Goal: Task Accomplishment & Management: Manage account settings

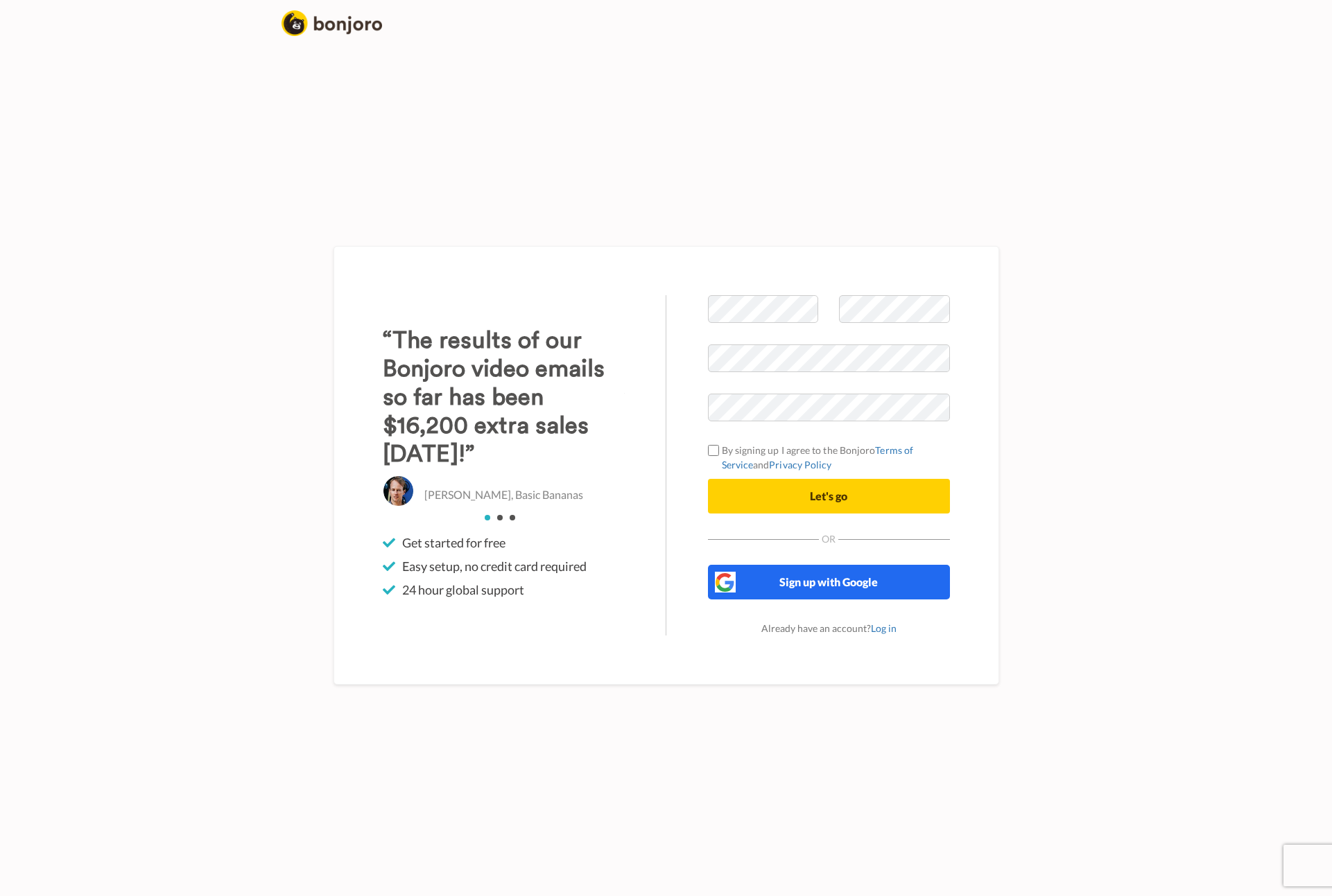
click at [835, 573] on button "Sign up with Google" at bounding box center [829, 583] width 242 height 34
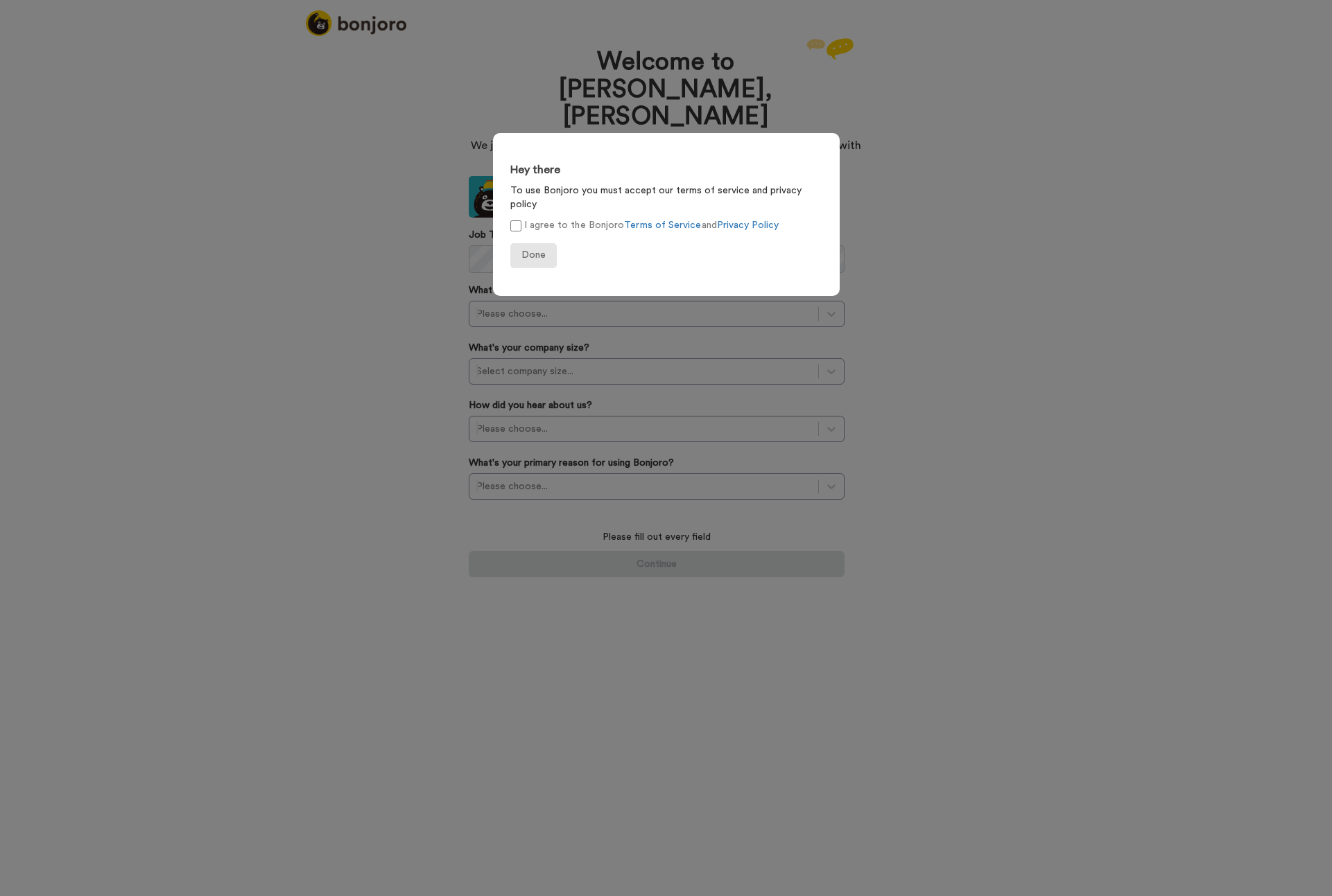
click at [526, 250] on span "Done" at bounding box center [534, 255] width 24 height 10
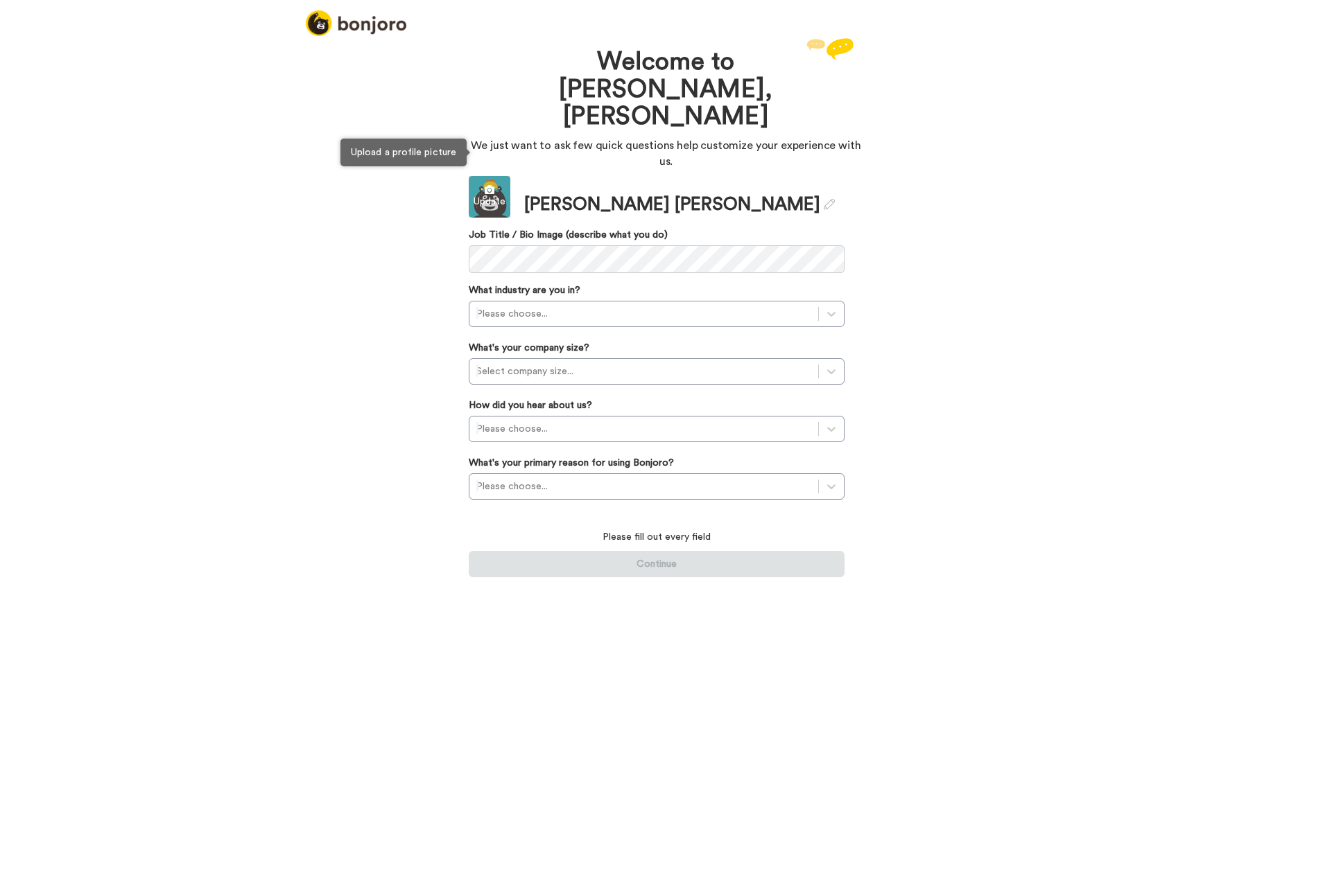
click at [487, 195] on div "Update" at bounding box center [489, 202] width 42 height 14
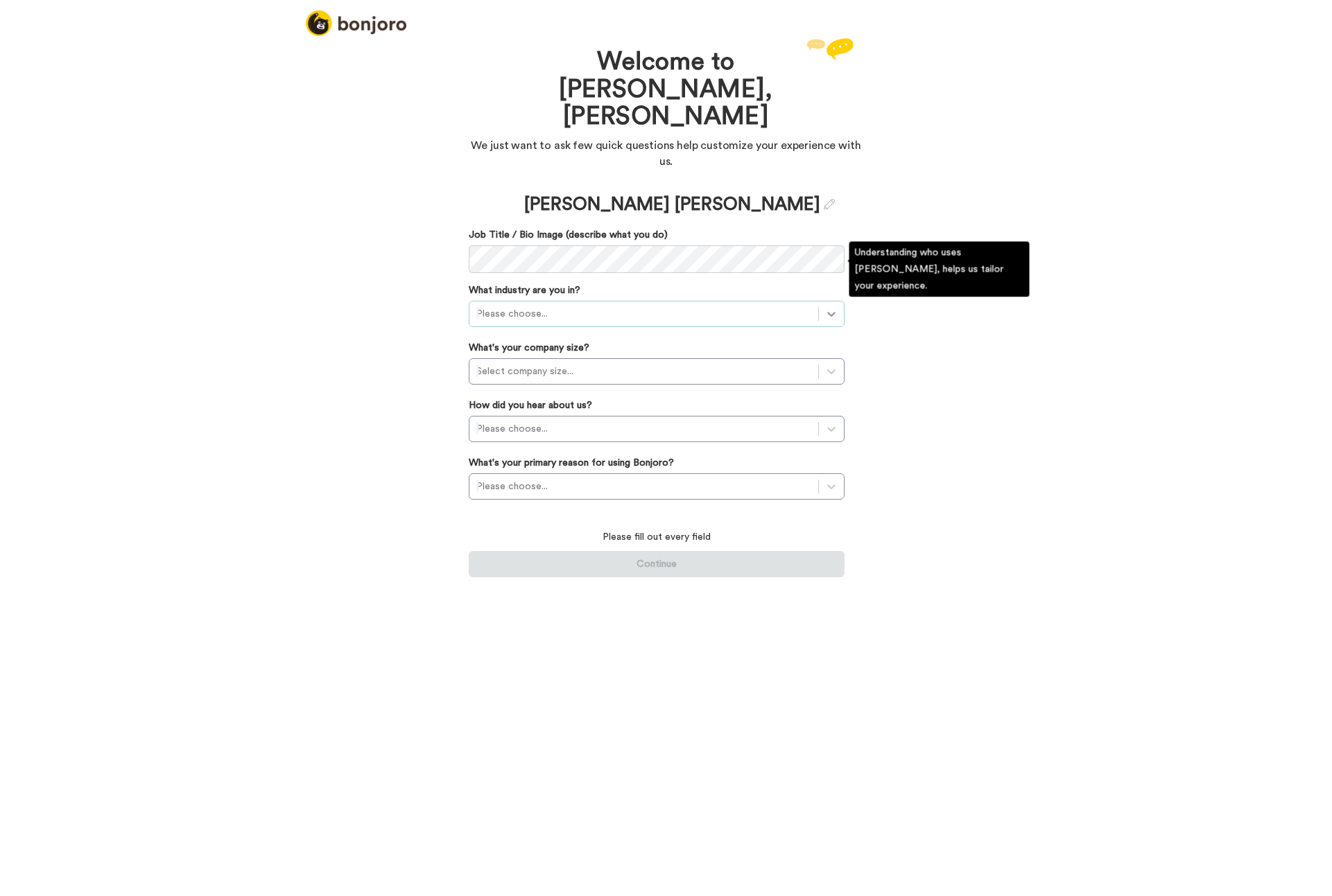
click at [832, 301] on div at bounding box center [831, 313] width 25 height 25
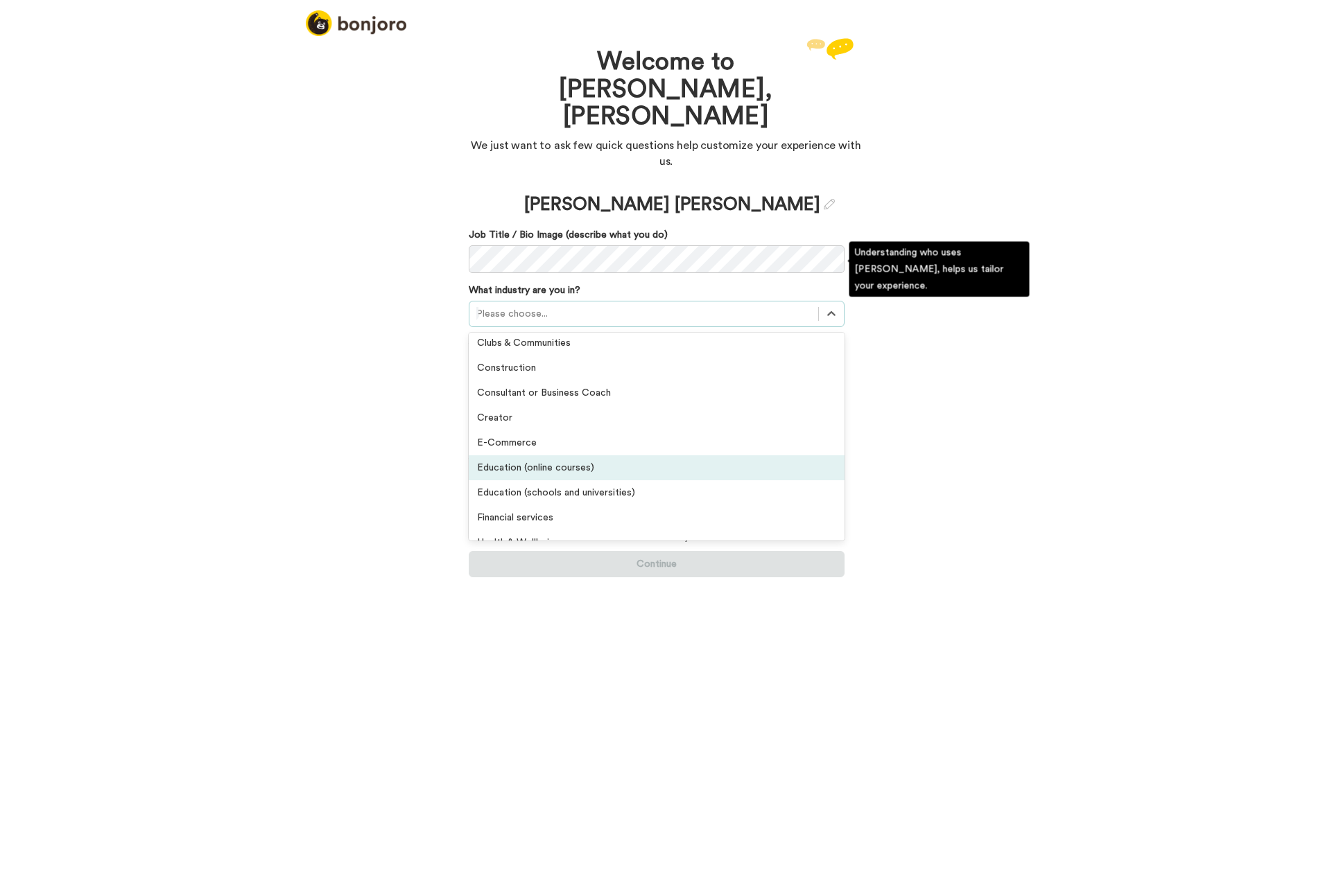
scroll to position [137, 0]
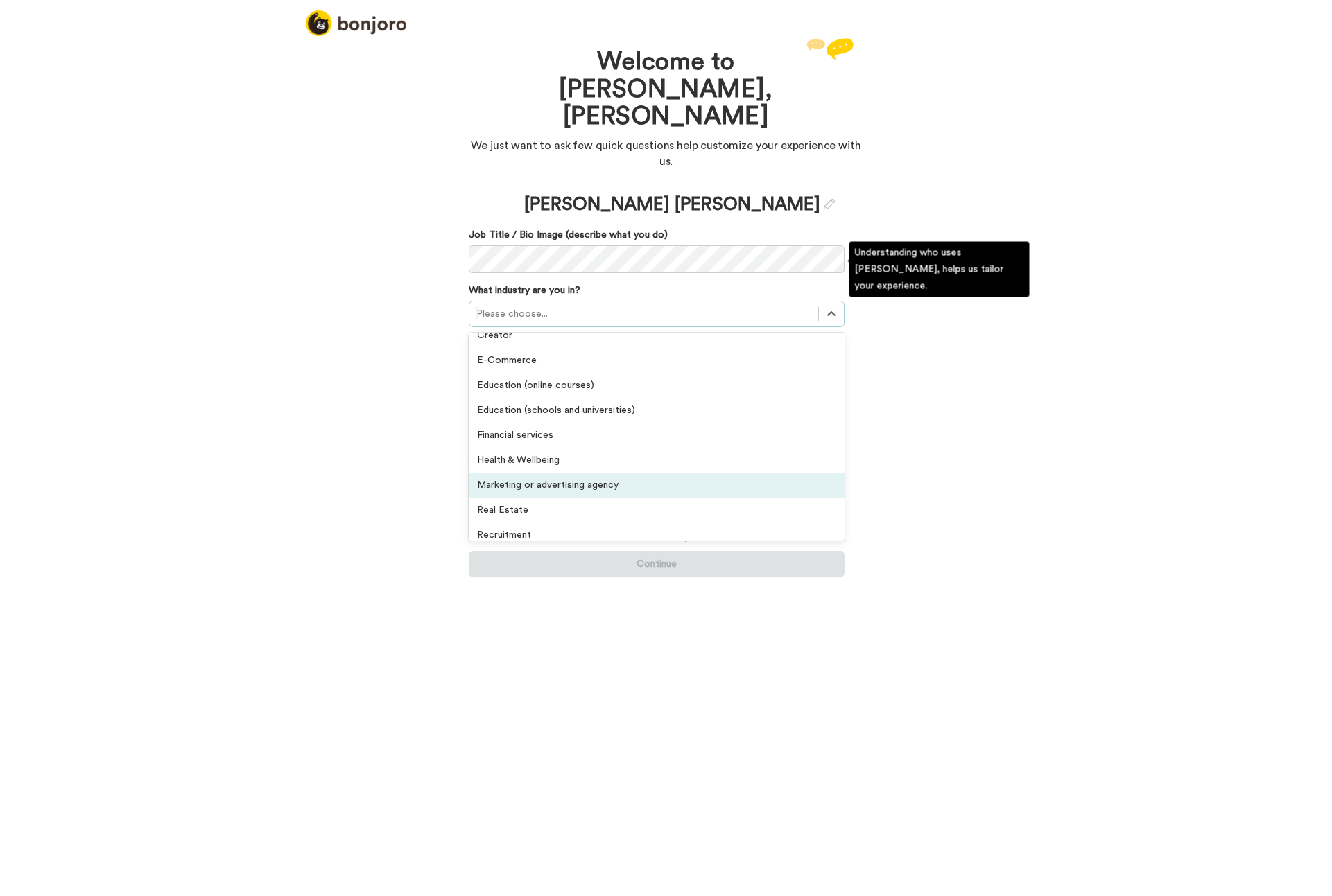
click at [646, 473] on div "Marketing or advertising agency" at bounding box center [657, 485] width 376 height 25
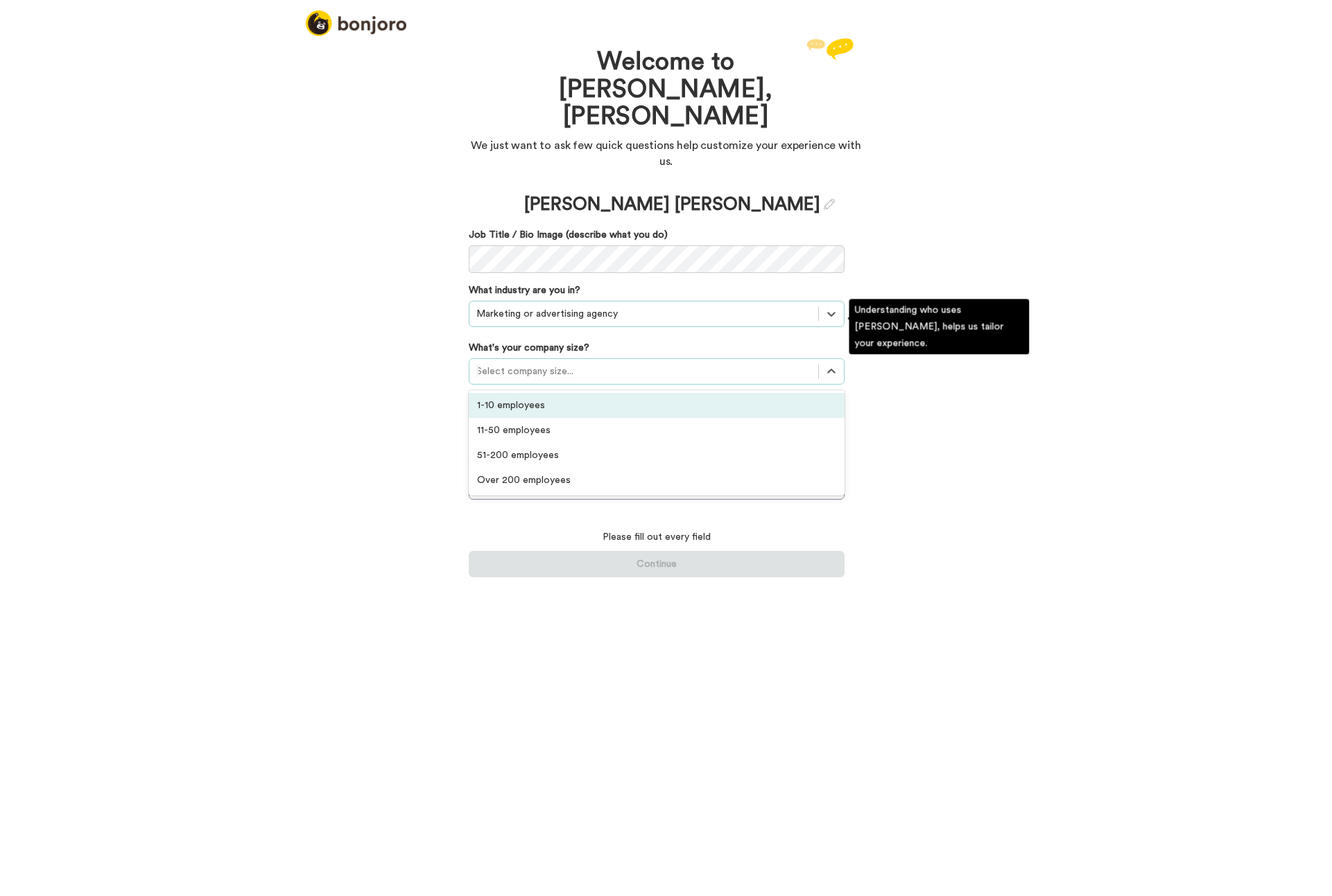
click at [566, 364] on div "Select company size..." at bounding box center [644, 371] width 335 height 14
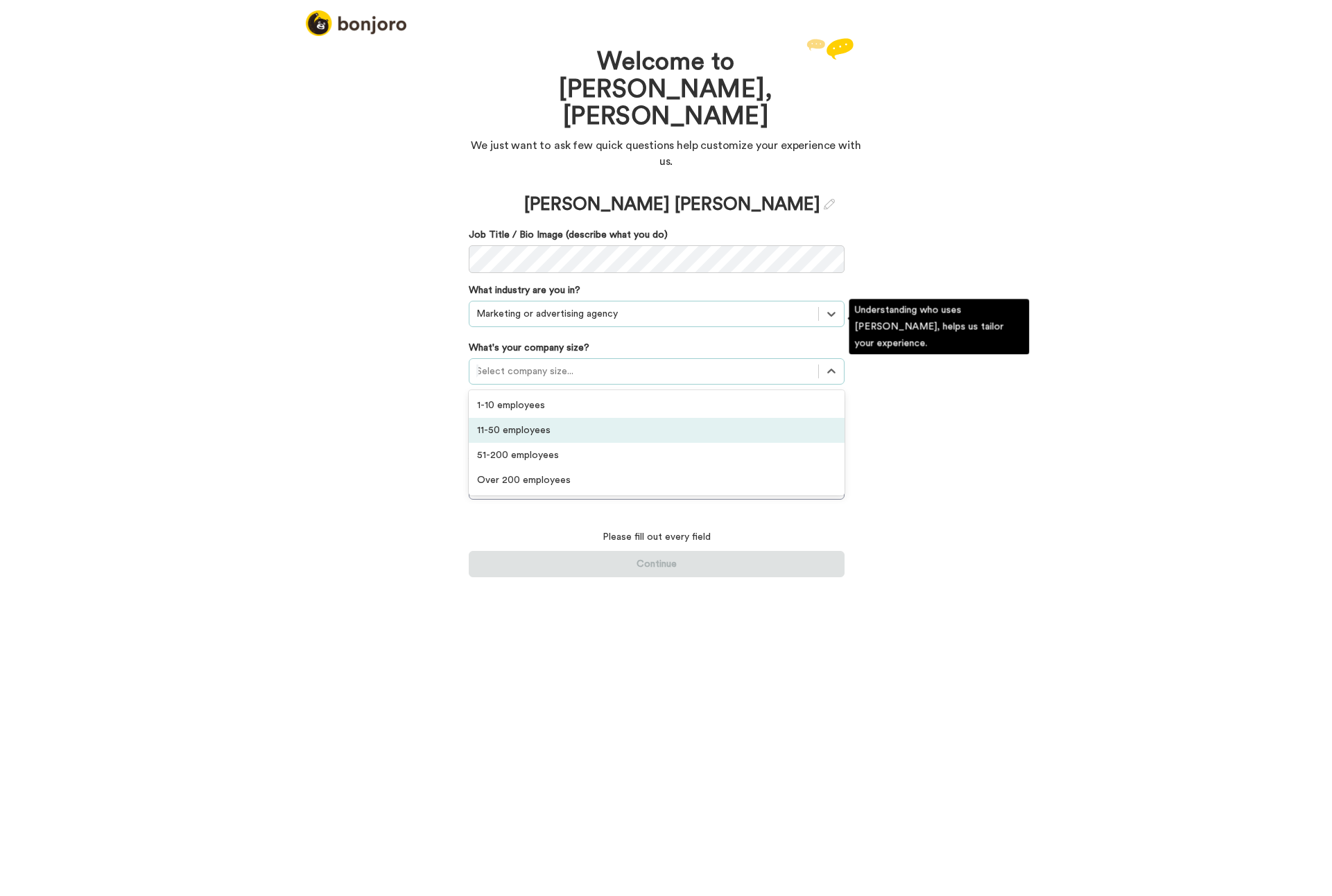
click at [549, 418] on div "11-50 employees" at bounding box center [657, 430] width 376 height 25
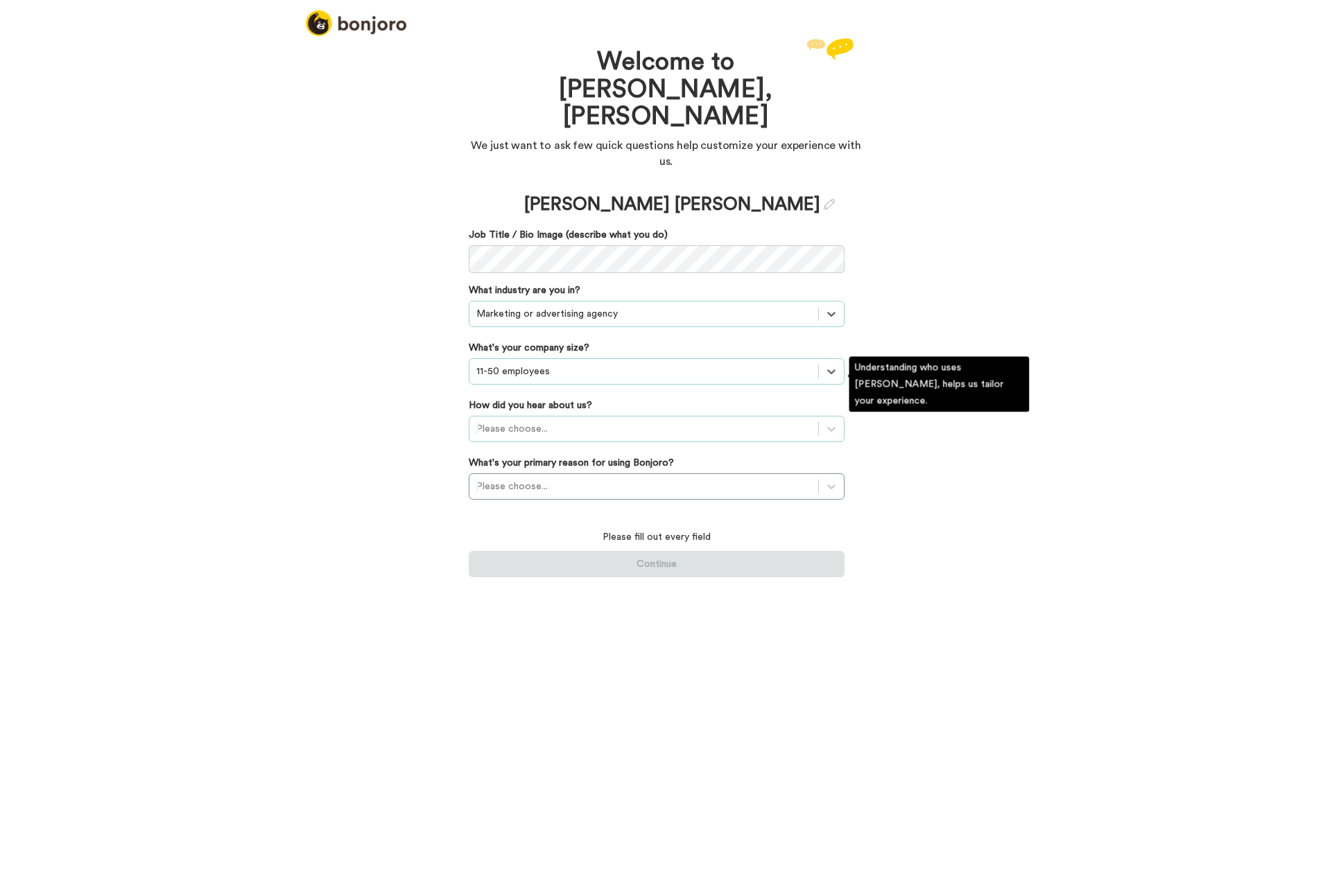
click at [588, 418] on div "Please choose..." at bounding box center [644, 429] width 349 height 22
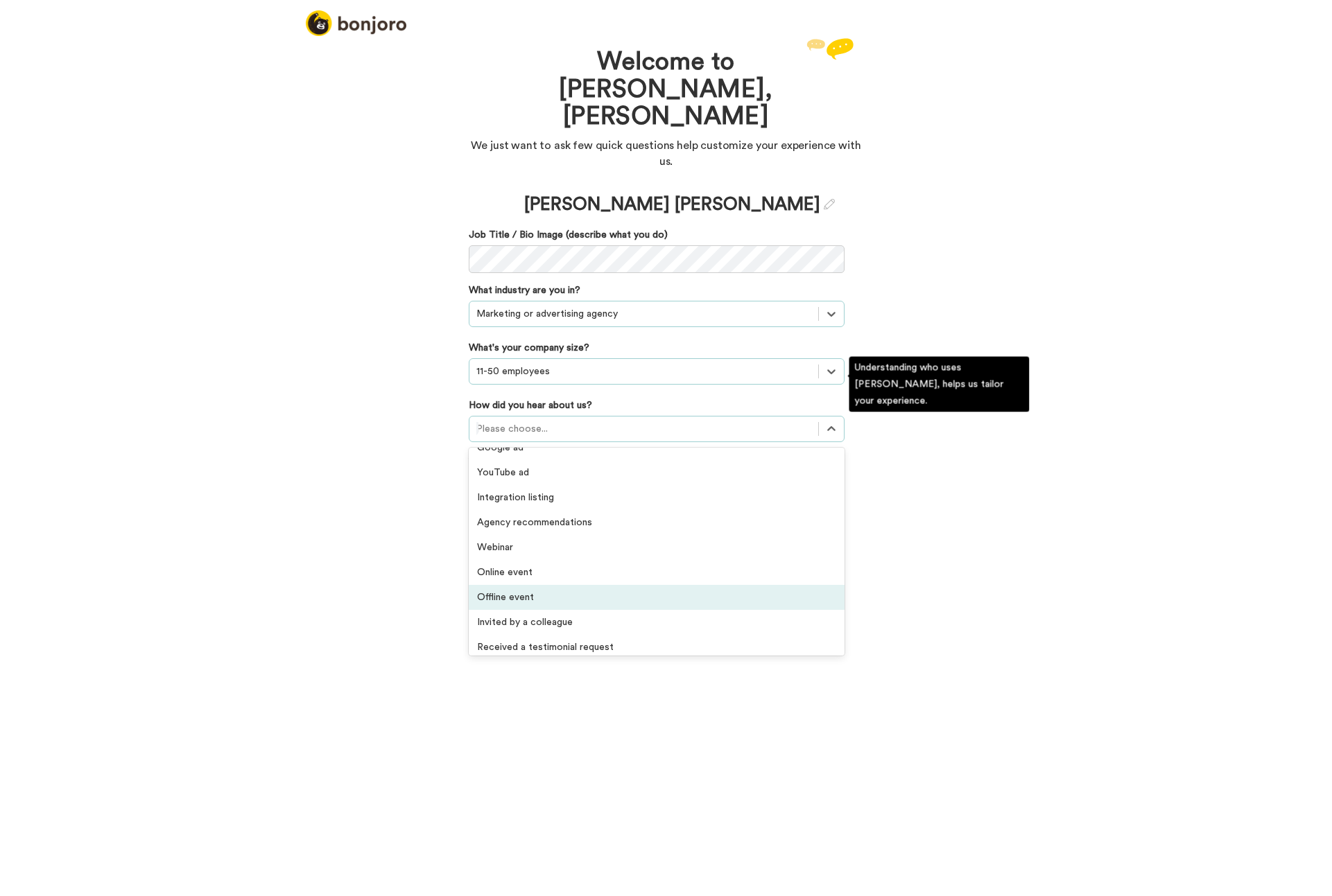
scroll to position [0, 0]
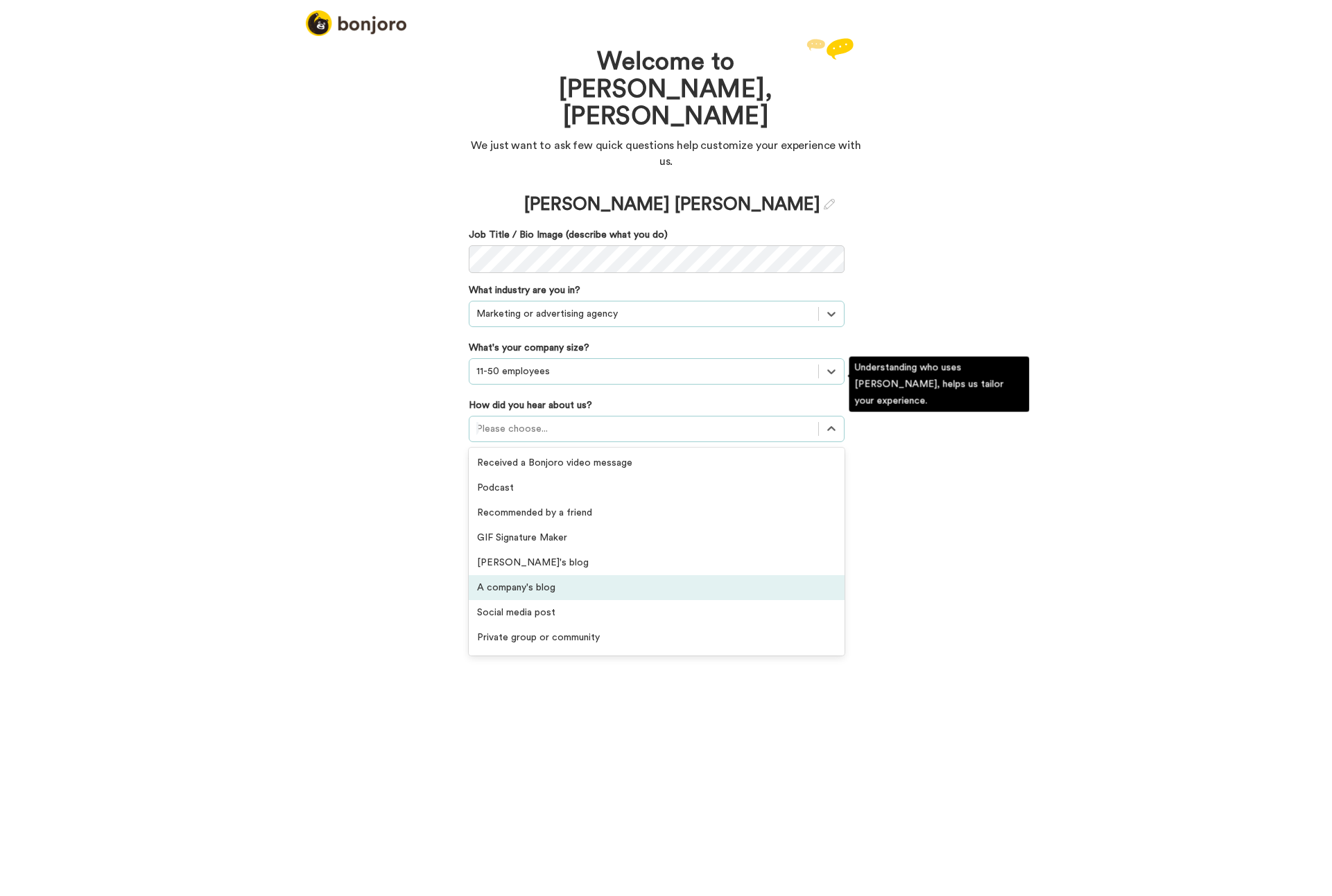
click at [583, 575] on div "A company's blog" at bounding box center [657, 588] width 376 height 25
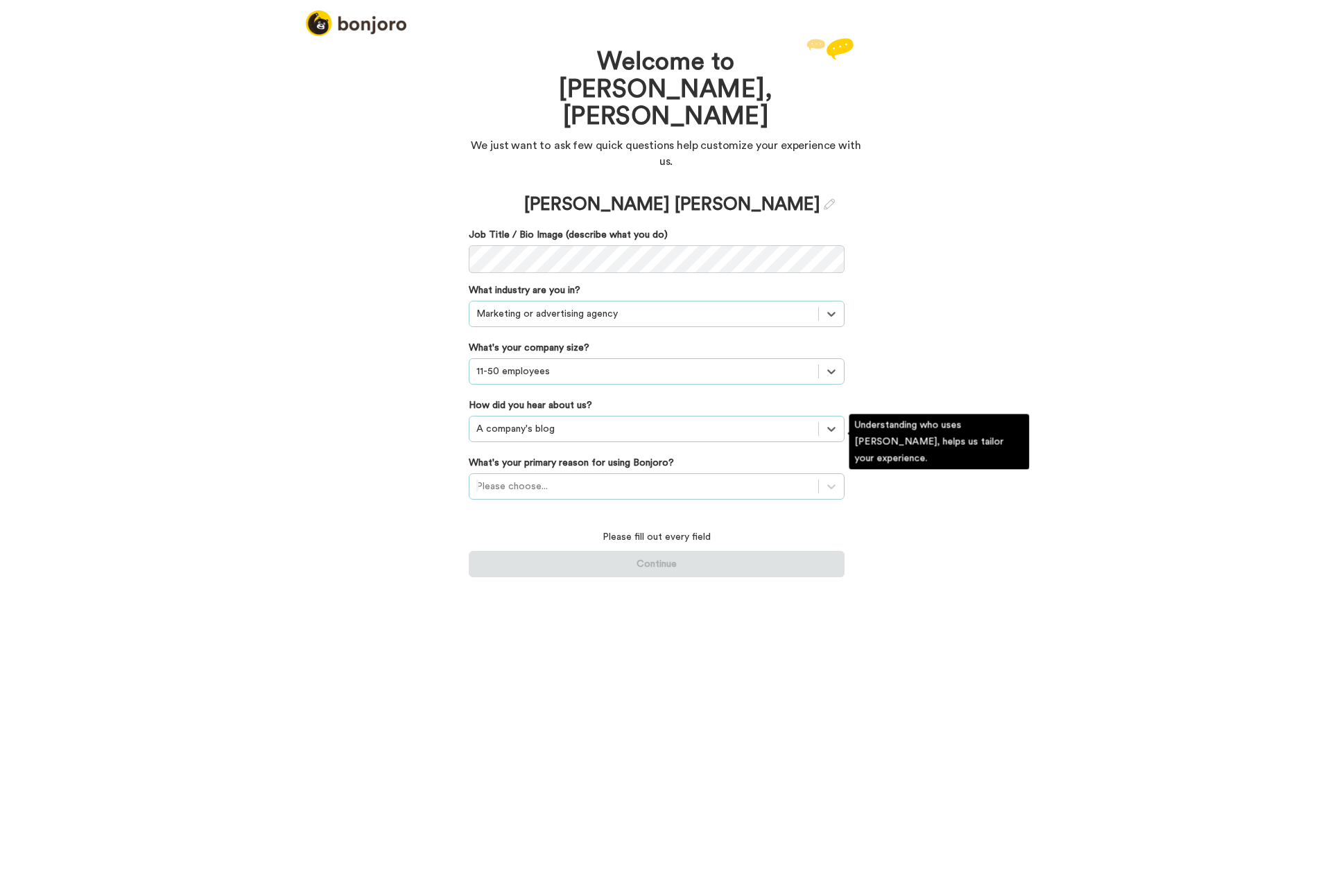
click at [533, 478] on div at bounding box center [644, 486] width 335 height 16
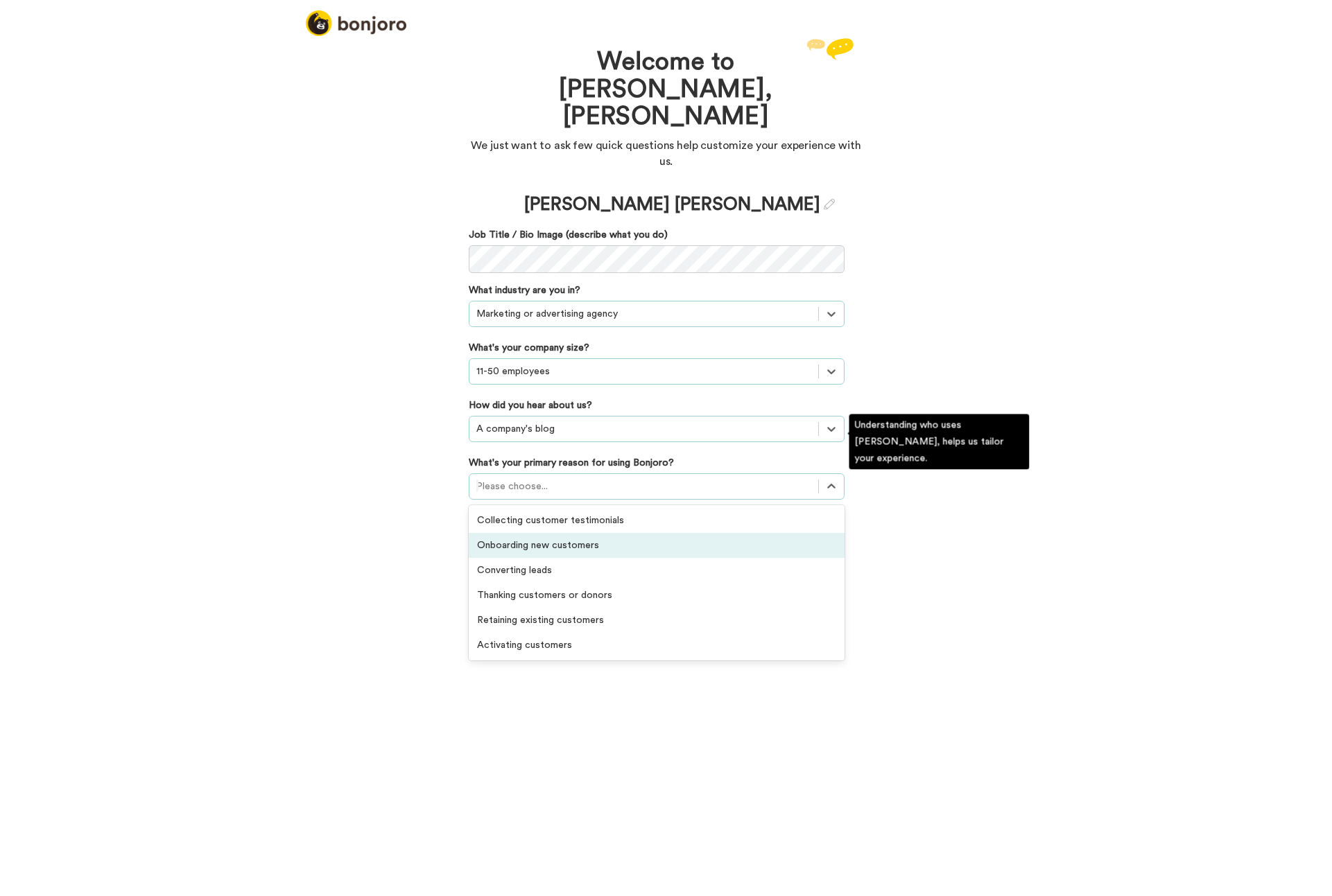
click at [578, 533] on div "Onboarding new customers" at bounding box center [657, 545] width 376 height 25
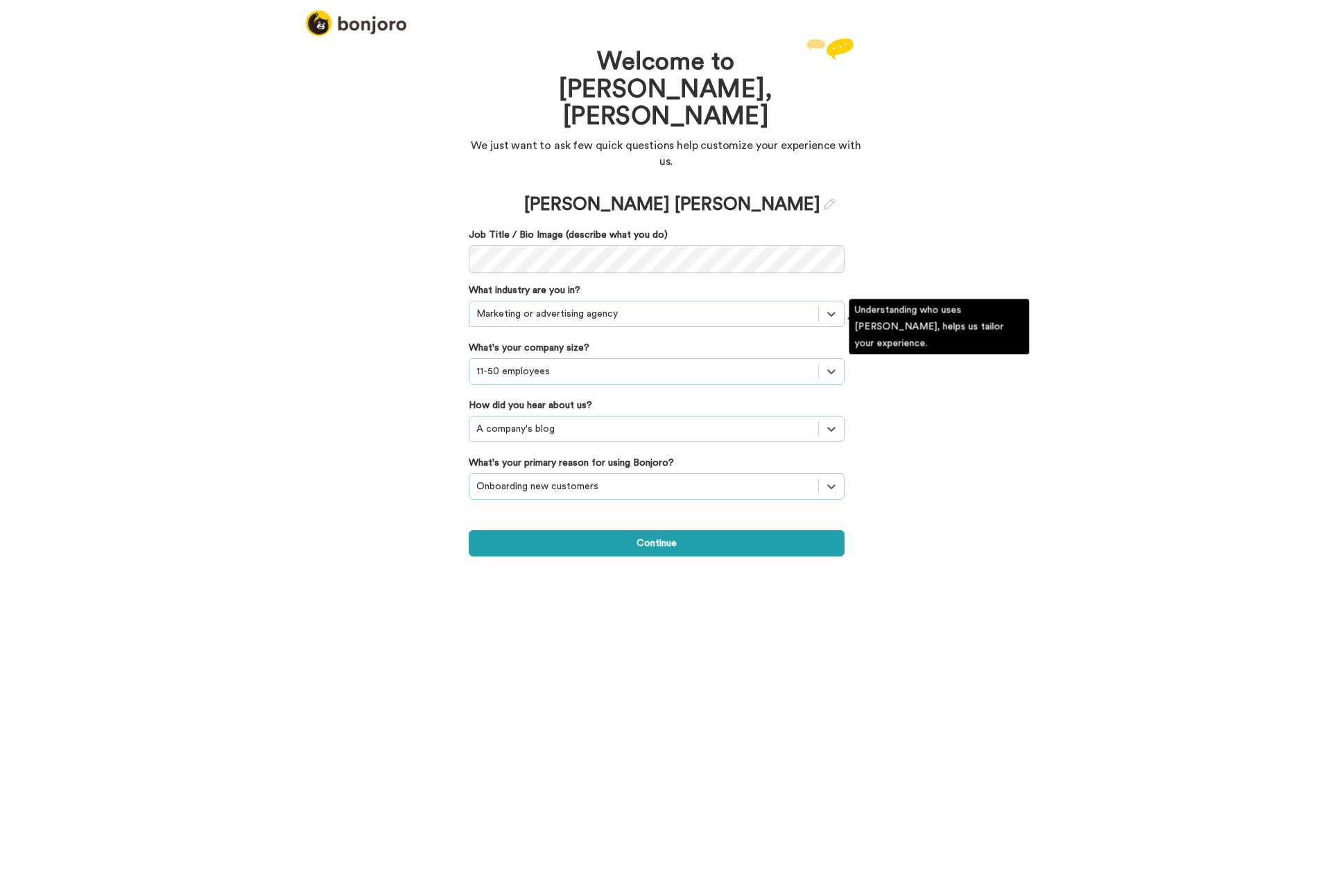
click at [1066, 446] on div "Welcome to Bonjoro, Moritz We just want to ask few quick questions help customi…" at bounding box center [666, 465] width 1332 height 862
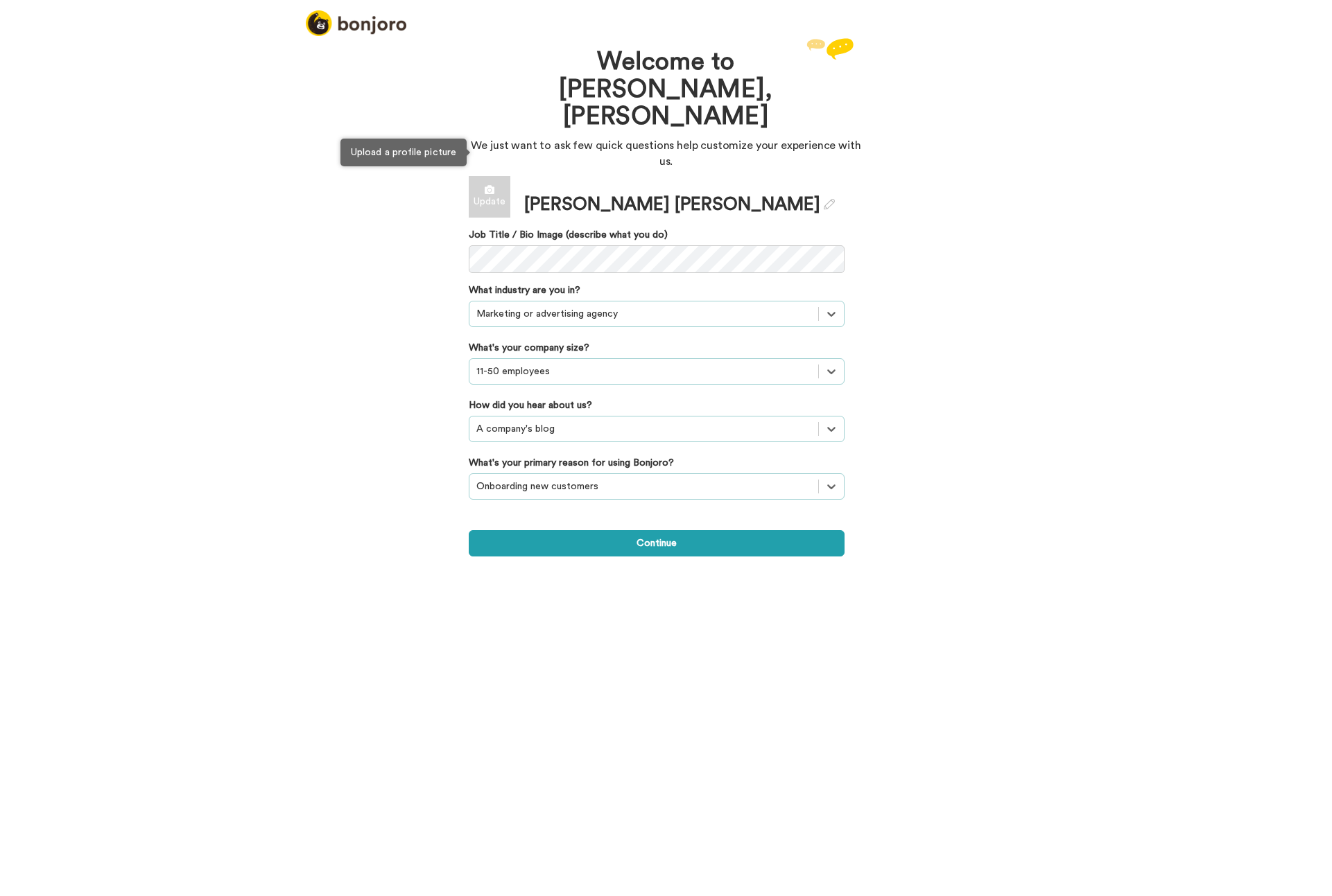
click at [488, 176] on div "Update" at bounding box center [489, 197] width 42 height 42
click at [921, 550] on div "Welcome to Bonjoro, Moritz We just want to ask few quick questions help customi…" at bounding box center [666, 465] width 1332 height 862
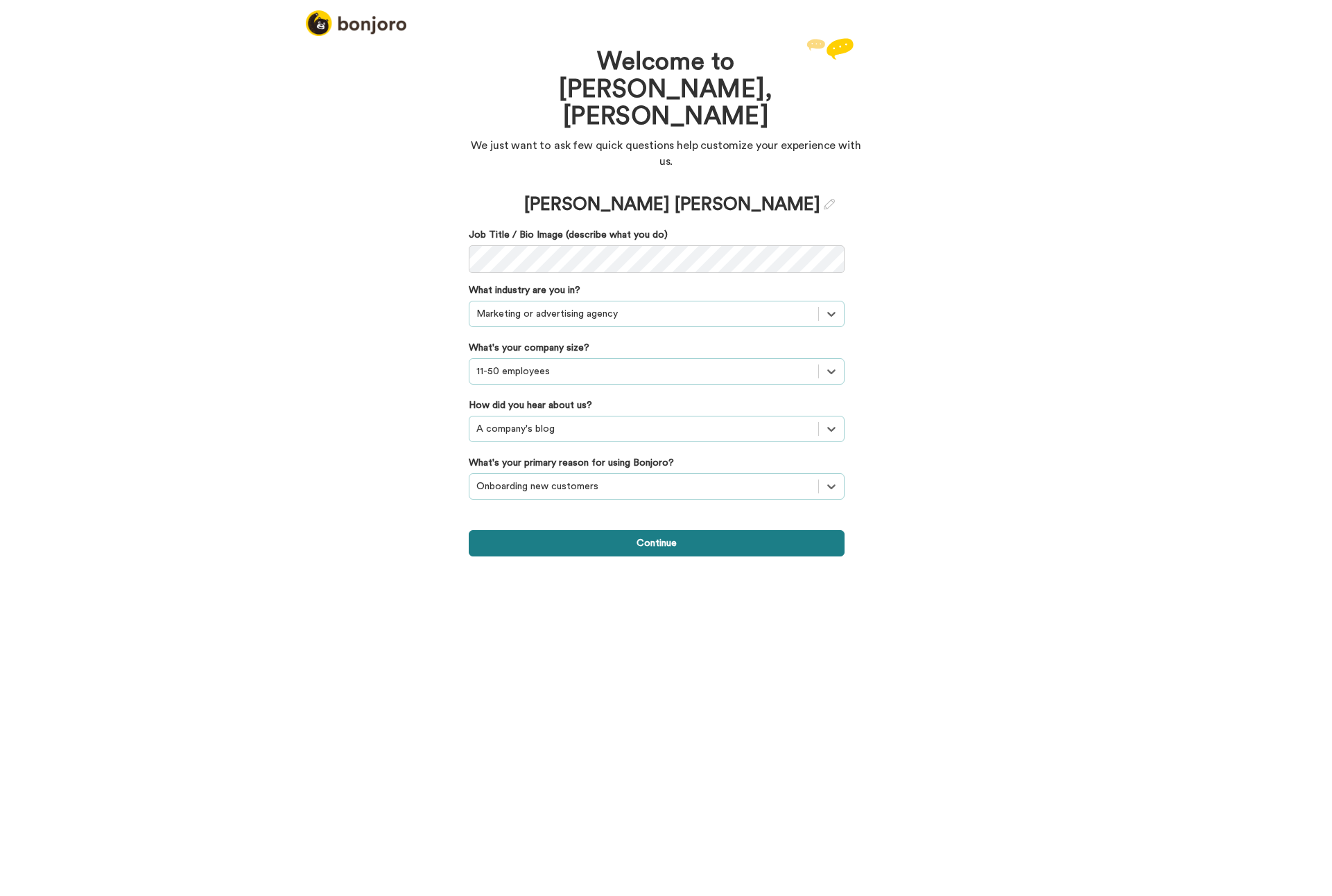
click at [716, 530] on button "Continue" at bounding box center [657, 543] width 376 height 27
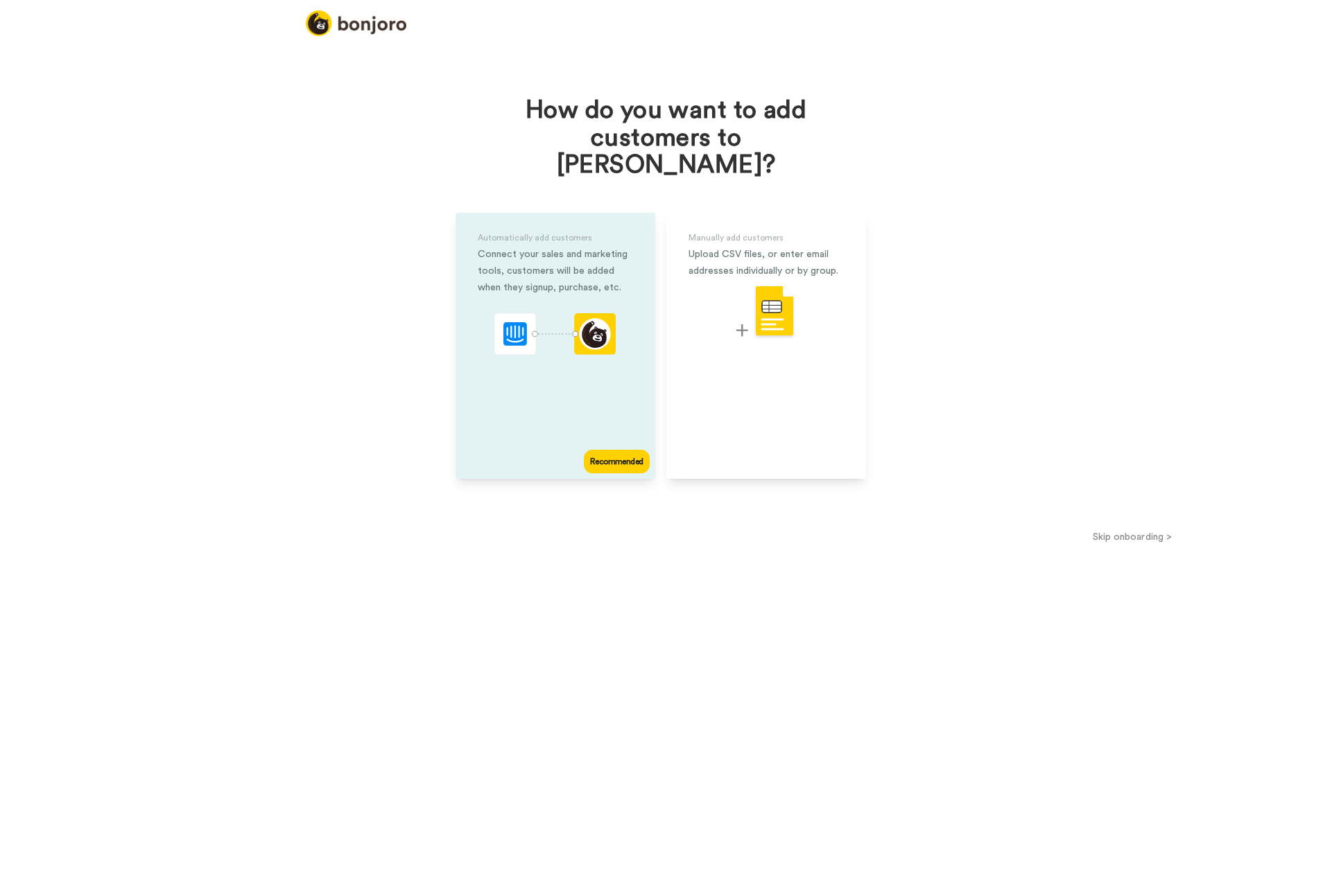
click at [605, 450] on div "Recommended" at bounding box center [616, 461] width 65 height 24
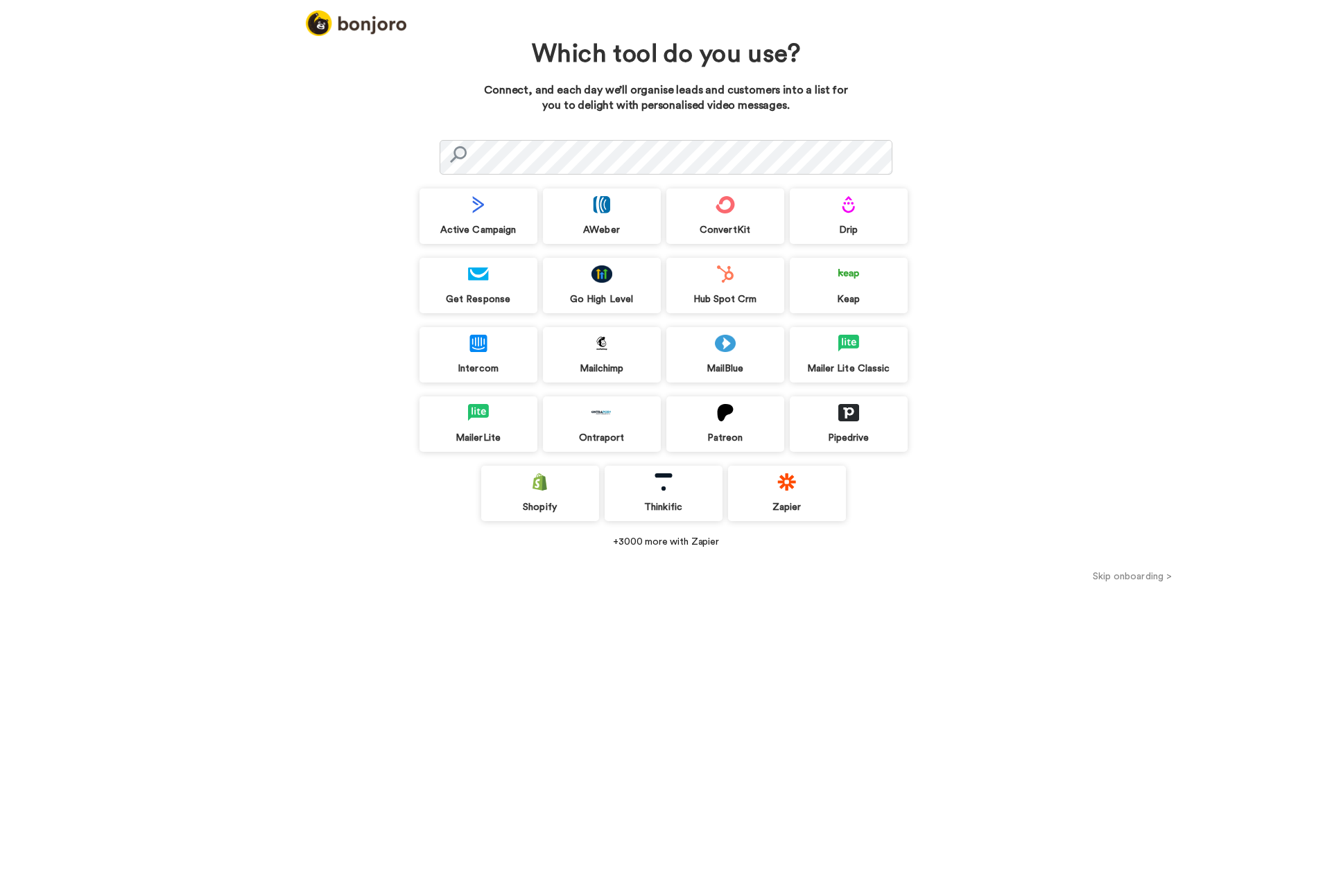
click at [735, 287] on div "Hub Spot Crm" at bounding box center [726, 285] width 118 height 55
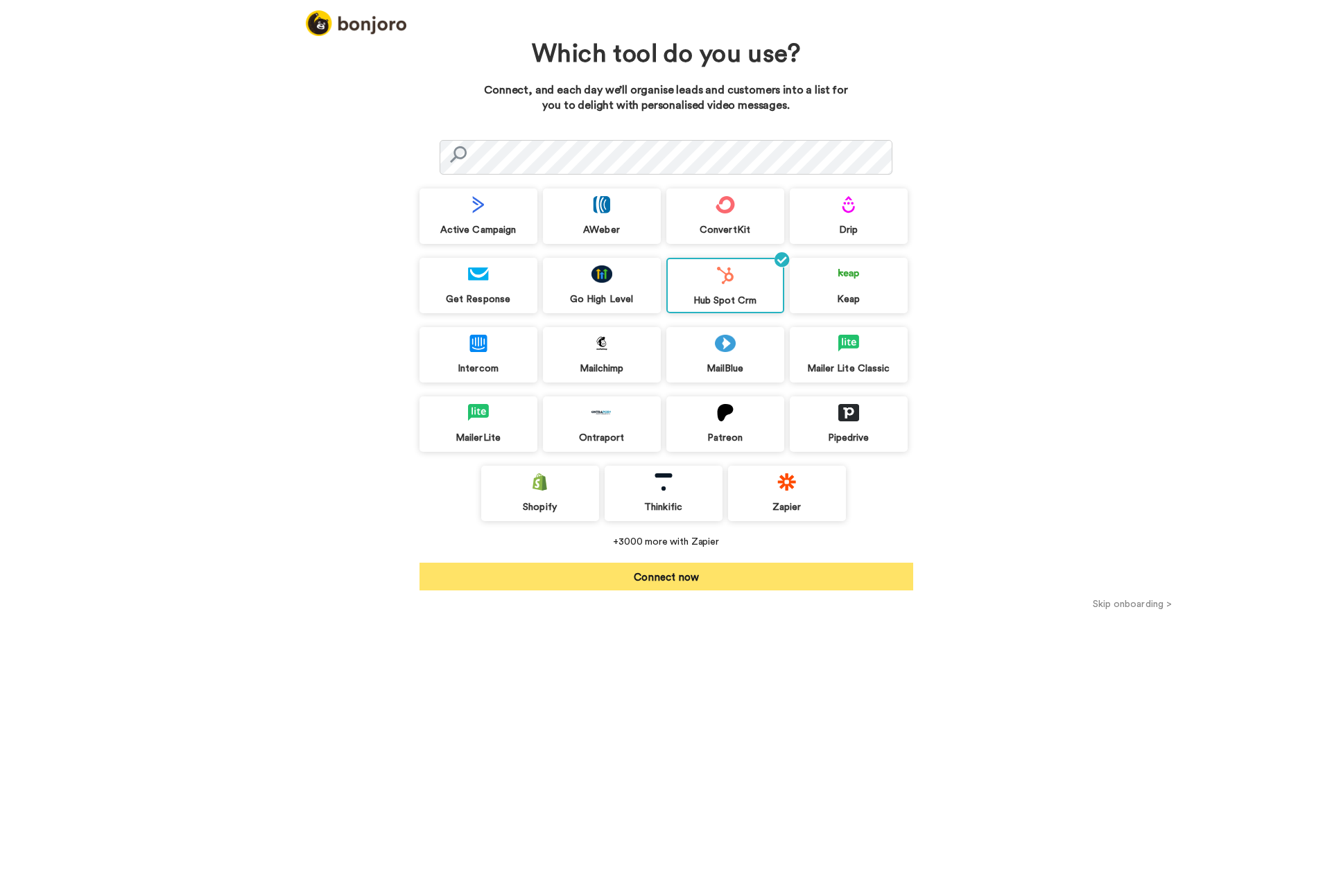
click at [689, 574] on button "Connect now" at bounding box center [667, 577] width 494 height 28
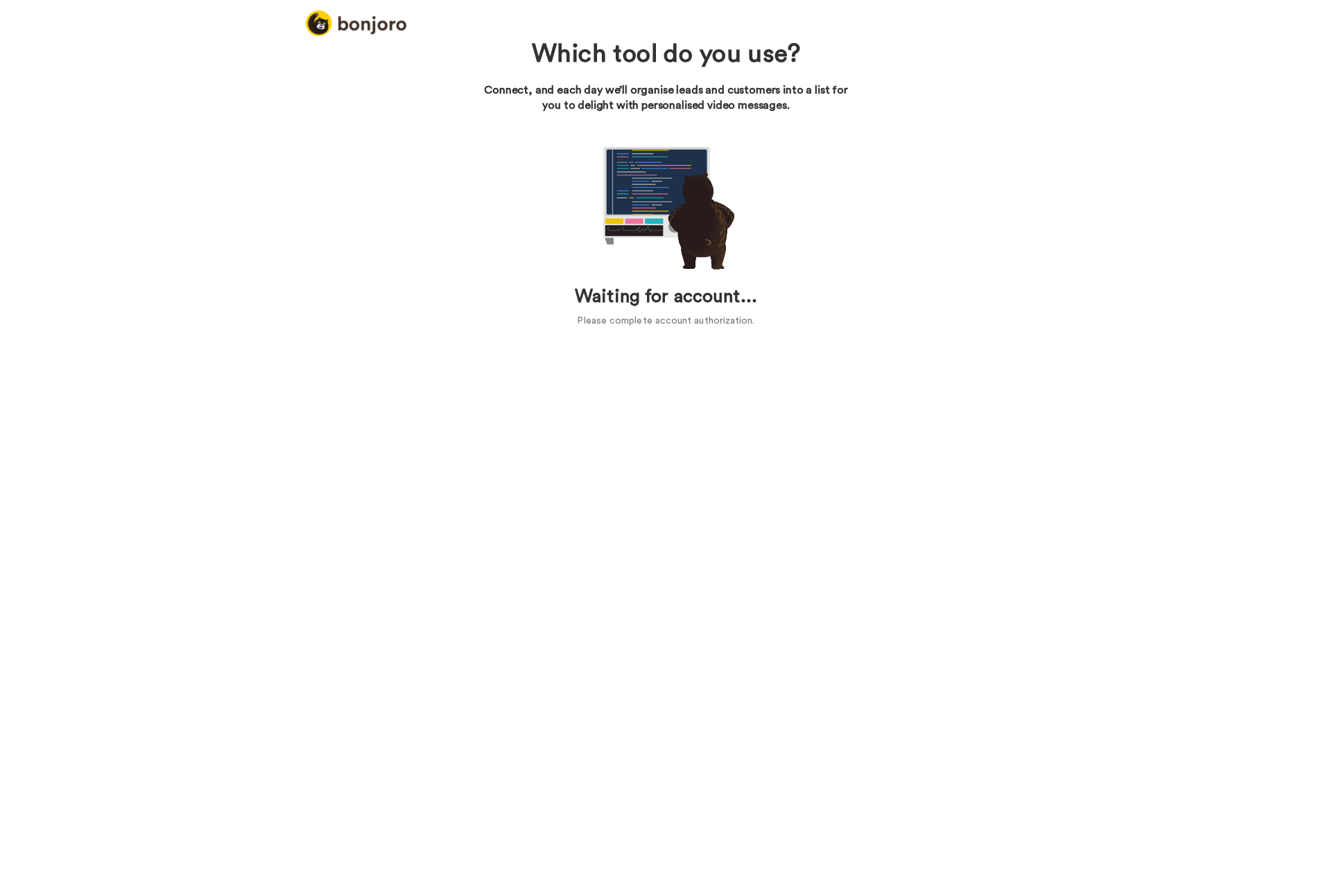
click at [802, 433] on div "Which tool do you use? Connect, and each day we’ll organise leads and customers…" at bounding box center [666, 465] width 1332 height 862
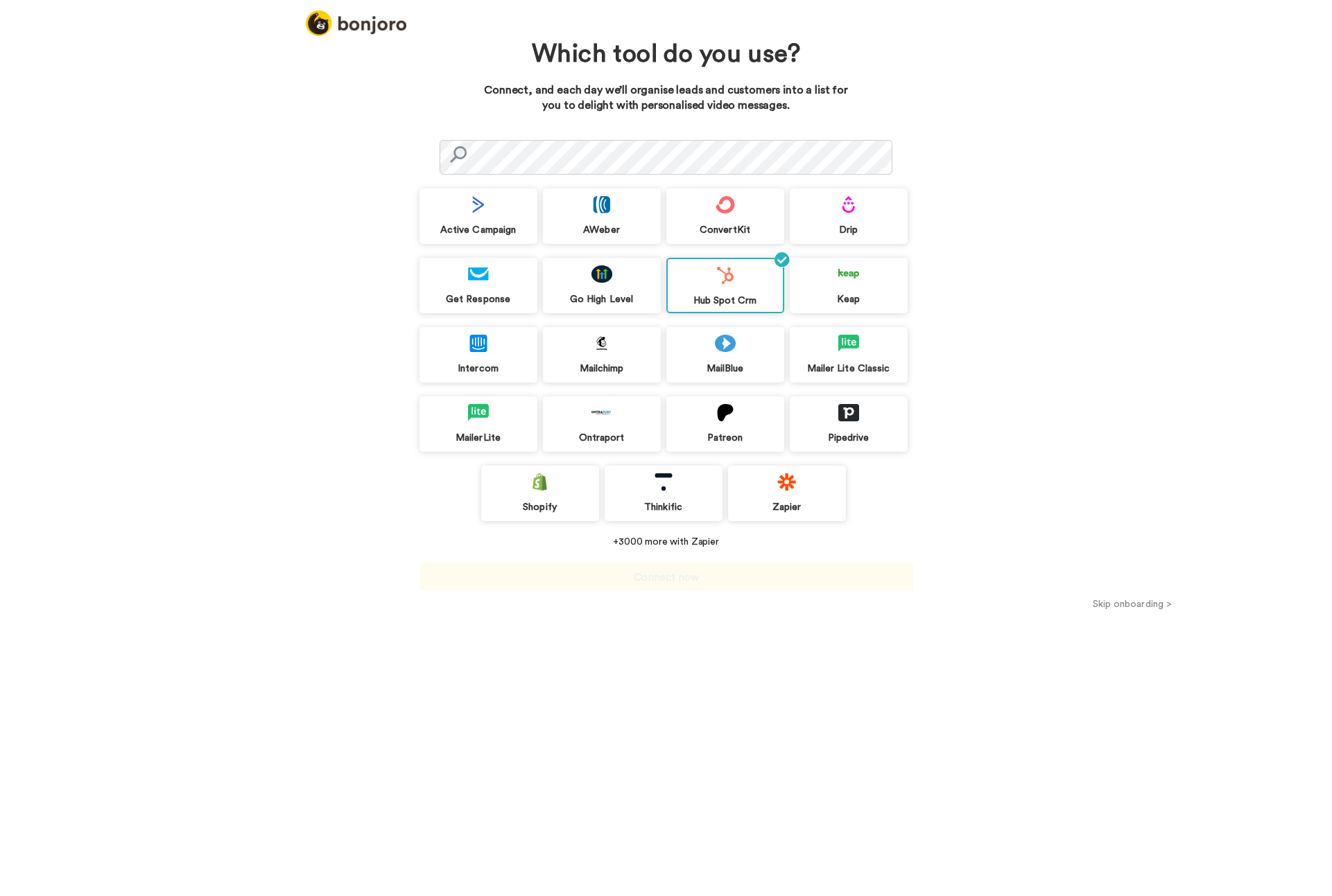
click at [1158, 607] on button "Skip onboarding >" at bounding box center [1132, 604] width 400 height 14
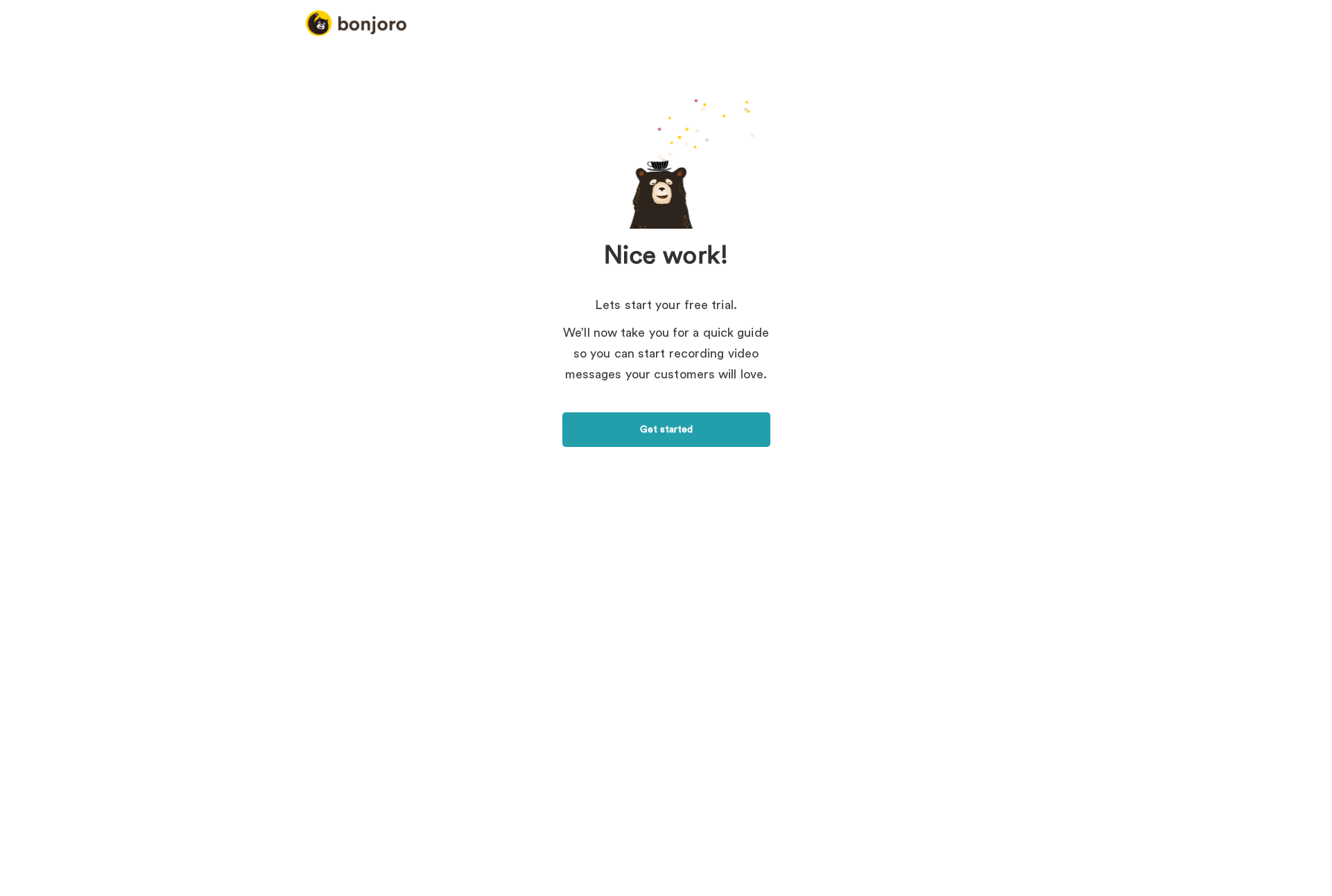
click at [680, 418] on link "Get started" at bounding box center [667, 430] width 208 height 34
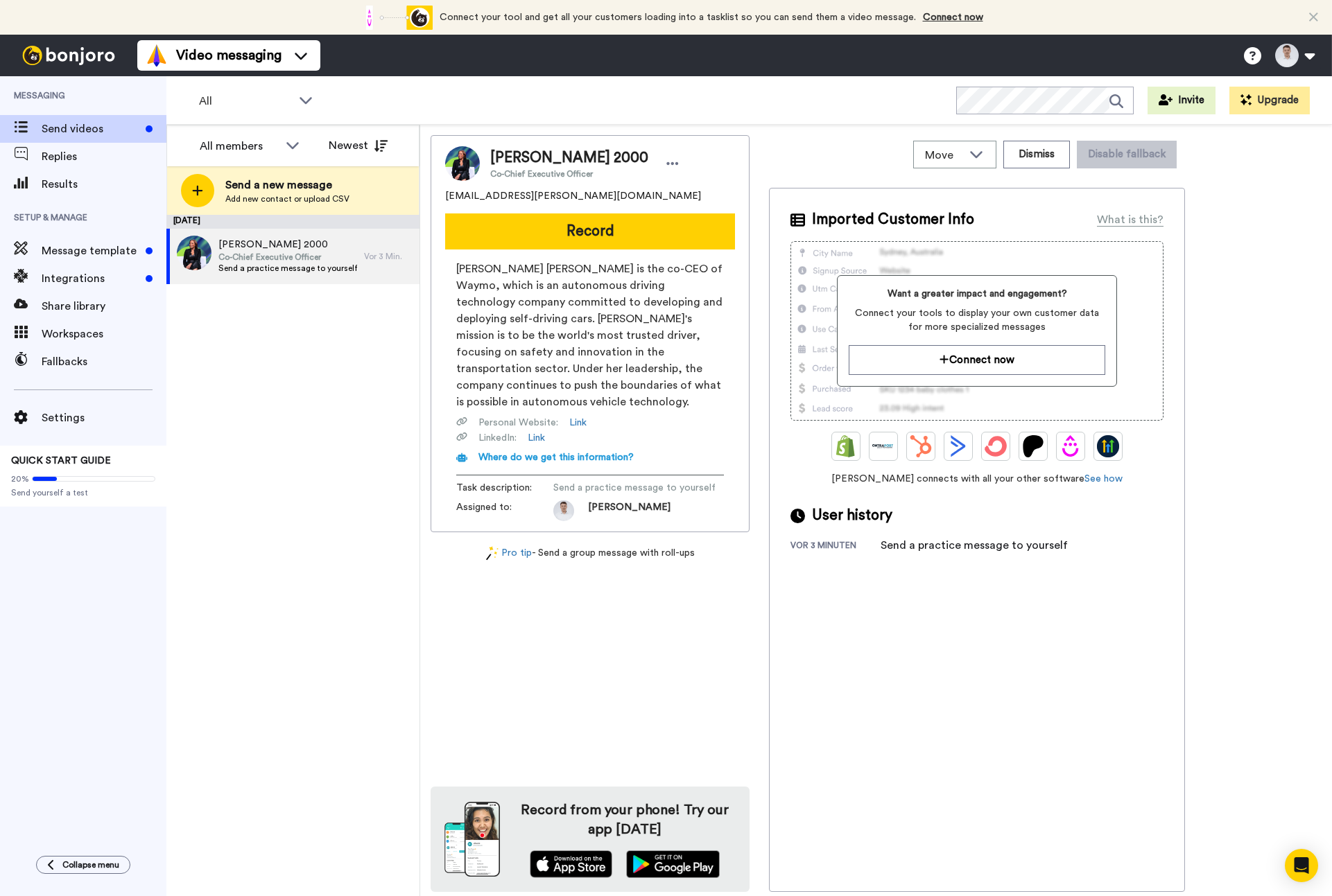
click at [217, 390] on div "August 12 Moritz Lemm 2000 Co-Chief Executive Officer Send a practice message t…" at bounding box center [293, 556] width 253 height 682
click at [258, 301] on div "August 12 Moritz Lemm 2000 Co-Chief Executive Officer Send a practice message t…" at bounding box center [293, 556] width 253 height 682
click at [93, 133] on span "Send videos" at bounding box center [90, 128] width 98 height 16
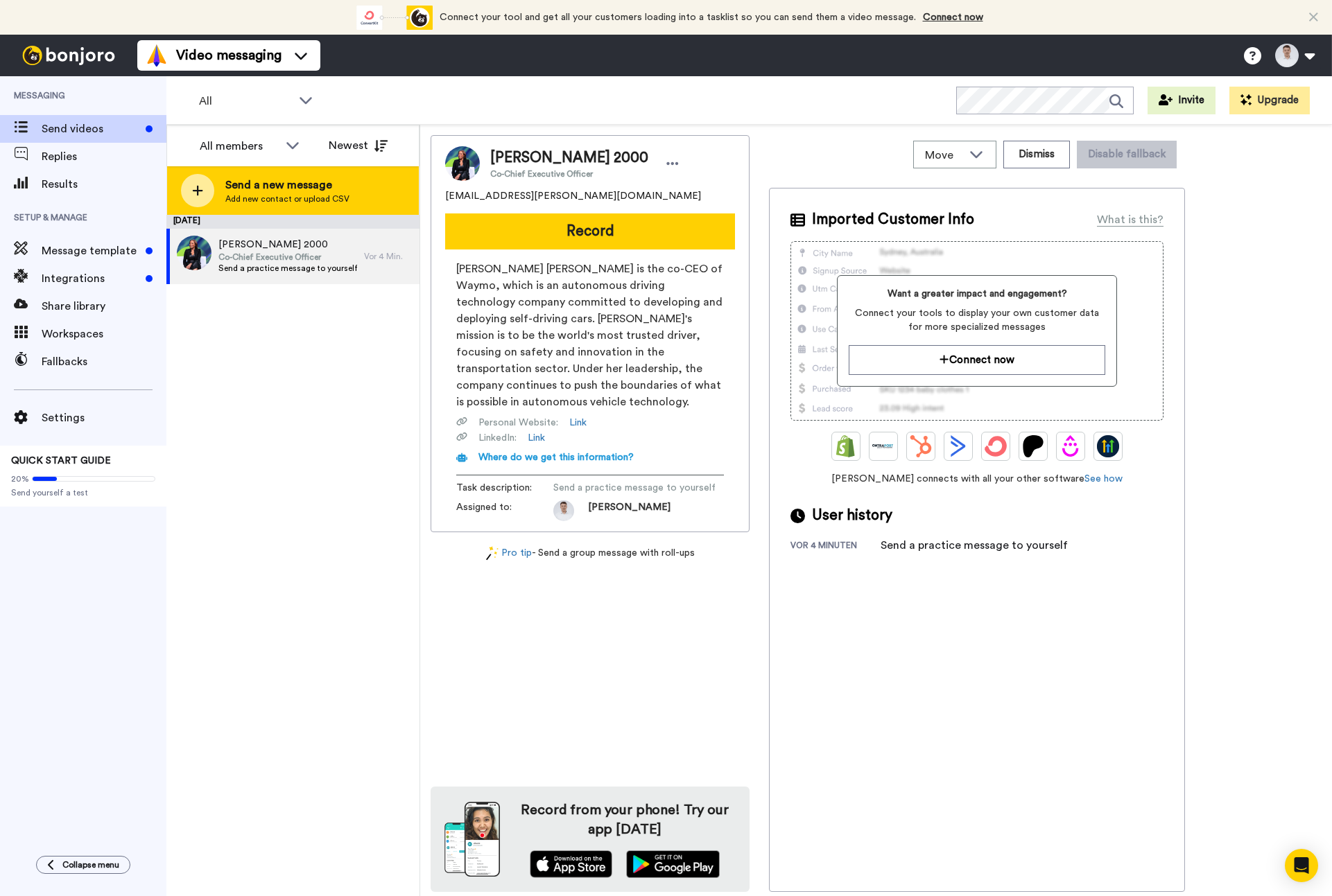
click at [195, 184] on div at bounding box center [197, 191] width 33 height 33
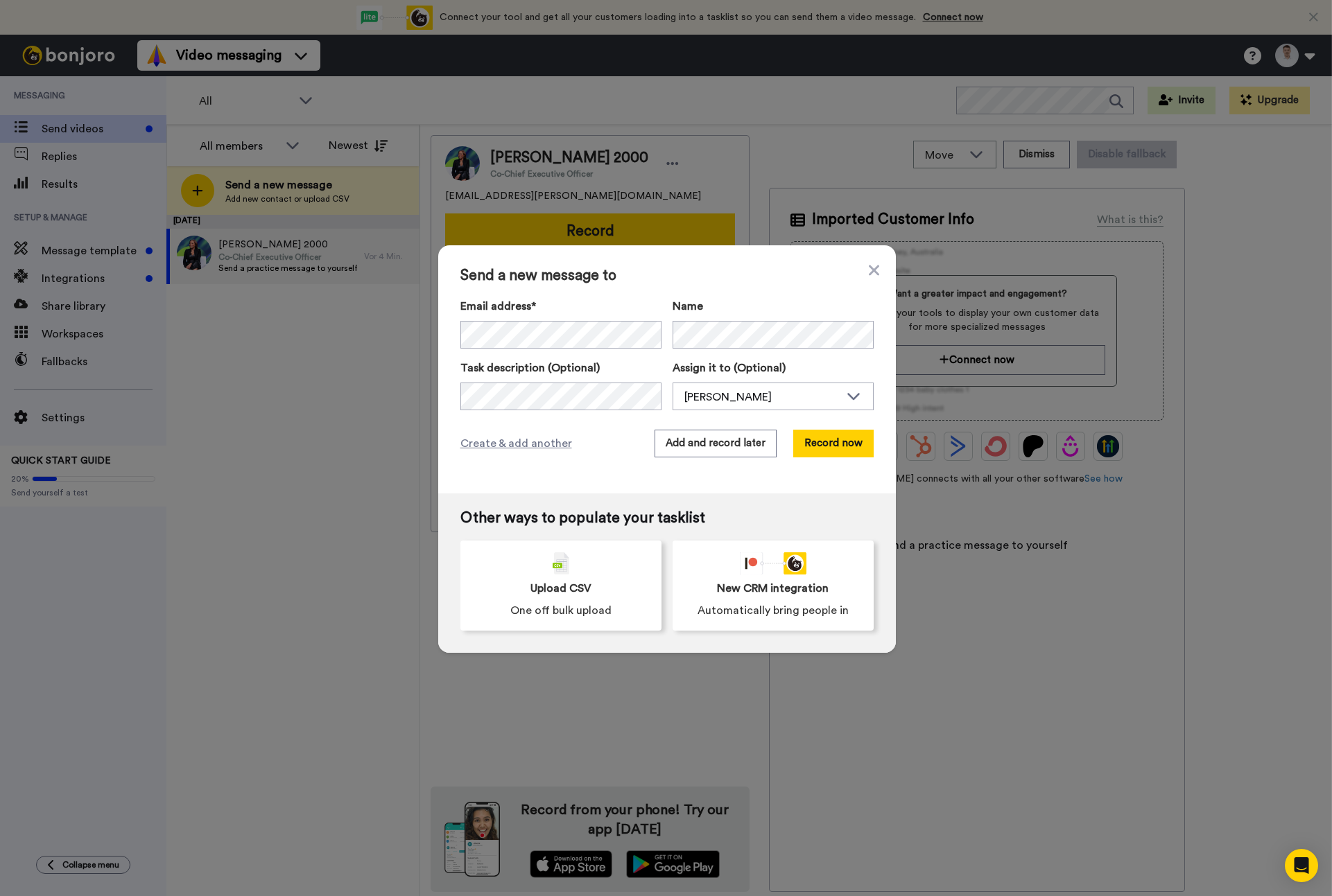
click at [592, 309] on label "Email address*" at bounding box center [561, 306] width 201 height 16
click at [761, 408] on div "[PERSON_NAME]" at bounding box center [773, 397] width 200 height 28
click at [588, 454] on div "Create & add another Add and record later Record now" at bounding box center [667, 443] width 413 height 28
click at [848, 455] on button "Record now" at bounding box center [834, 443] width 80 height 28
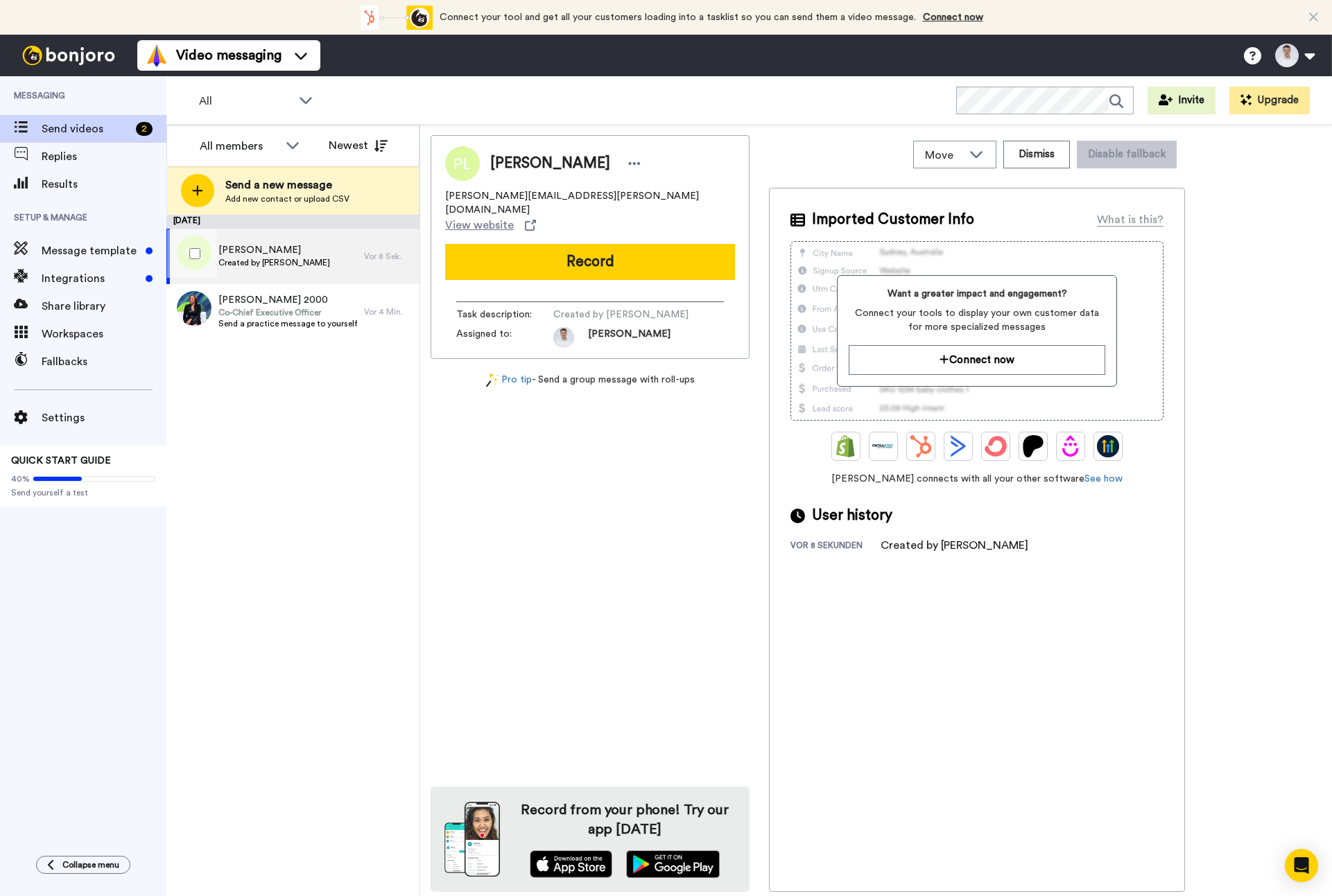
click at [276, 256] on span "[PERSON_NAME]" at bounding box center [274, 250] width 112 height 14
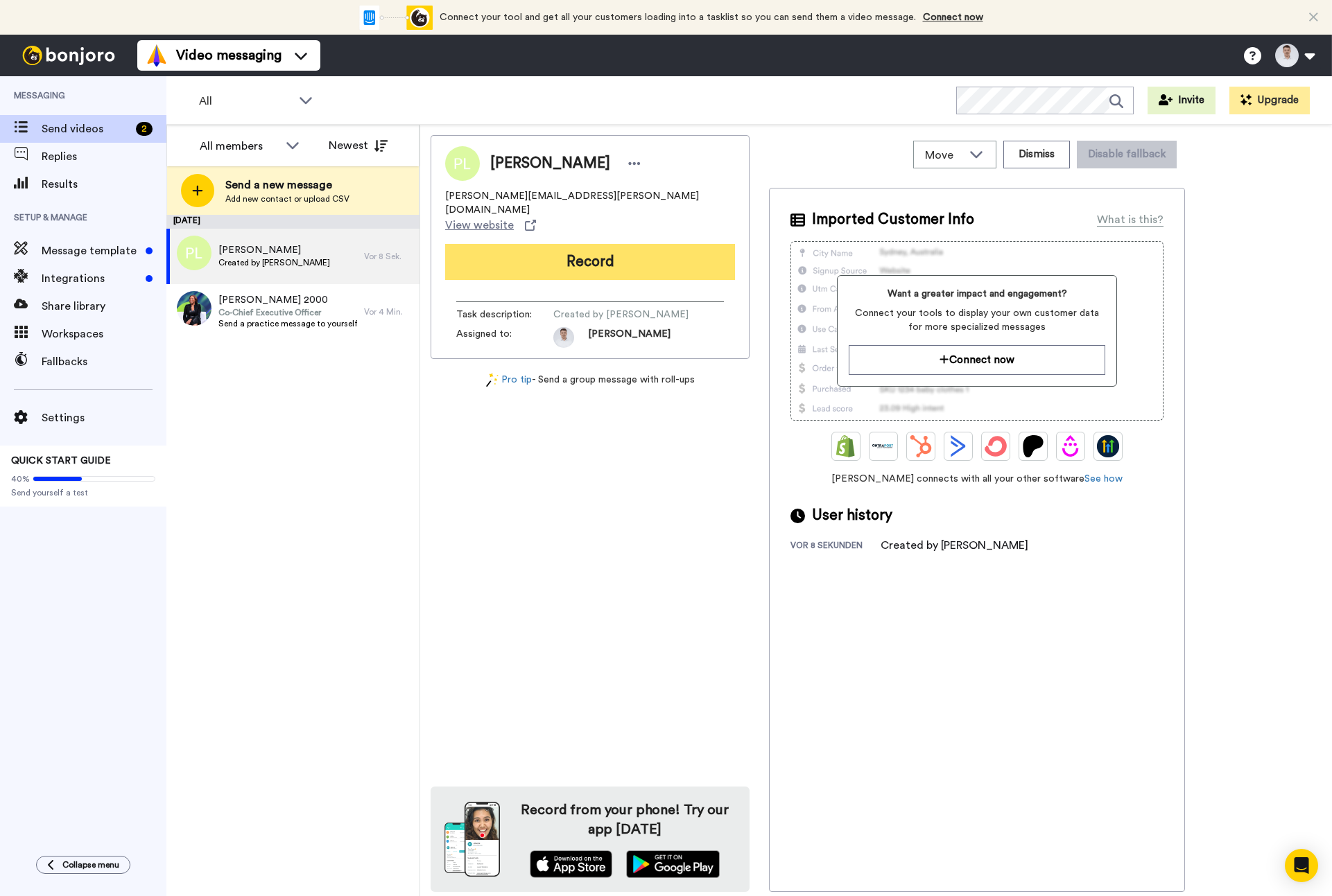
click at [614, 244] on button "Record" at bounding box center [590, 262] width 290 height 36
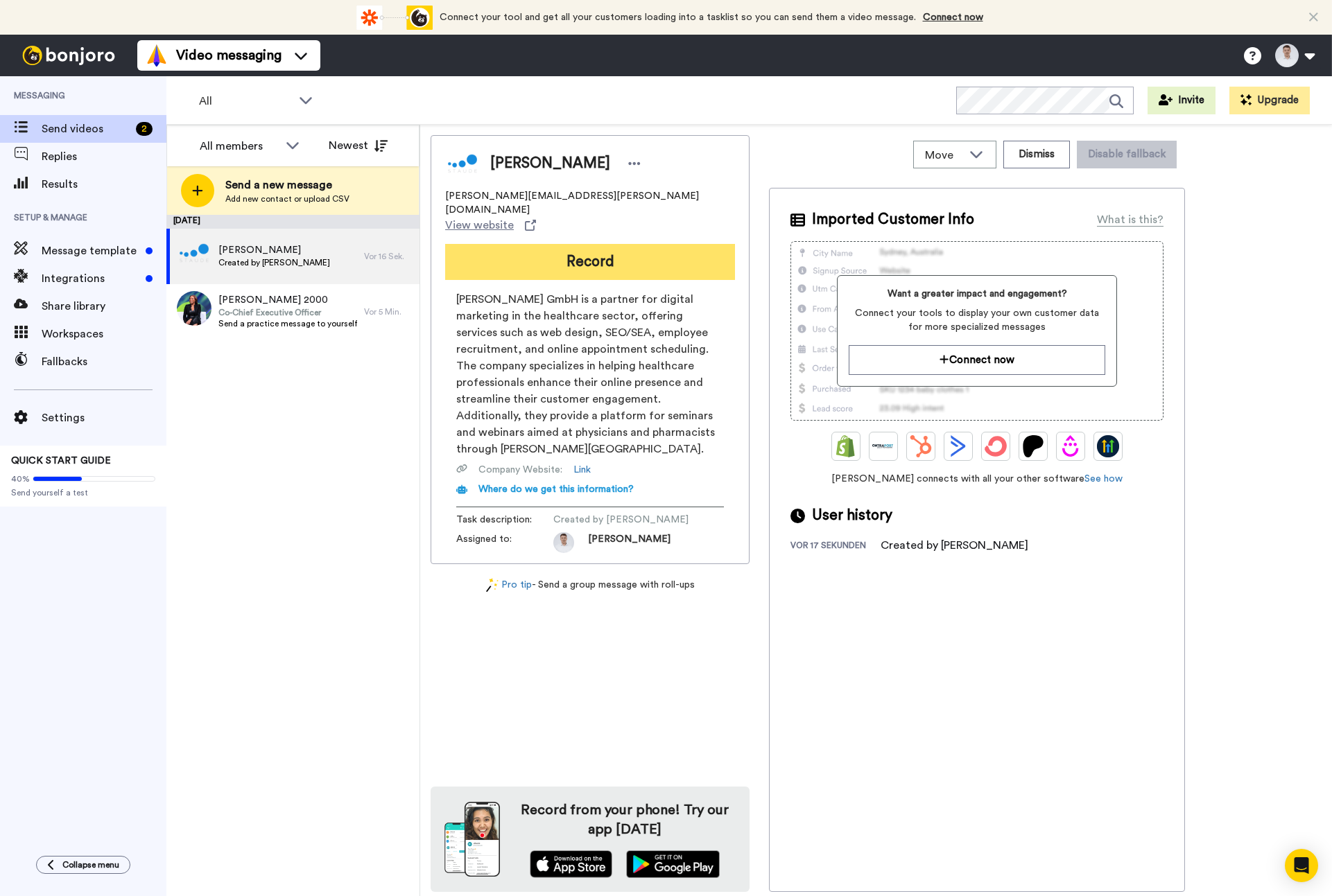
click at [566, 247] on button "Record" at bounding box center [590, 262] width 290 height 36
click at [1308, 21] on div "Connect your tool now! Connect your tool and get all your customers loading int…" at bounding box center [666, 17] width 1332 height 34
click at [1310, 19] on icon at bounding box center [1313, 16] width 9 height 14
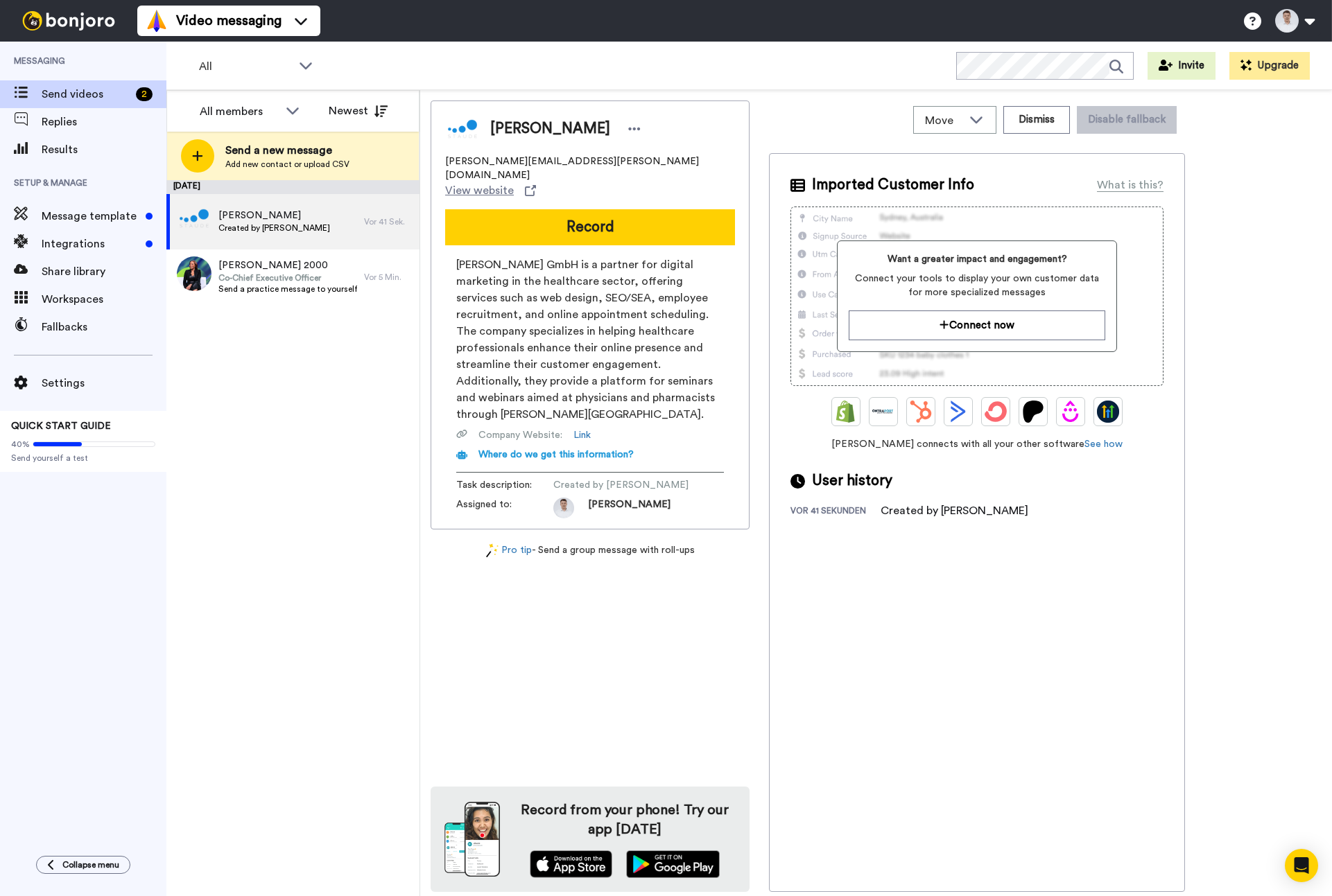
click at [1318, 121] on div "[PERSON_NAME] [PERSON_NAME][EMAIL_ADDRESS][PERSON_NAME][DOMAIN_NAME] View websi…" at bounding box center [876, 496] width 891 height 792
click at [1321, 14] on ul "Help docs Settings" at bounding box center [1285, 21] width 95 height 31
click at [1311, 20] on button at bounding box center [1294, 21] width 52 height 31
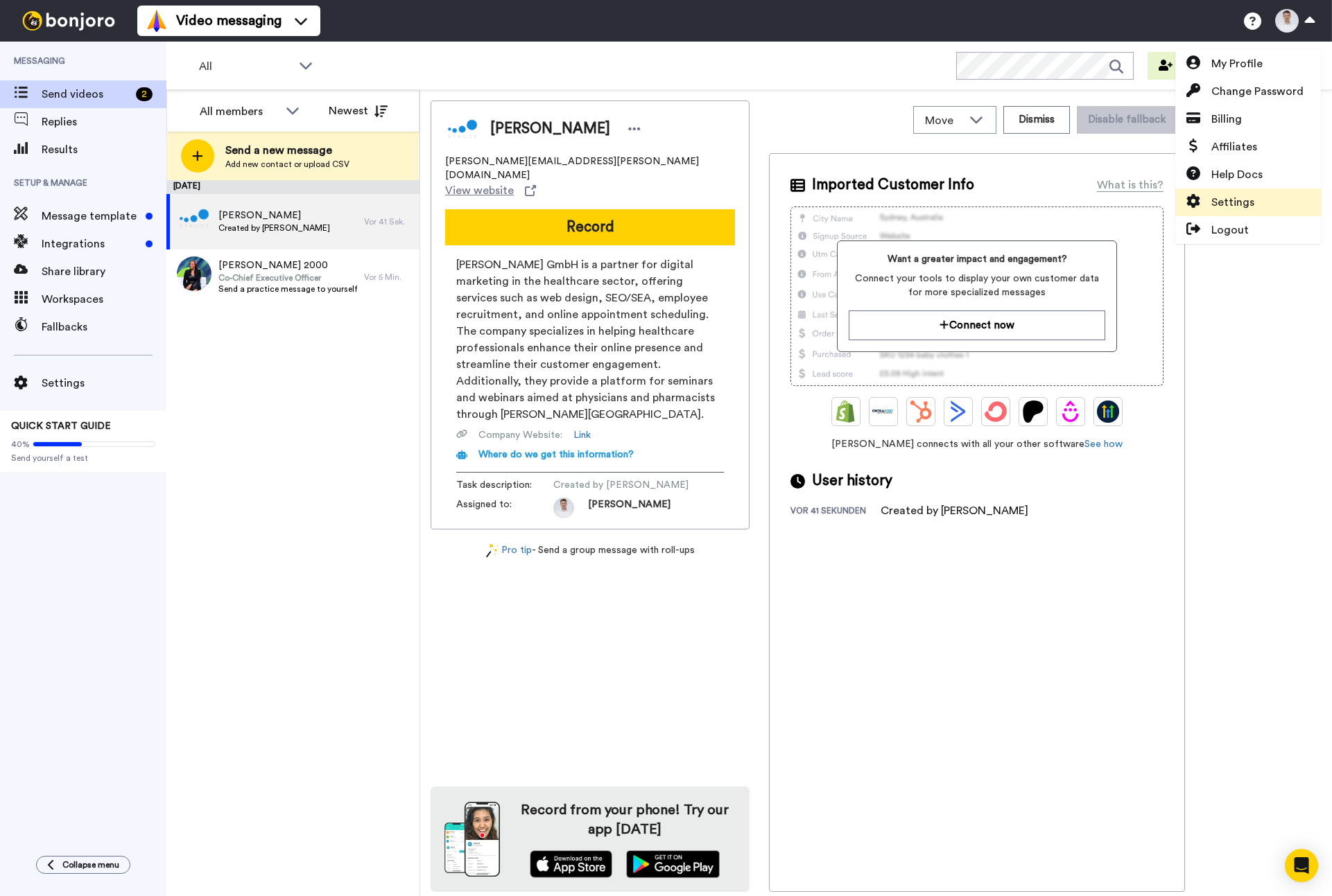
click at [1249, 197] on span "Settings" at bounding box center [1233, 202] width 43 height 16
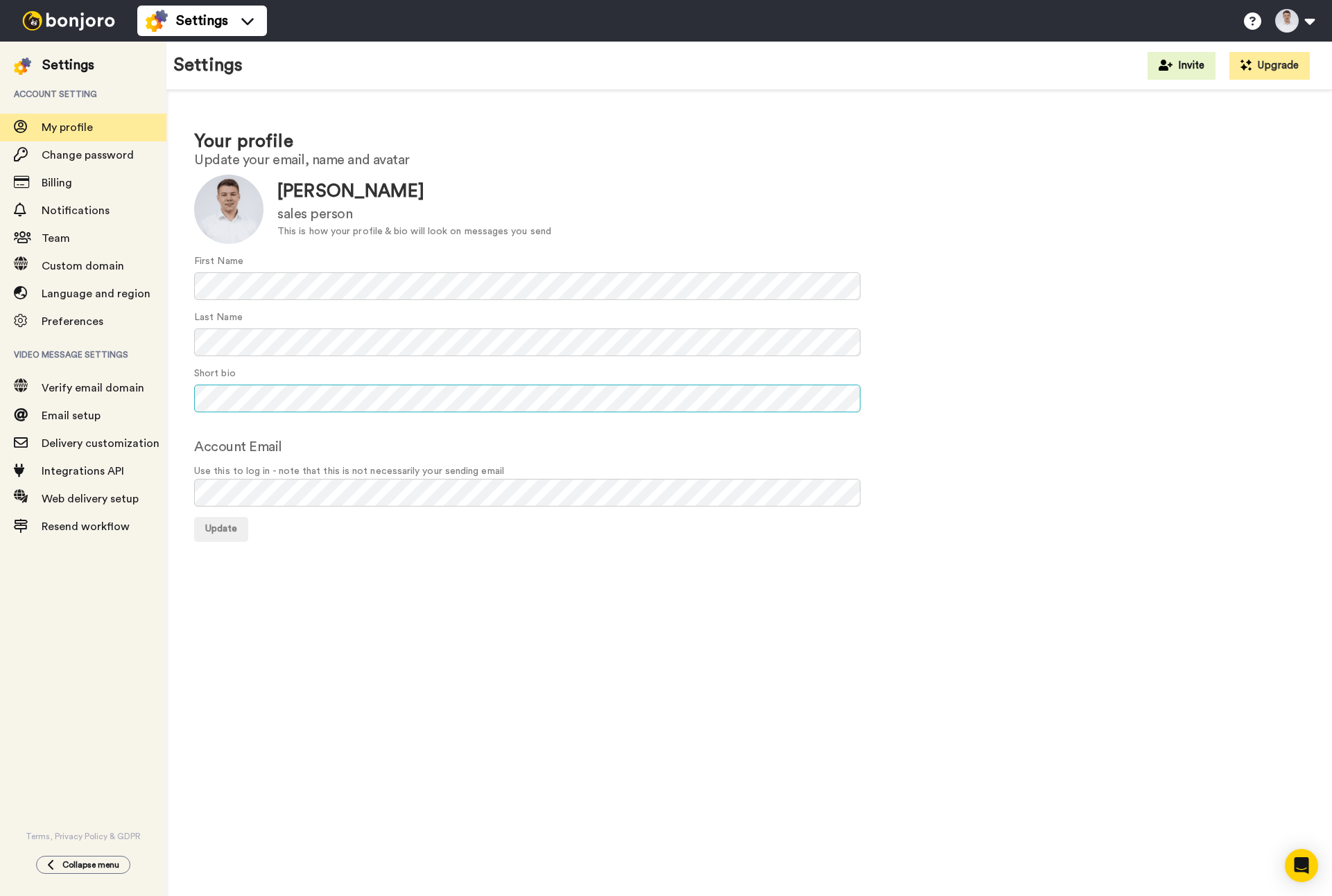
click at [187, 392] on div "Your profile Update your email, name and avatar Update Moritz Lemm sales person…" at bounding box center [749, 335] width 1166 height 490
click at [401, 444] on div "Account Email Use this to log in - note that this is not necessarily your sendi…" at bounding box center [749, 472] width 1110 height 70
click at [453, 654] on div "Your profile Update your email, name and avatar Update Moritz Lemm sales person…" at bounding box center [749, 497] width 1166 height 814
click at [104, 154] on span "Change password" at bounding box center [88, 155] width 93 height 11
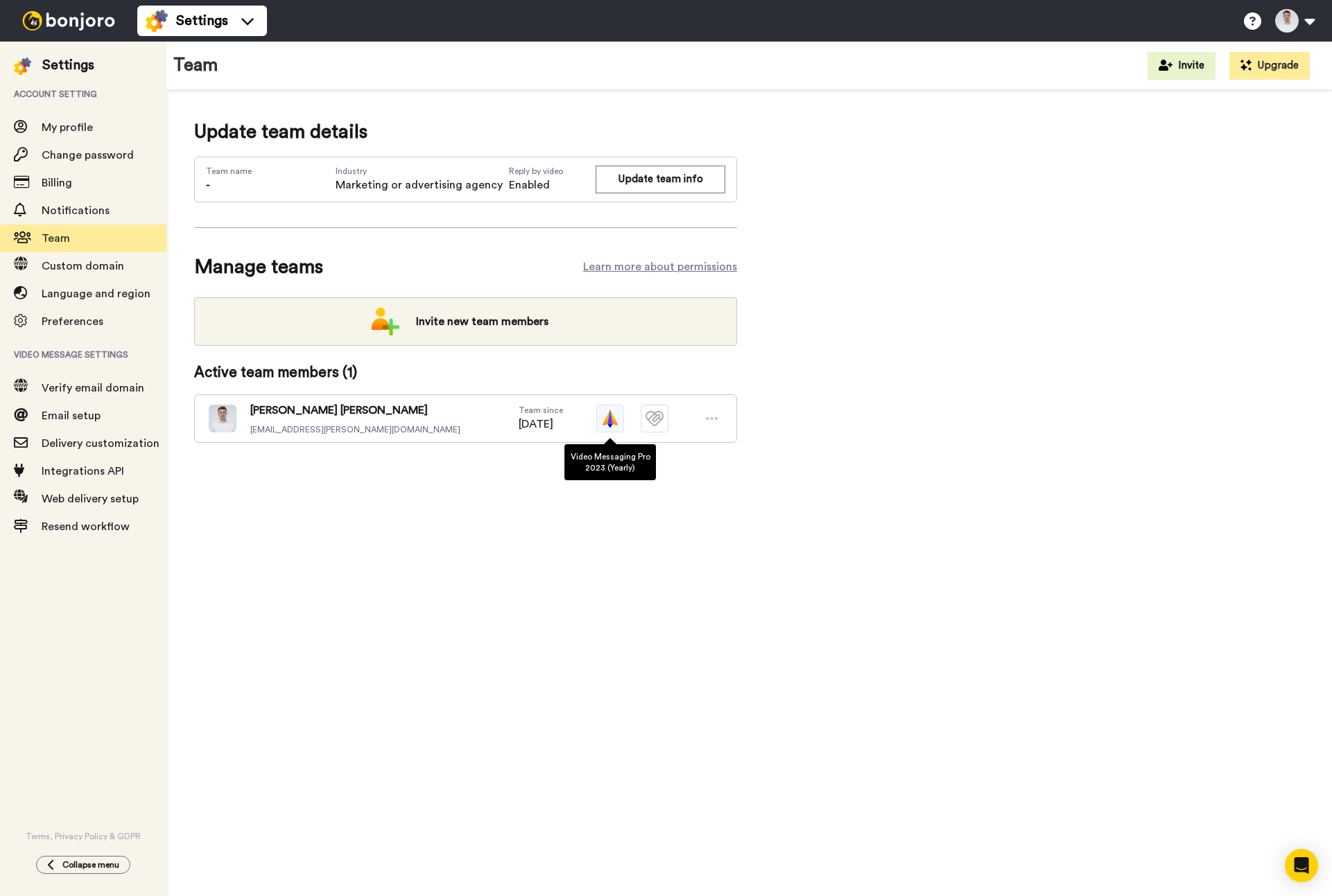
click at [617, 418] on img at bounding box center [610, 418] width 28 height 28
click at [130, 263] on span "Custom domain" at bounding box center [104, 265] width 125 height 16
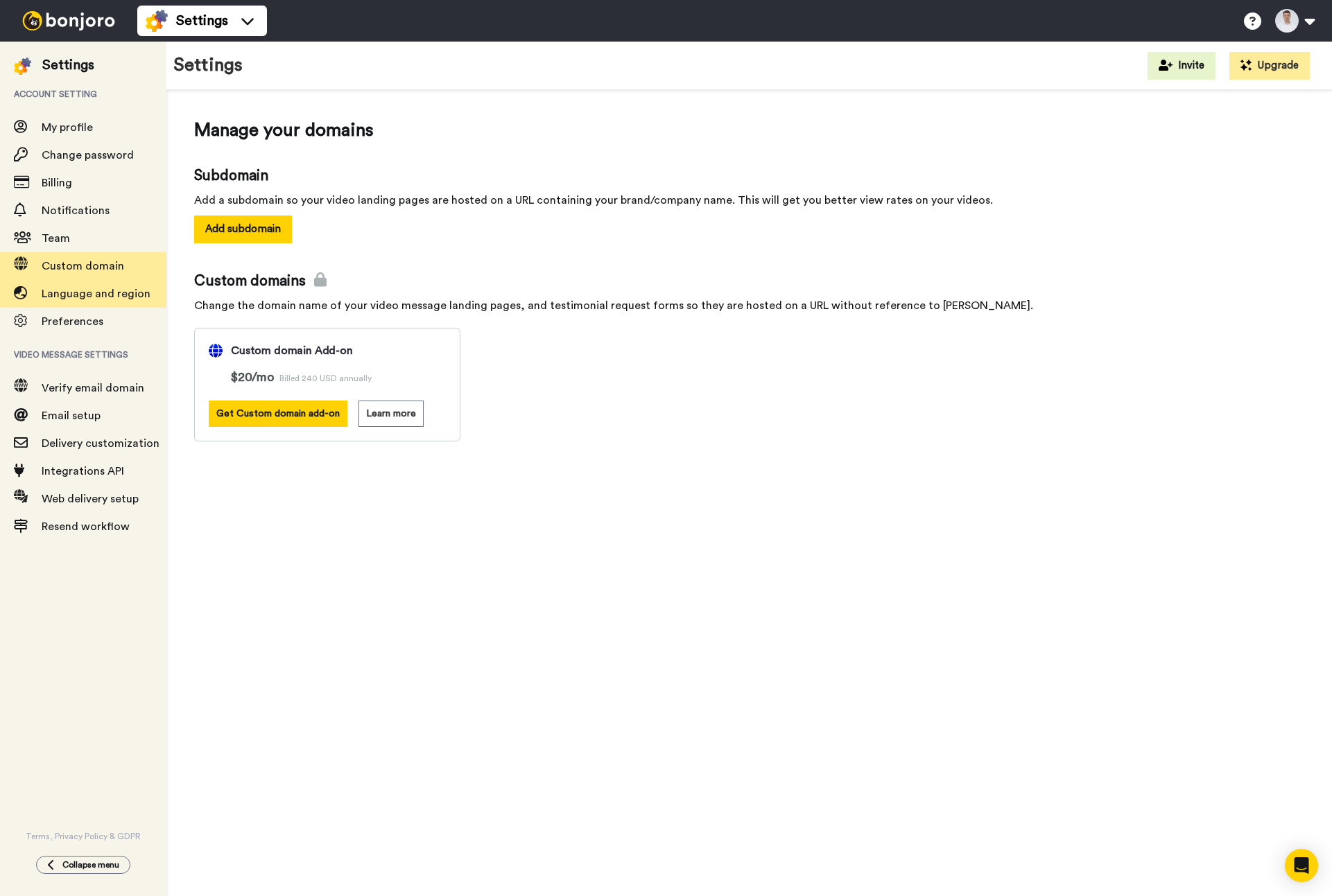
click at [116, 299] on span "Language and region" at bounding box center [96, 293] width 109 height 11
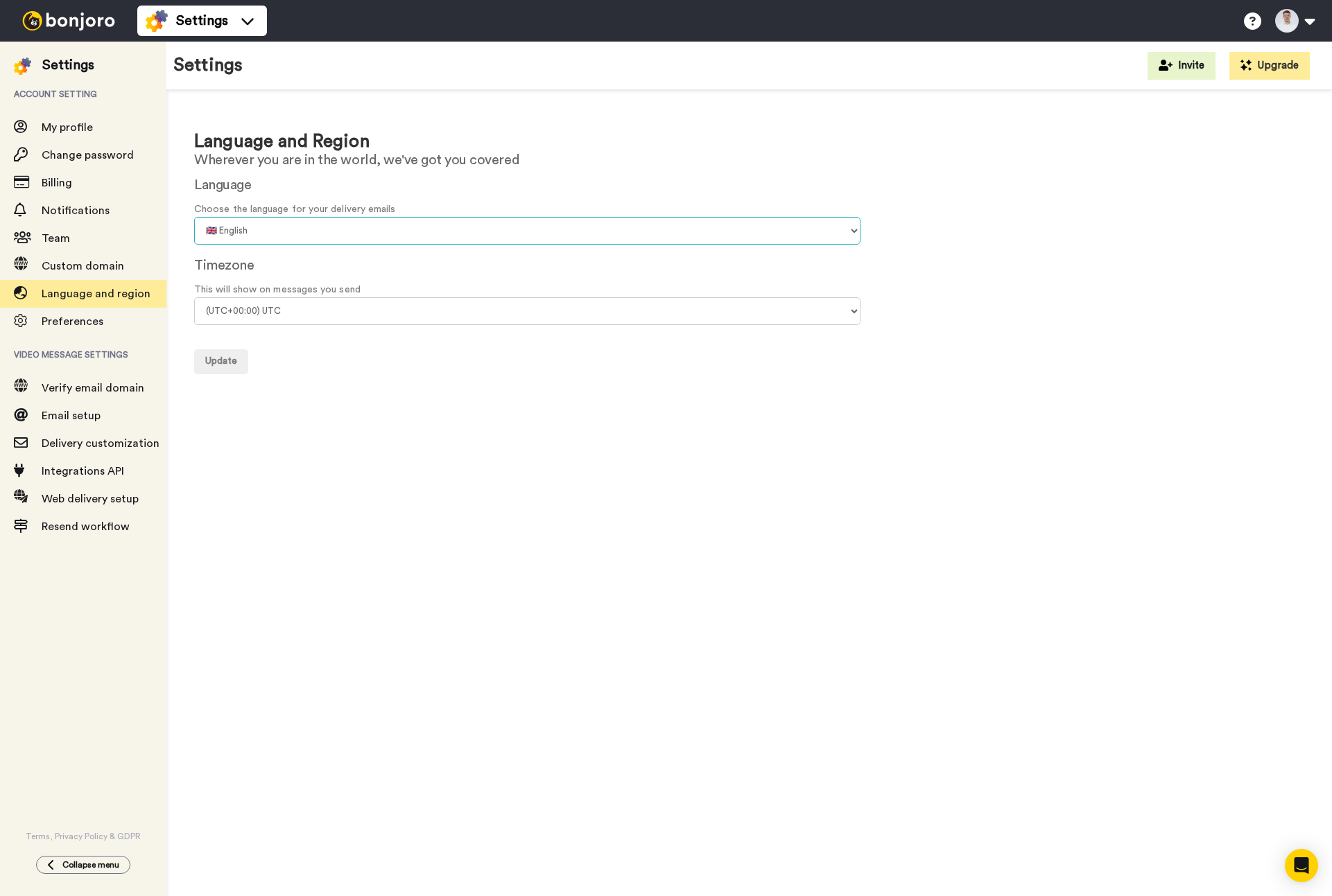
select select "de"
select select "Europe/[GEOGRAPHIC_DATA]"
click at [238, 361] on button "Update" at bounding box center [221, 362] width 54 height 25
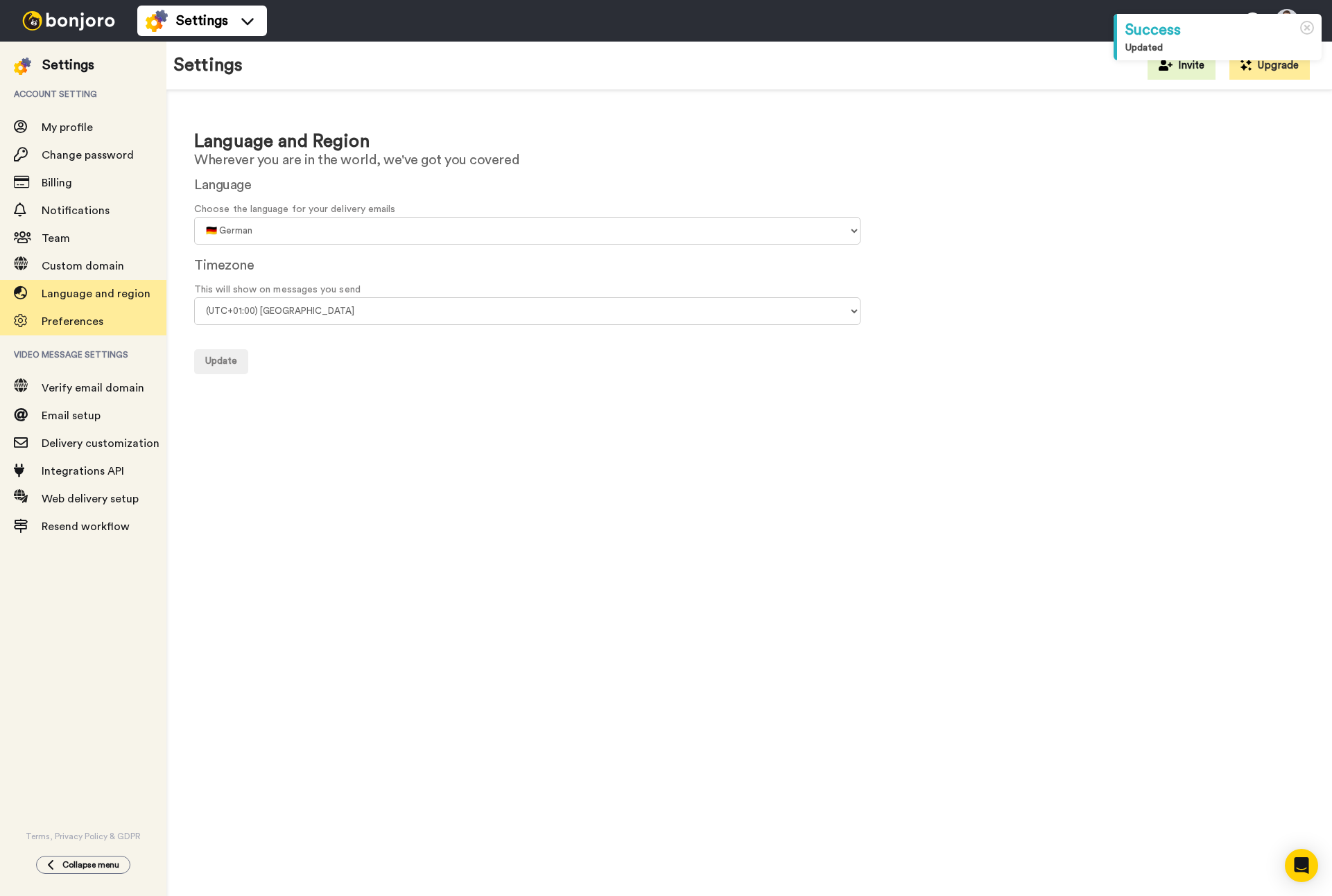
click at [121, 332] on div "Preferences" at bounding box center [83, 321] width 166 height 28
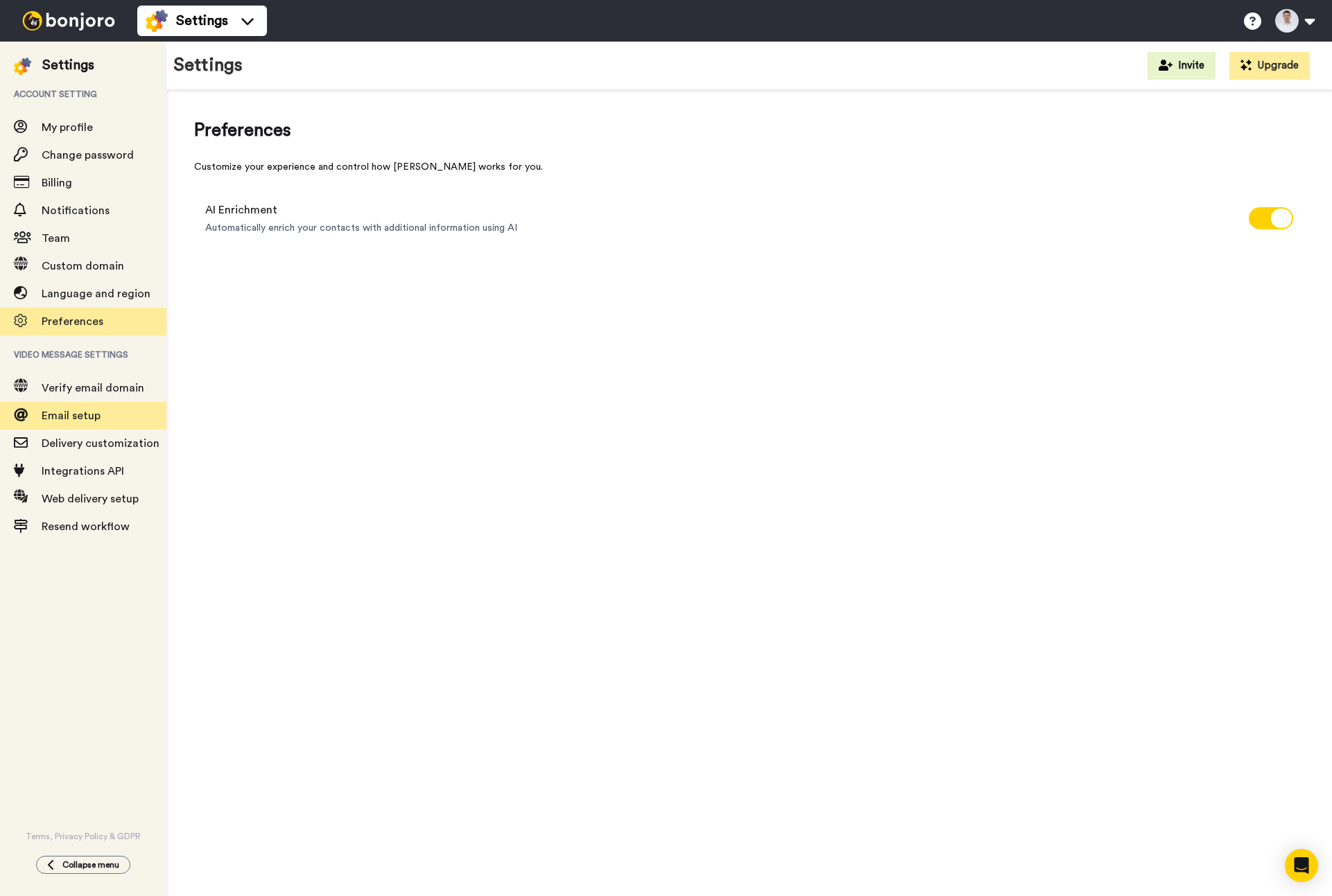
click at [114, 414] on span "Email setup" at bounding box center [104, 415] width 125 height 16
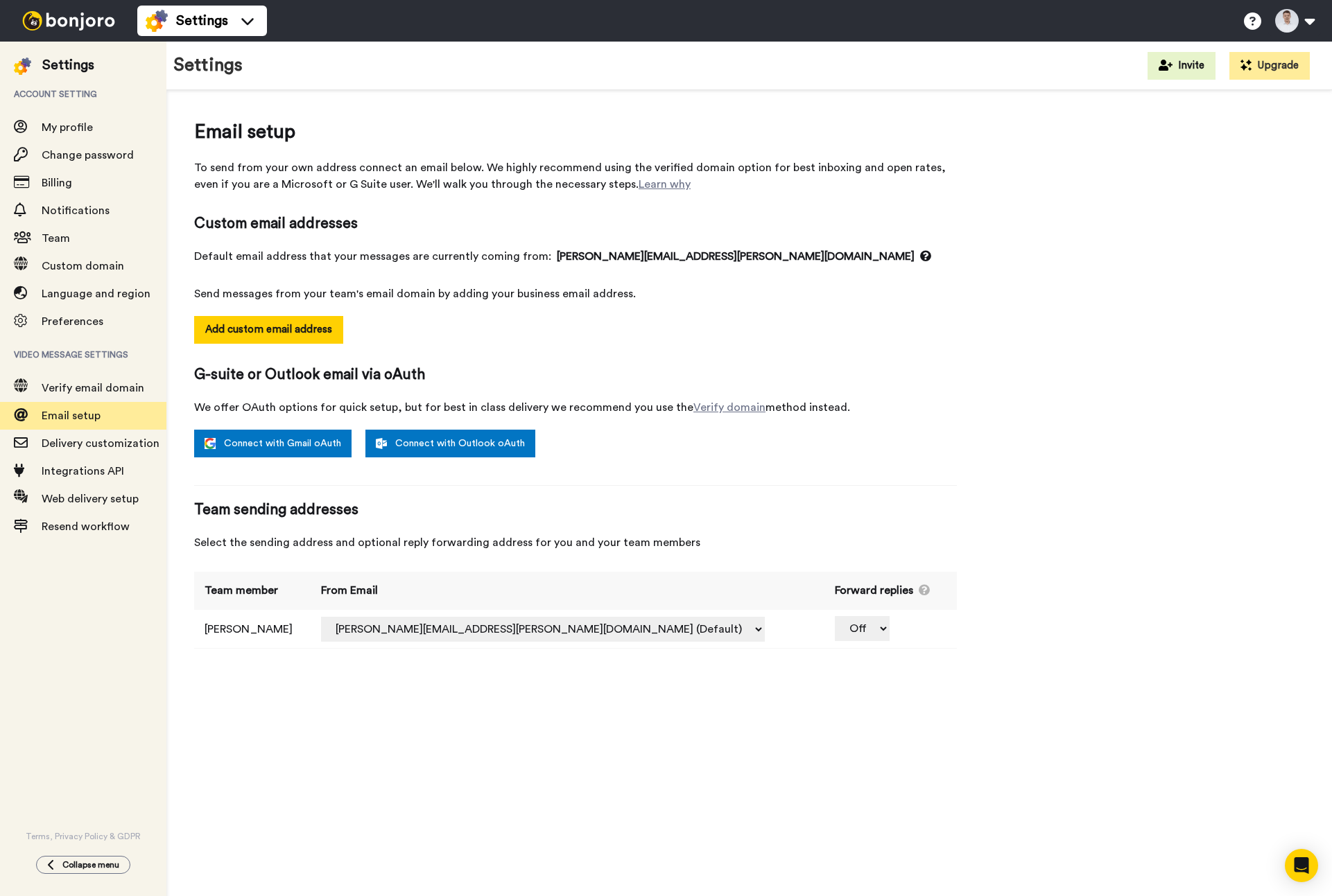
click at [825, 630] on td "Off" at bounding box center [891, 628] width 133 height 38
click at [289, 324] on button "Add custom email address" at bounding box center [269, 330] width 149 height 28
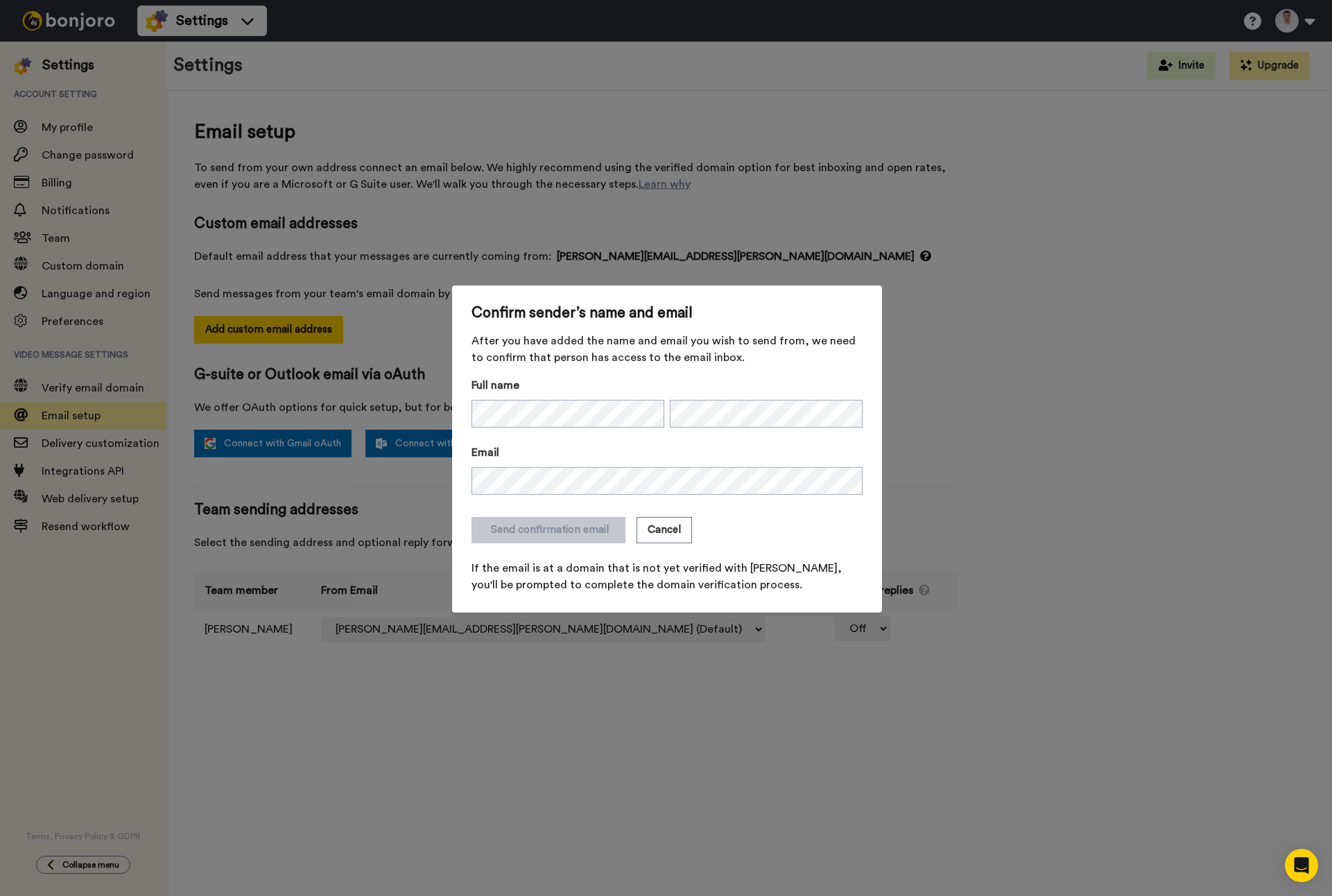
click at [791, 542] on div "Send confirmation email Cancel" at bounding box center [667, 530] width 391 height 27
click at [545, 526] on button "Send confirmation email" at bounding box center [548, 530] width 154 height 27
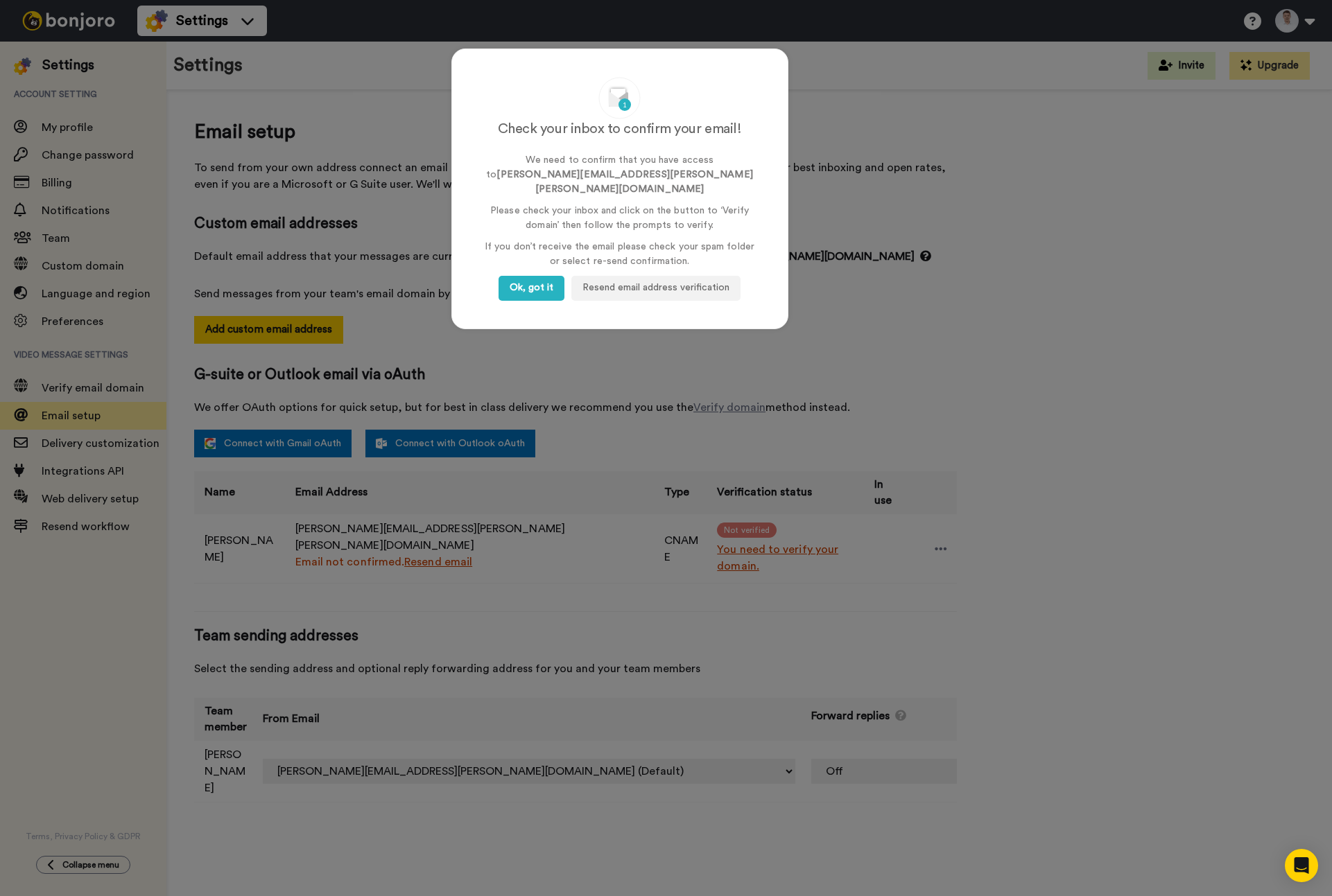
click at [542, 286] on div "Check your inbox to confirm your email! We need to confirm that you have access…" at bounding box center [620, 189] width 337 height 280
click at [539, 281] on button "Ok, got it" at bounding box center [532, 288] width 66 height 25
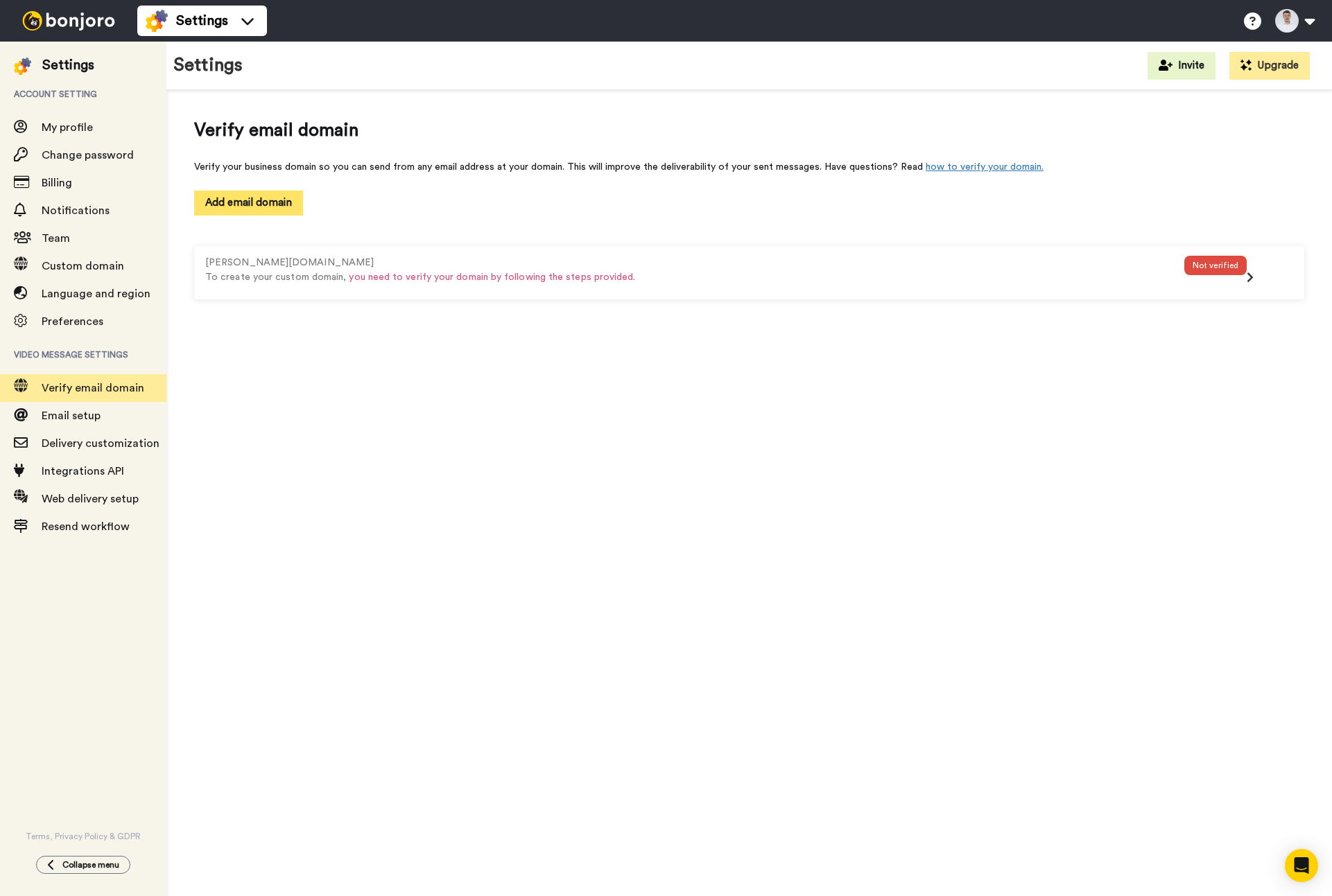
click at [256, 197] on button "Add email domain" at bounding box center [249, 203] width 109 height 24
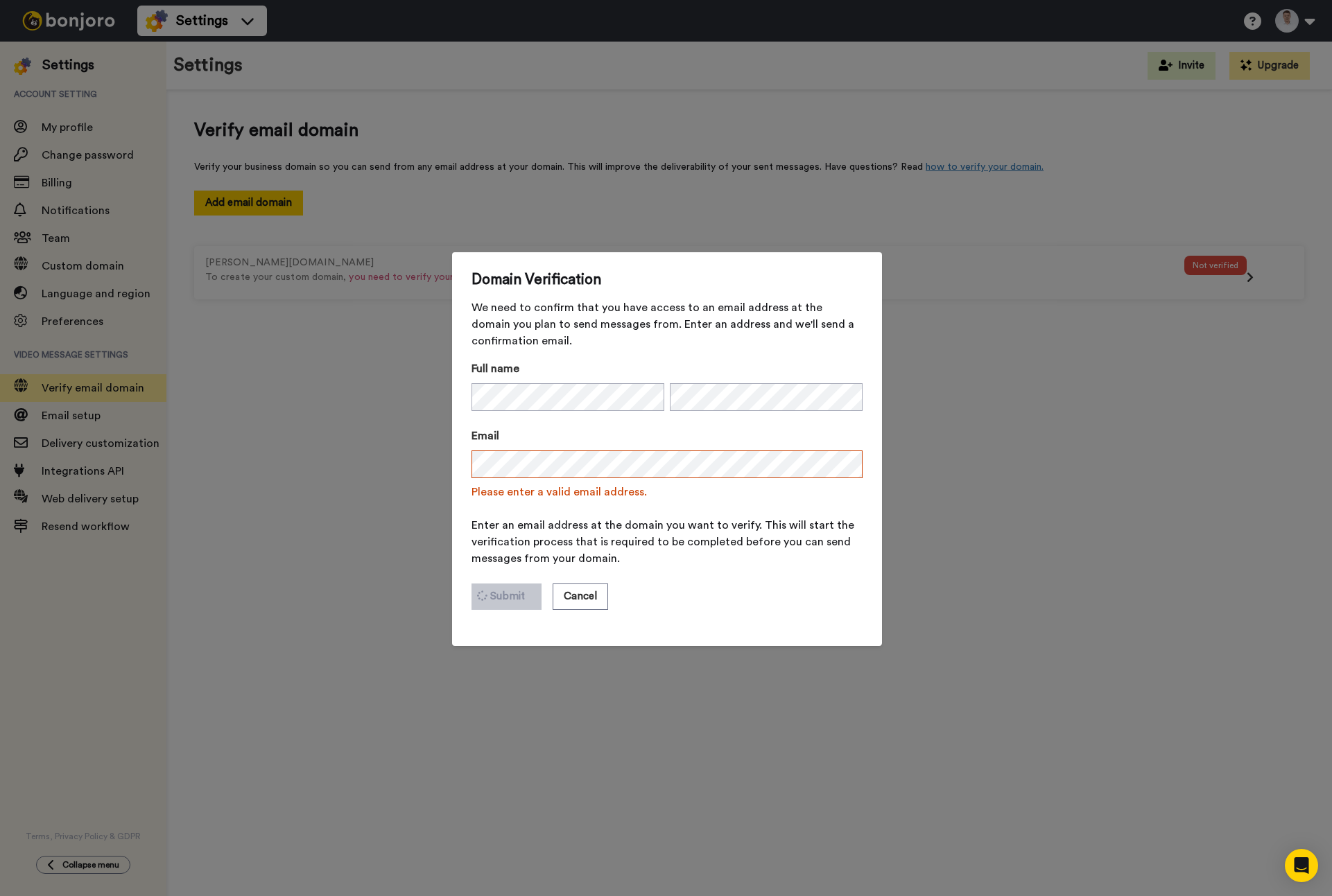
click at [731, 621] on form "Full name Email Please enter a valid email address. Enter an email address at t…" at bounding box center [667, 494] width 391 height 266
click at [588, 601] on button "Cancel" at bounding box center [581, 597] width 55 height 27
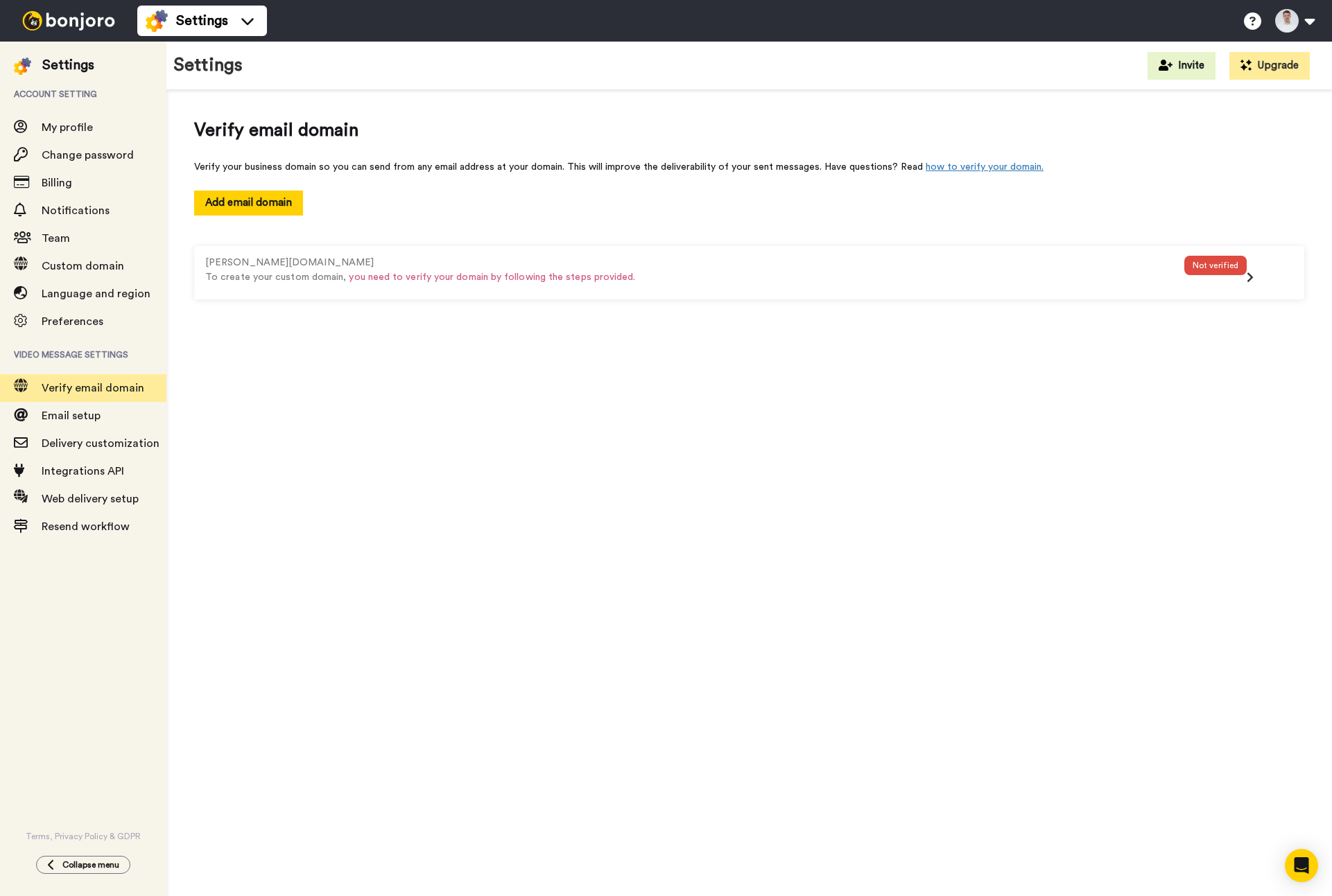
click at [600, 600] on div "Verify email domain Verify your business domain so you can send from any email …" at bounding box center [749, 497] width 1166 height 814
click at [1232, 276] on div "Not verified" at bounding box center [1216, 274] width 62 height 36
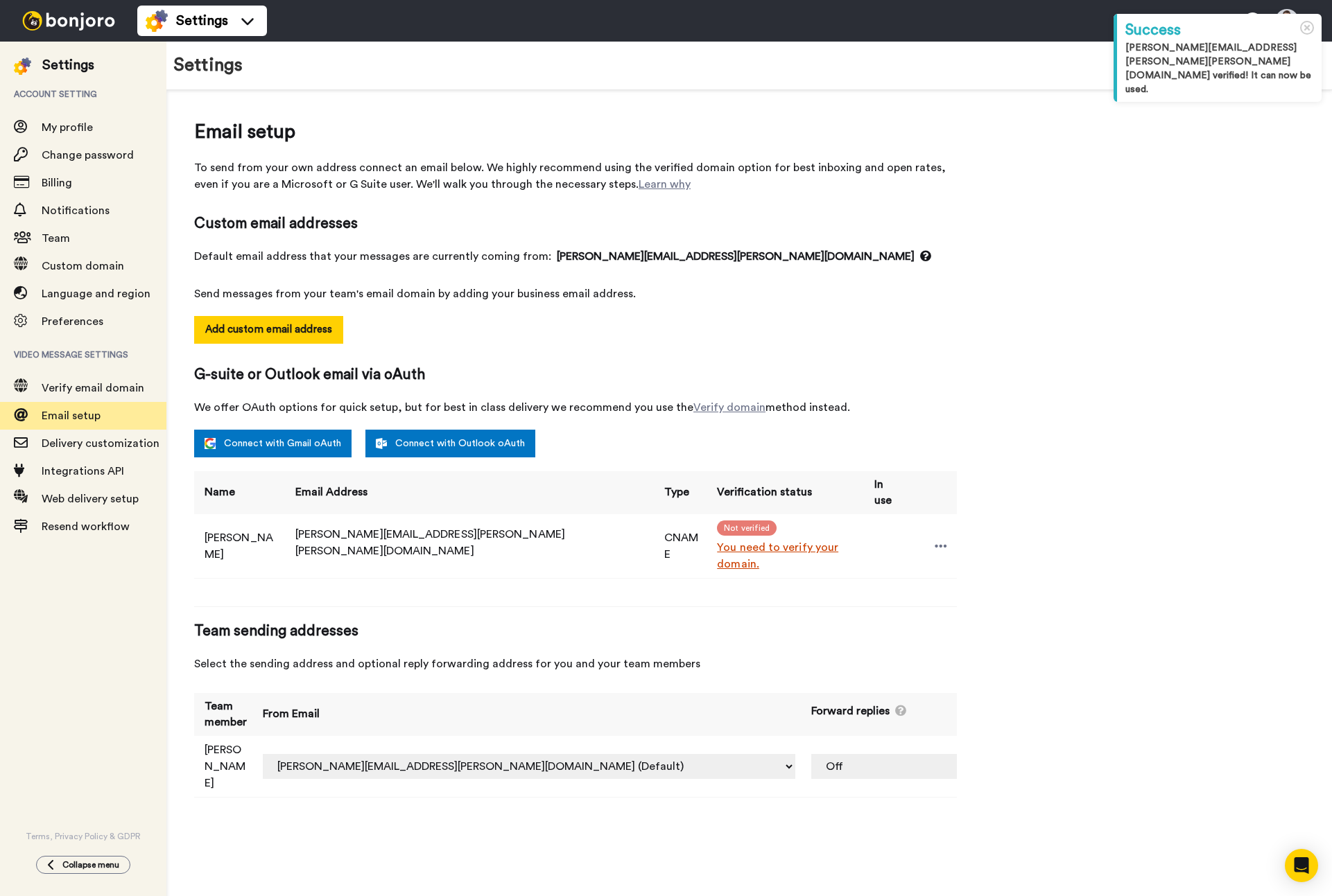
click at [959, 435] on div "Email setup To send from your own address connect an email below. We highly rec…" at bounding box center [749, 464] width 1110 height 694
click at [1314, 28] on icon at bounding box center [1308, 28] width 14 height 14
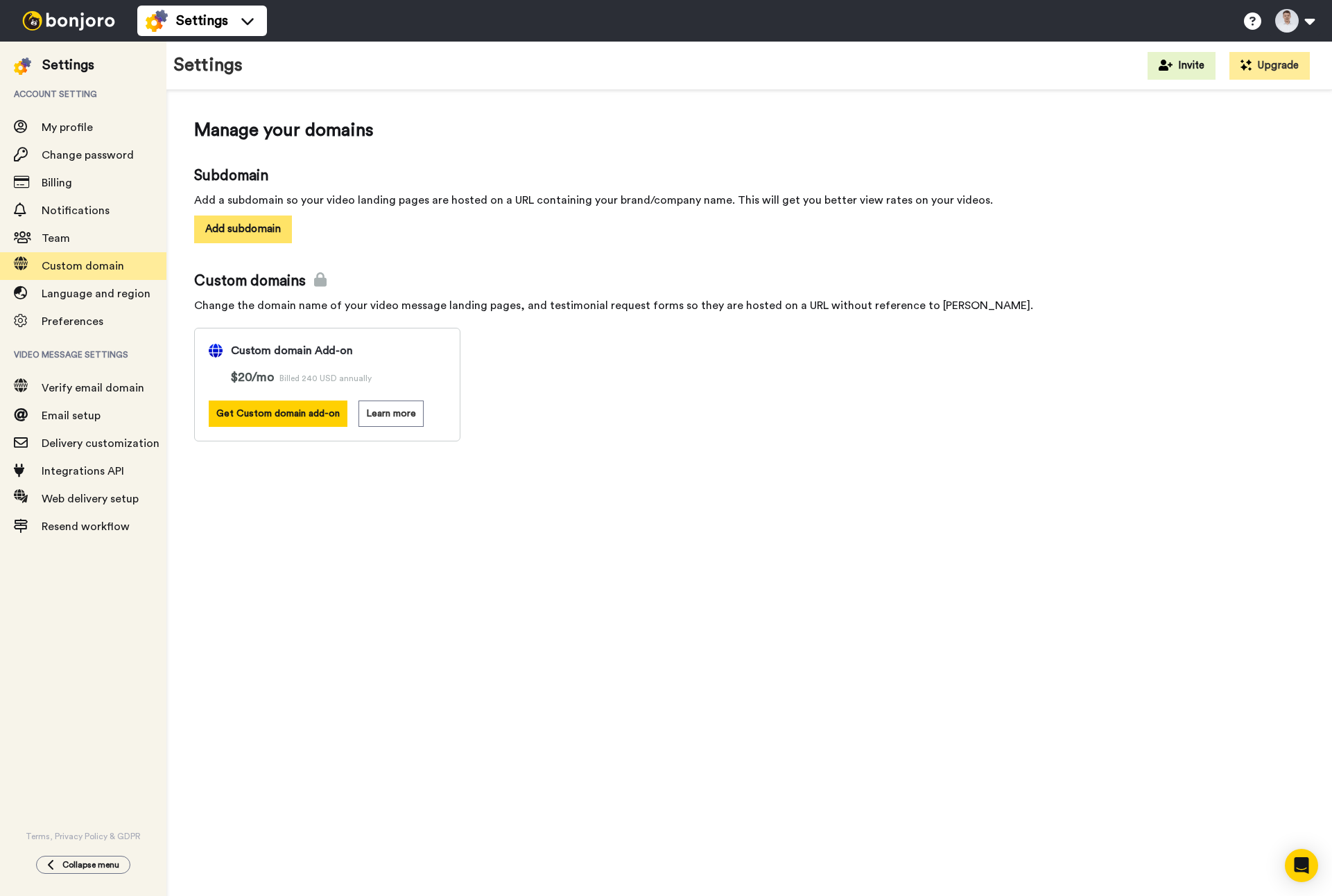
click at [225, 227] on button "Add subdomain" at bounding box center [243, 230] width 98 height 27
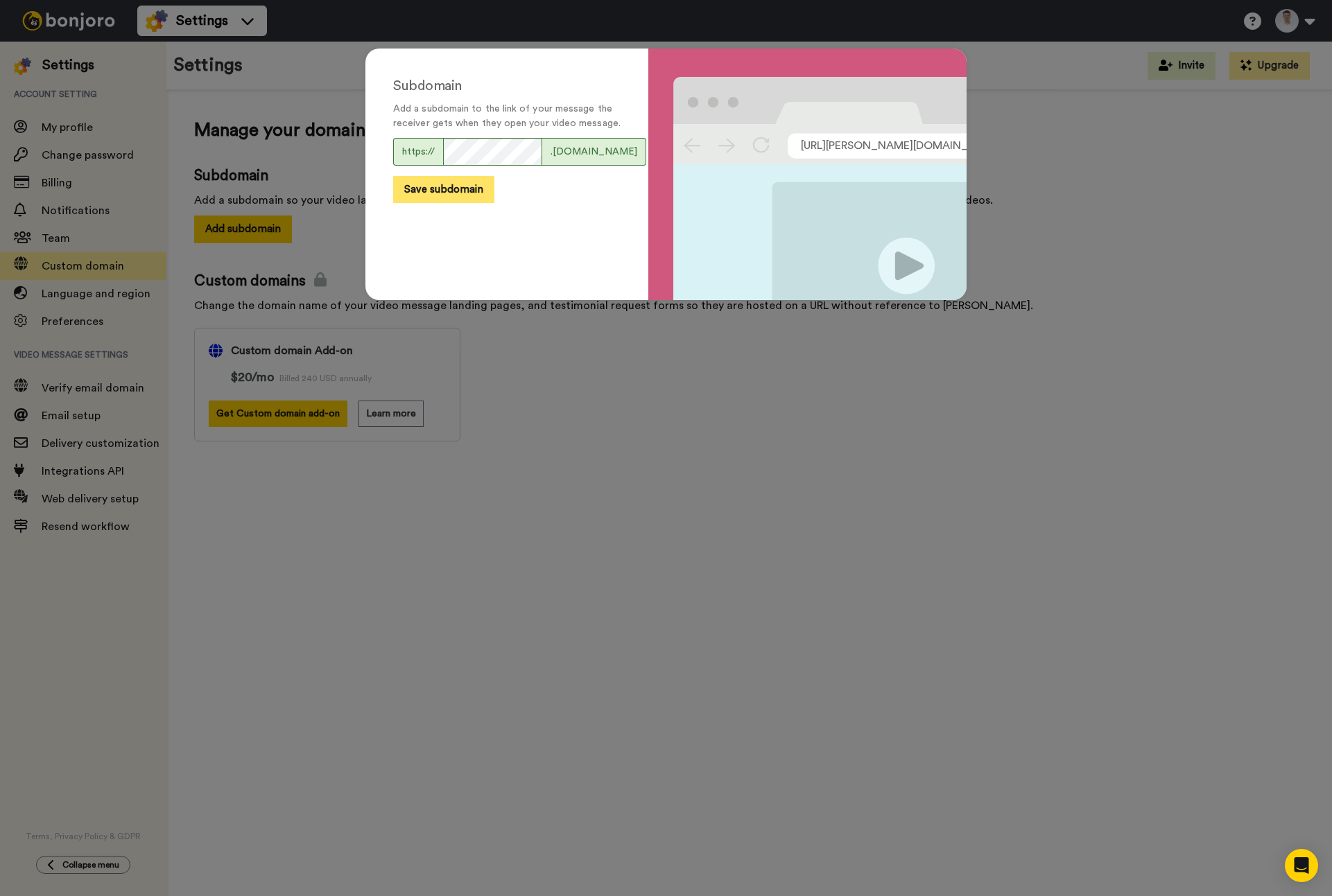
click at [447, 199] on button "Save subdomain" at bounding box center [444, 189] width 101 height 27
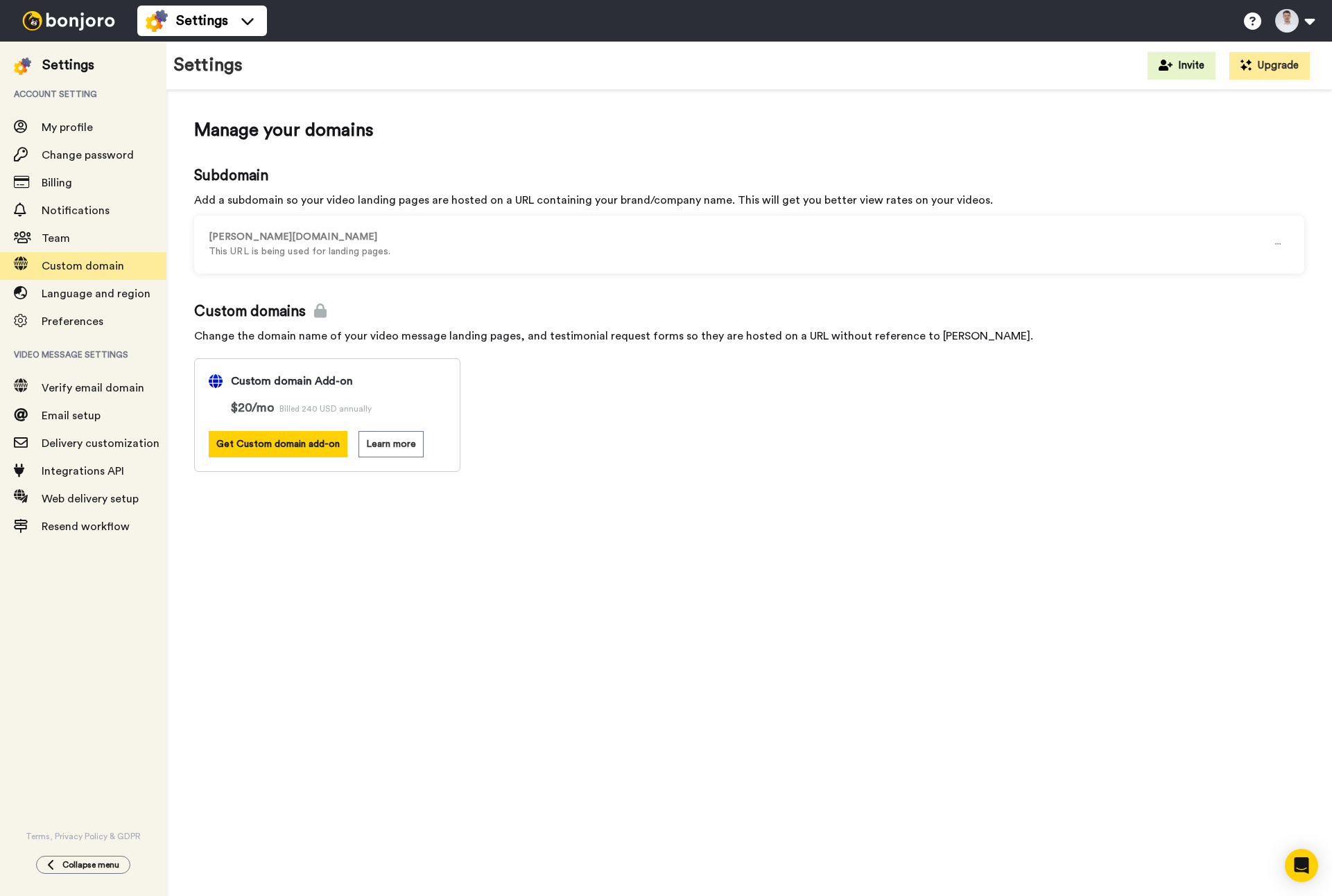
click at [568, 399] on div "Custom domains Change the domain name of your video message landing pages, and …" at bounding box center [749, 387] width 1110 height 171
click at [34, 417] on span at bounding box center [21, 415] width 42 height 14
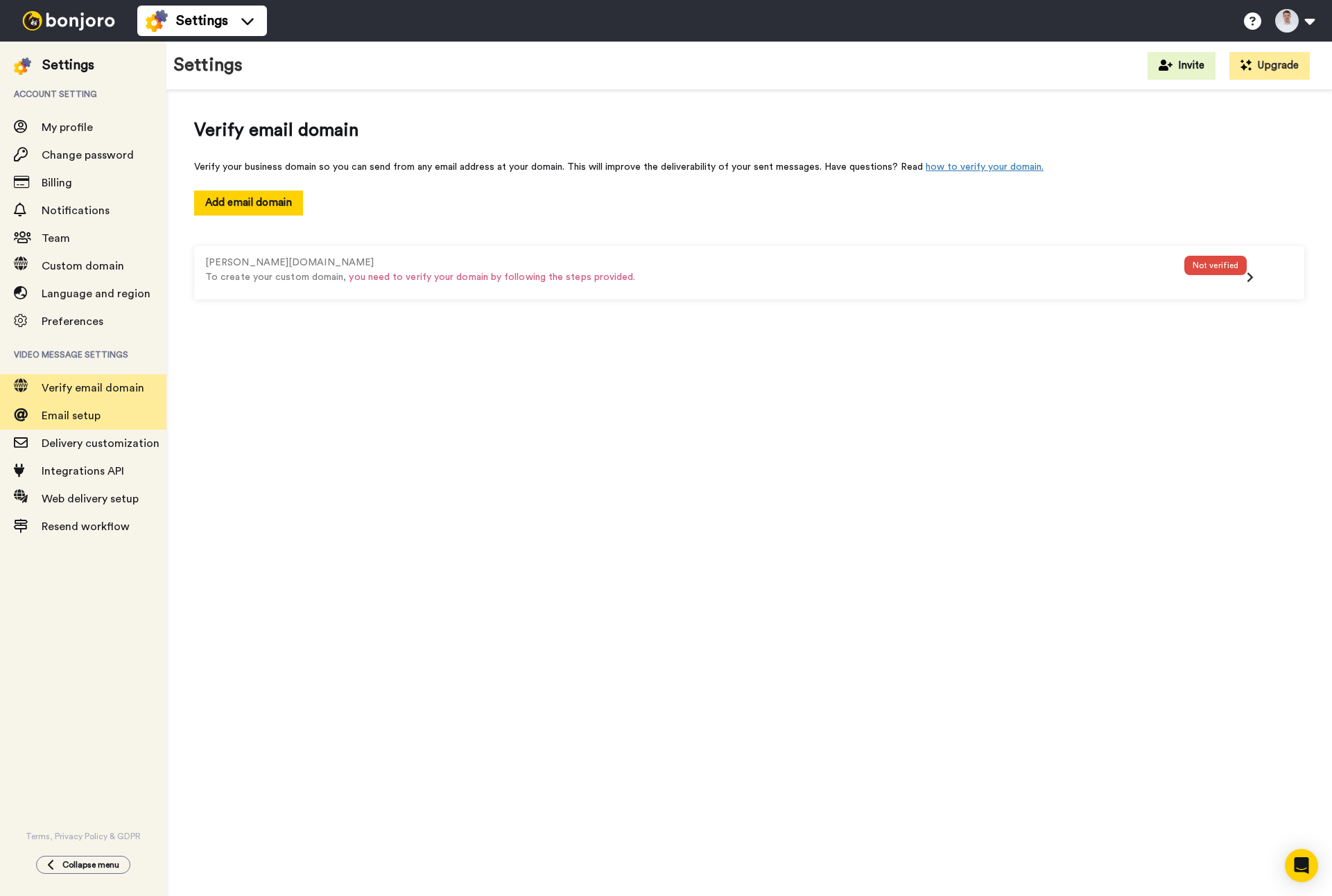
click at [92, 421] on span "Email setup" at bounding box center [71, 415] width 59 height 11
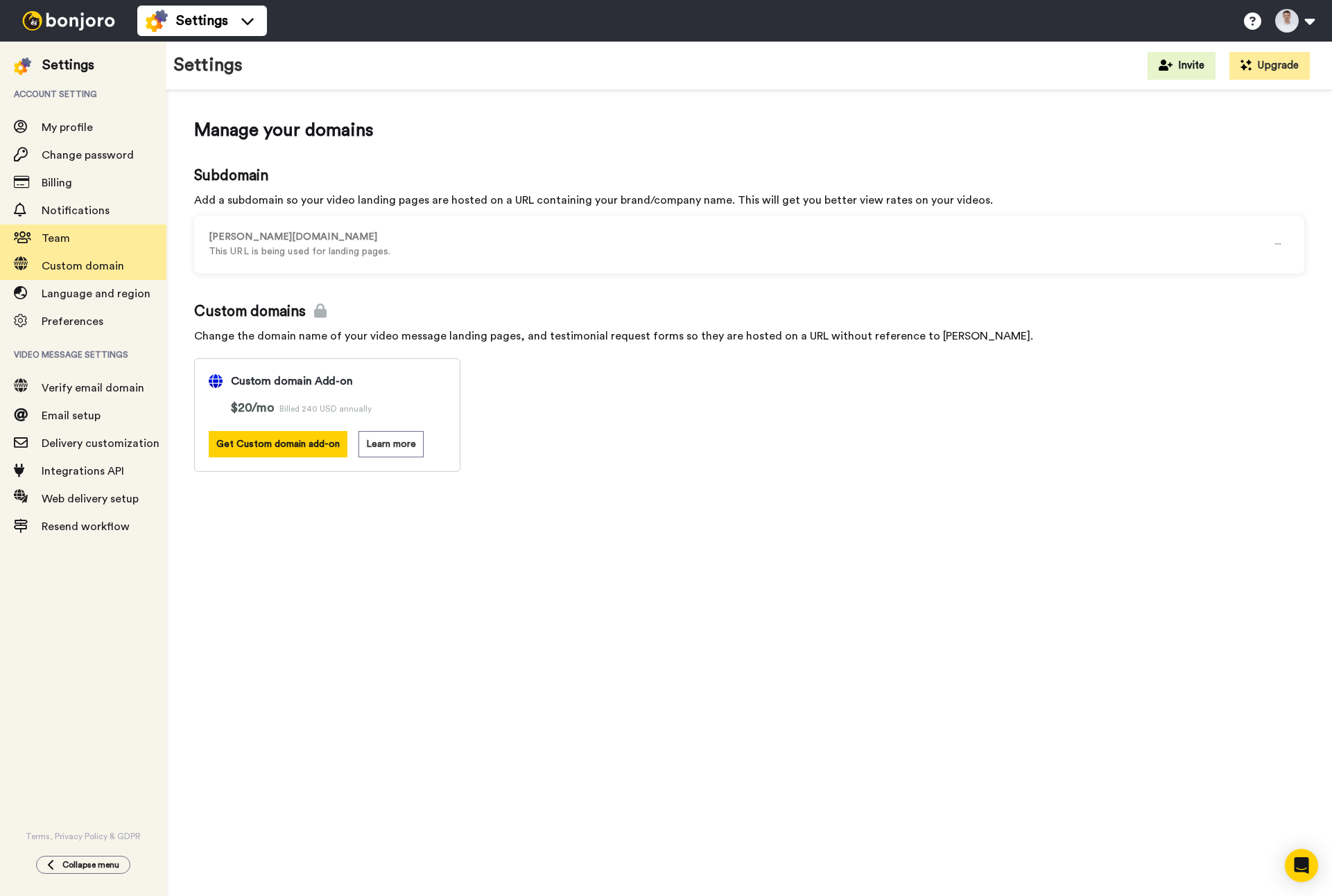
click at [95, 248] on div "Team" at bounding box center [83, 238] width 166 height 28
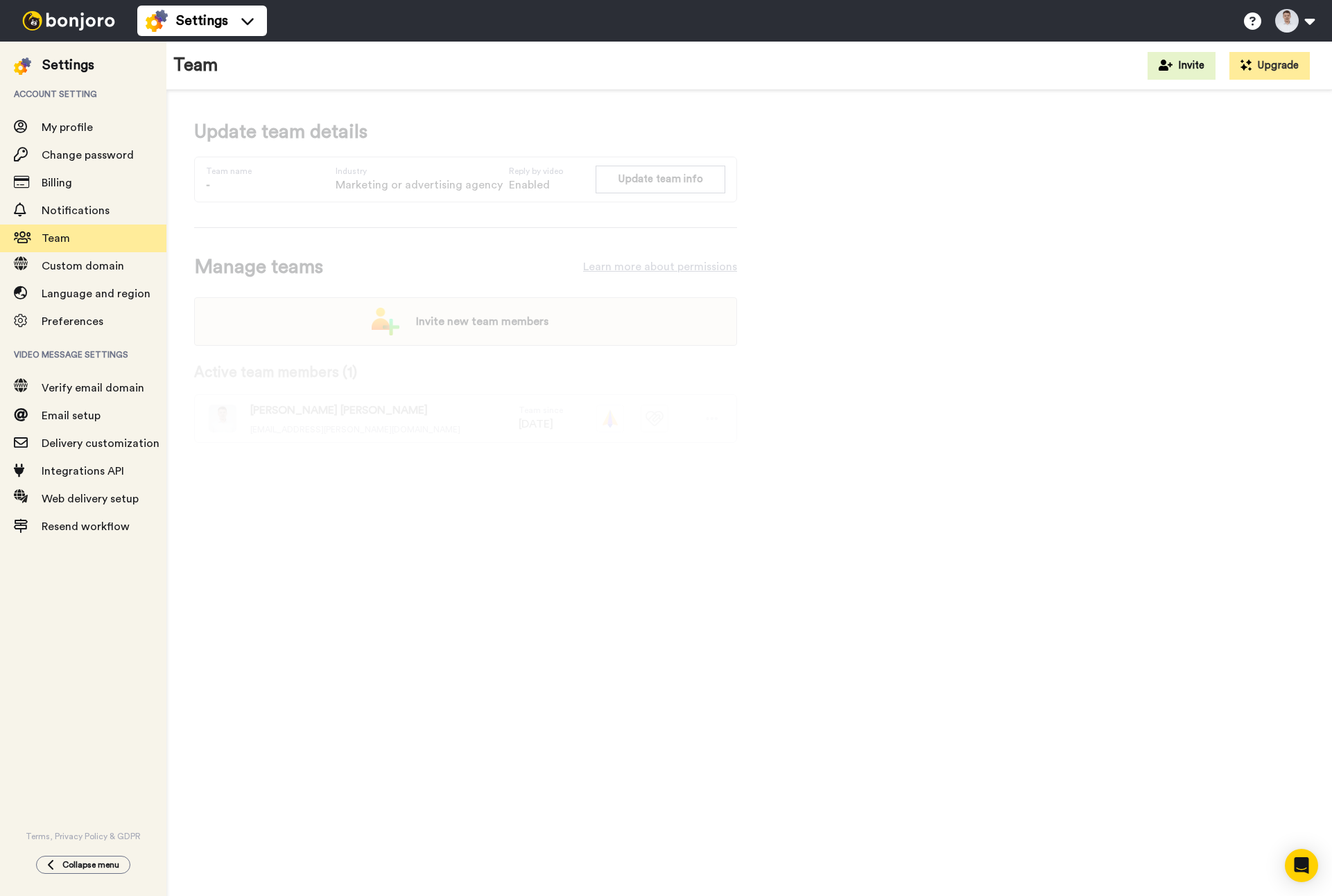
click at [230, 185] on span "-" at bounding box center [229, 184] width 46 height 16
click at [214, 184] on span "-" at bounding box center [229, 184] width 46 height 16
click at [665, 179] on button "Update team info" at bounding box center [660, 179] width 130 height 27
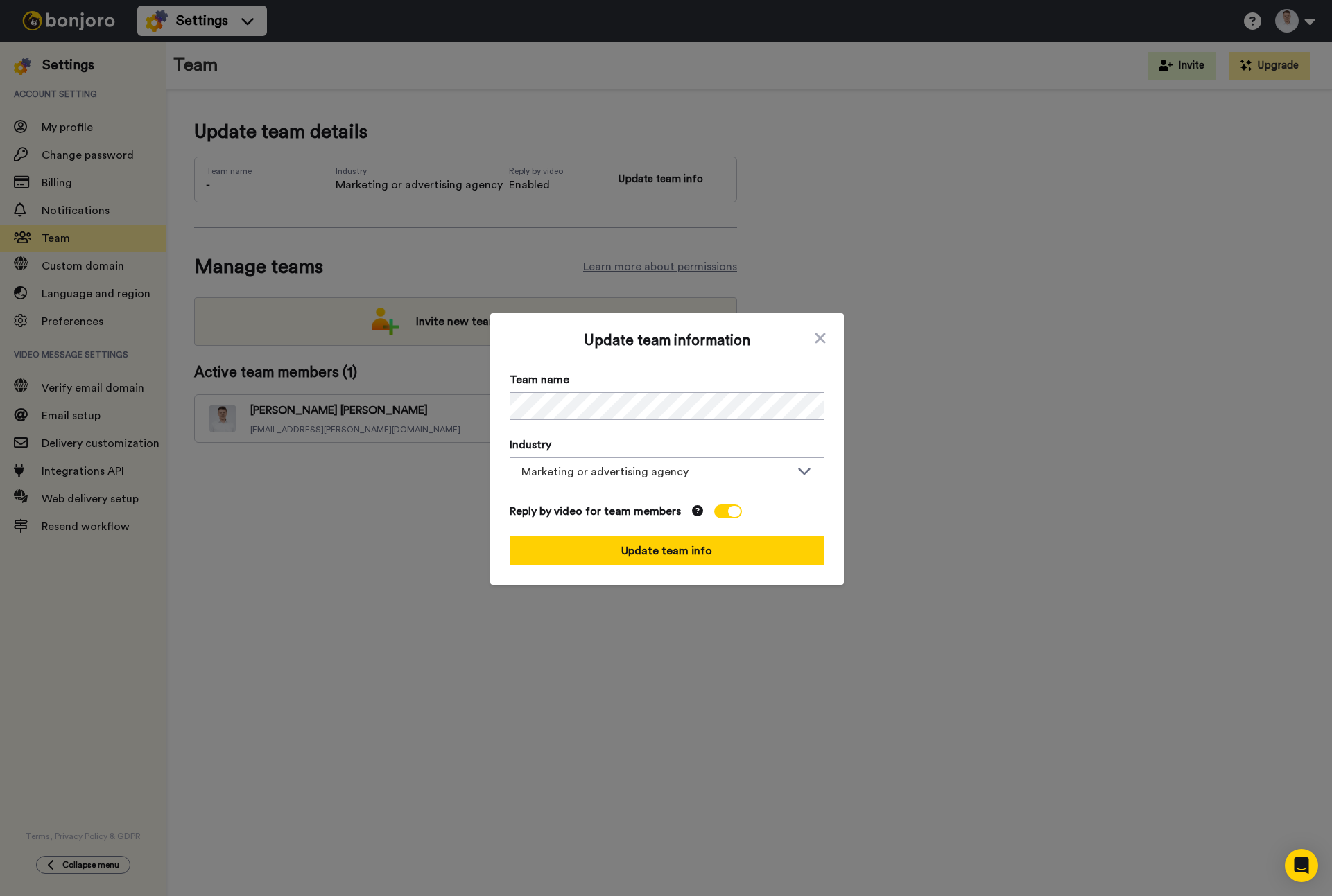
click at [649, 430] on div "Update team information Team name Industry Marketing or advertising agency Char…" at bounding box center [667, 449] width 315 height 233
click at [686, 550] on button "Update team info" at bounding box center [667, 551] width 315 height 29
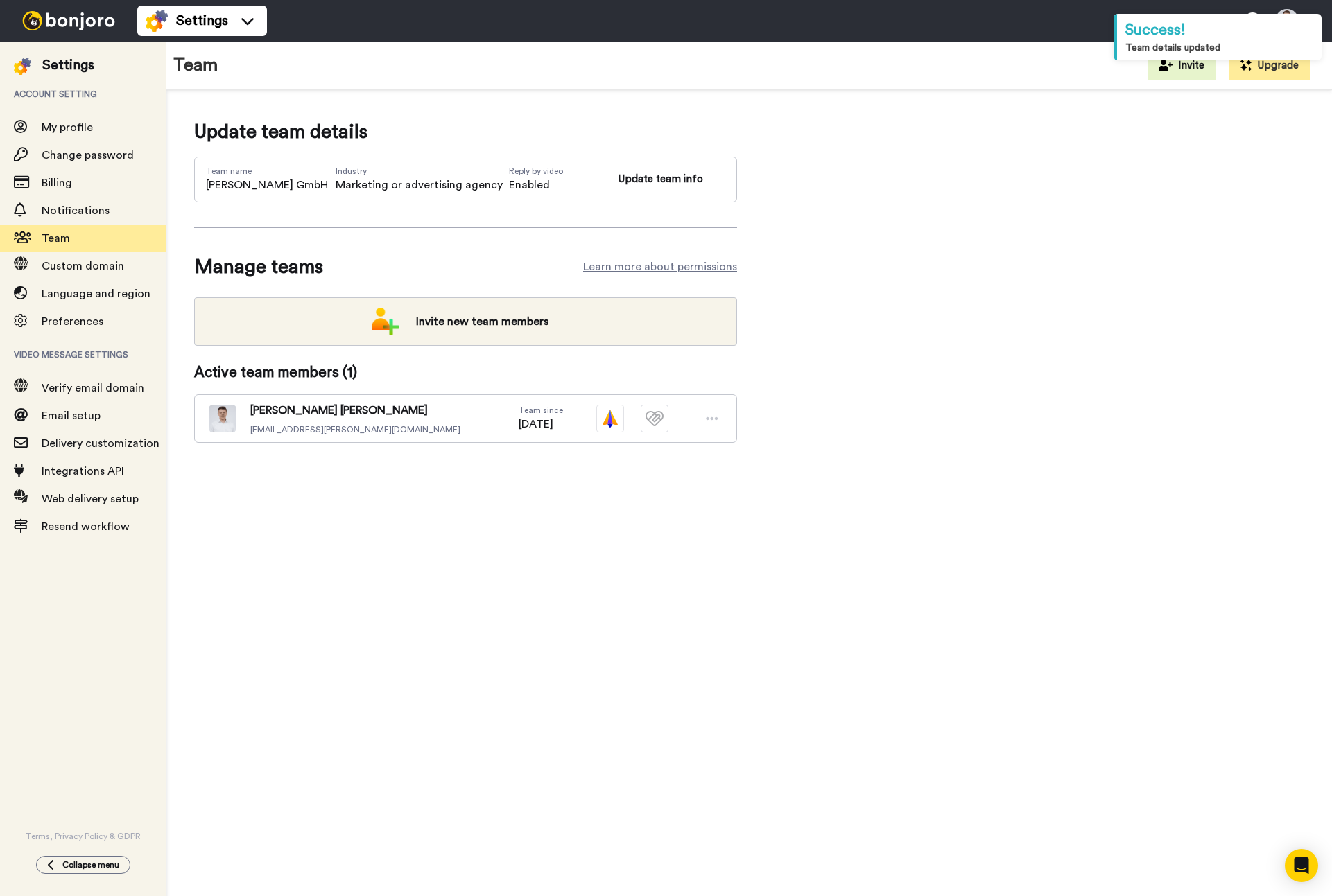
click at [860, 548] on div "Update team details Team name Staude GmbH Industry Marketing or advertising age…" at bounding box center [749, 497] width 1166 height 814
click at [1249, 169] on div "Update team details Team name Staude GmbH Industry Marketing or advertising age…" at bounding box center [749, 302] width 1110 height 369
click at [1298, 19] on button at bounding box center [1294, 21] width 52 height 31
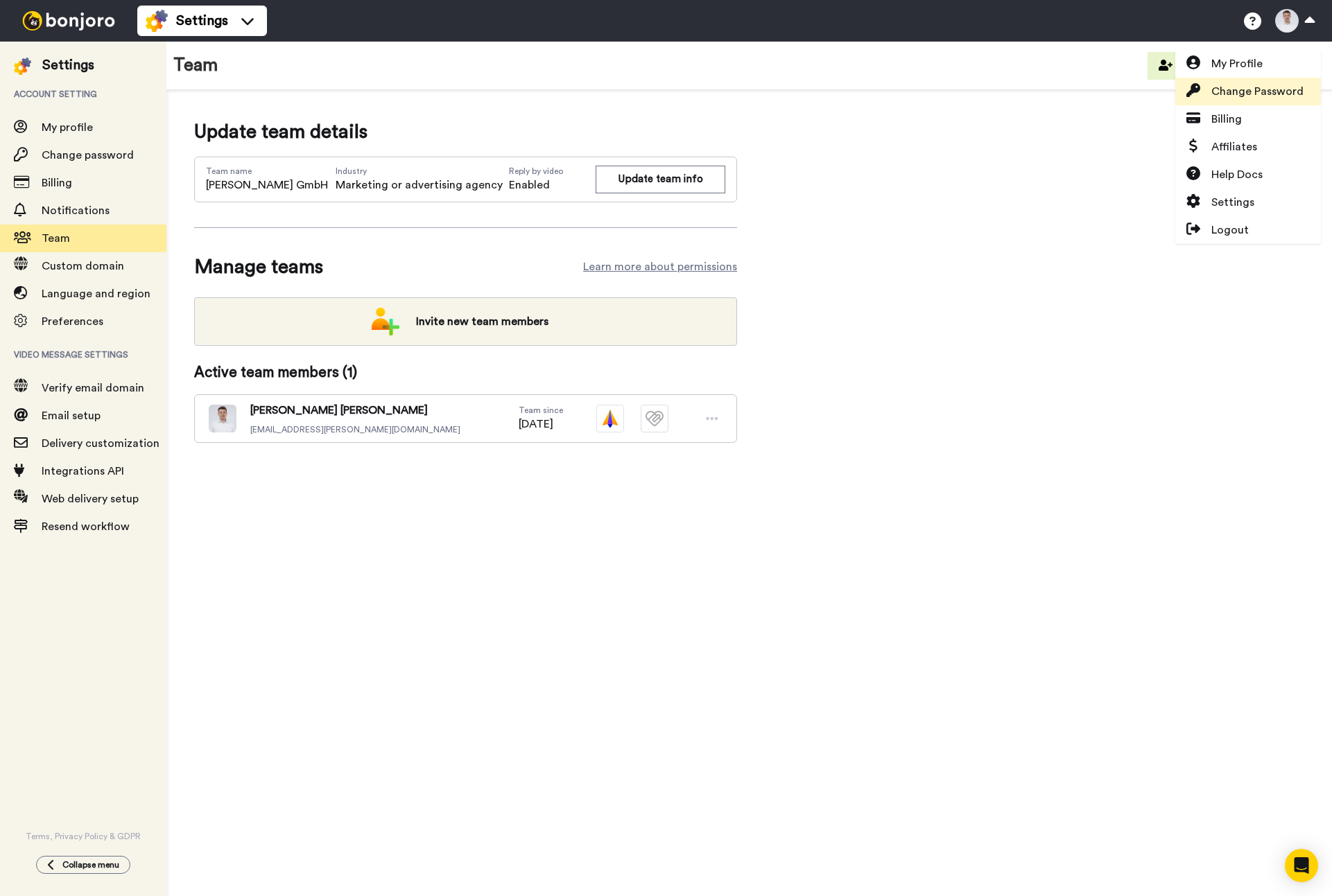
click at [1267, 90] on span "Change Password" at bounding box center [1257, 91] width 93 height 16
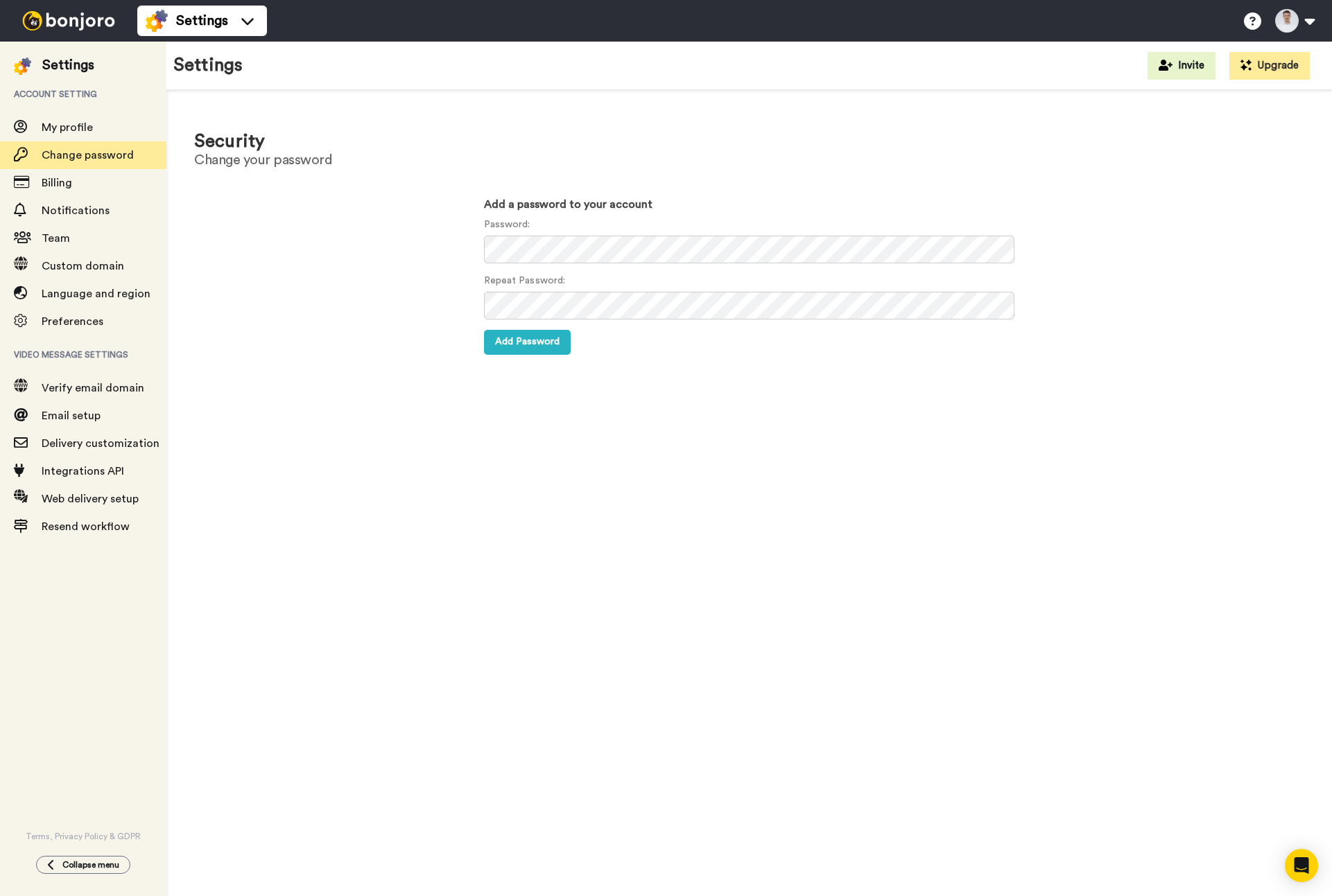
click at [1178, 265] on div "Add a password to your account Password: Repeat Password: Add Password" at bounding box center [749, 275] width 1103 height 181
click at [1301, 28] on button at bounding box center [1294, 21] width 52 height 31
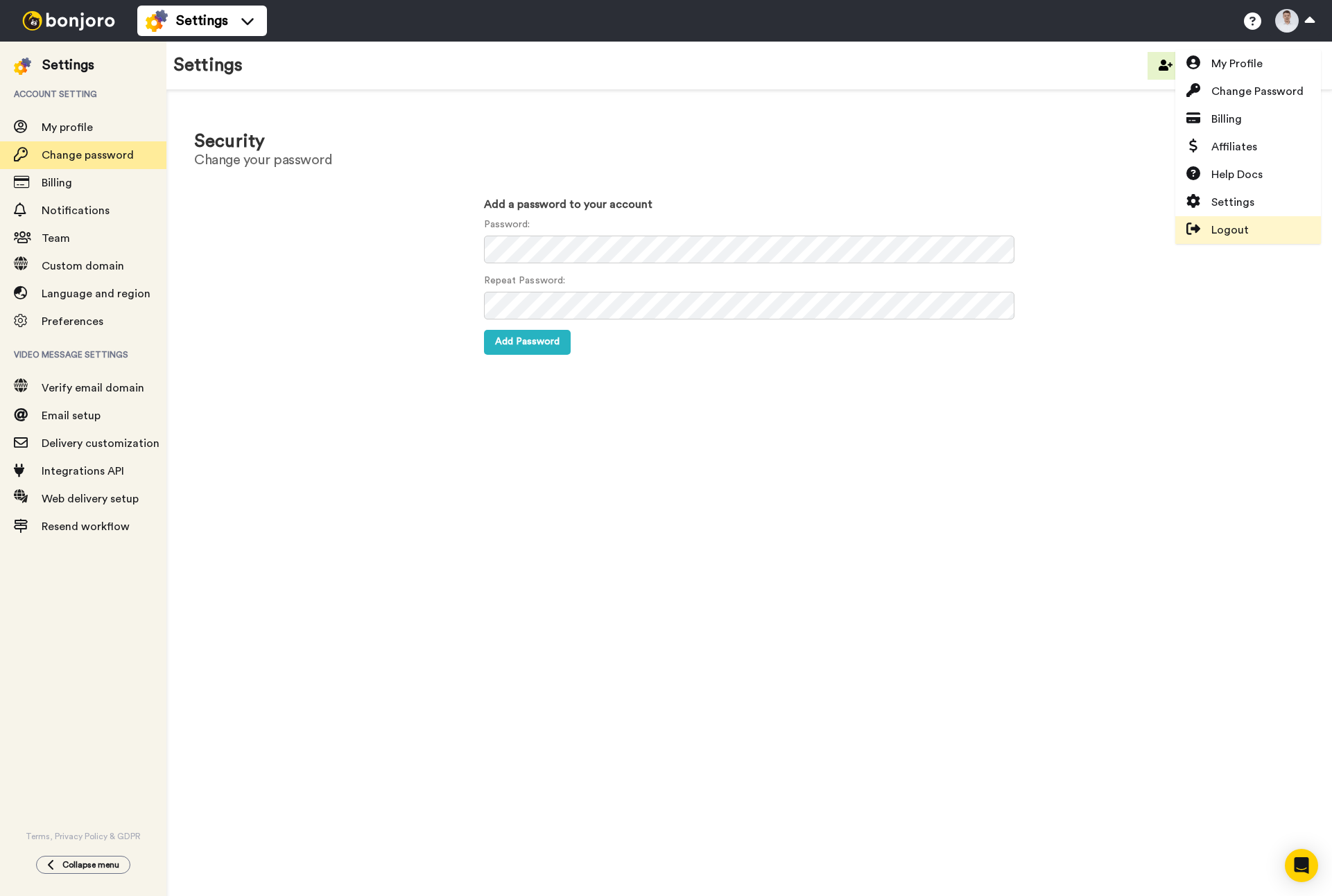
click at [1260, 228] on link "Logout" at bounding box center [1248, 230] width 146 height 28
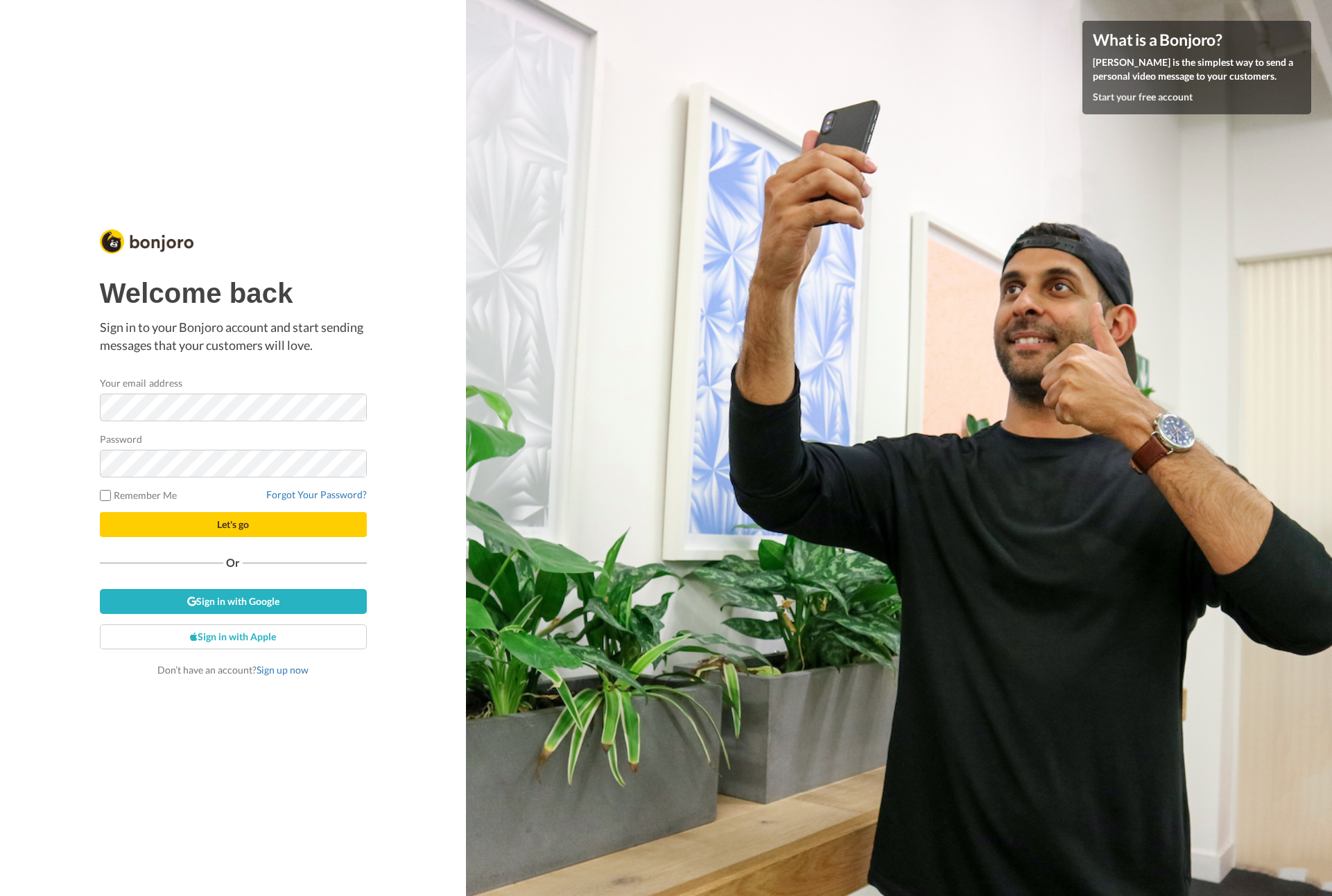
click at [178, 382] on label "Your email address" at bounding box center [141, 383] width 83 height 14
click at [194, 479] on form "Your email address Password Remember Me Forgot Your Password? Let's go" at bounding box center [233, 456] width 267 height 161
click at [23, 454] on div "Welcome back Sign in to your Bonjoro account and start sending messages that yo…" at bounding box center [233, 448] width 466 height 896
click at [253, 616] on div "Welcome back Sign in to your Bonjoro account and start sending messages that yo…" at bounding box center [233, 478] width 267 height 399
click at [332, 596] on link "Sign in with Google" at bounding box center [233, 601] width 267 height 25
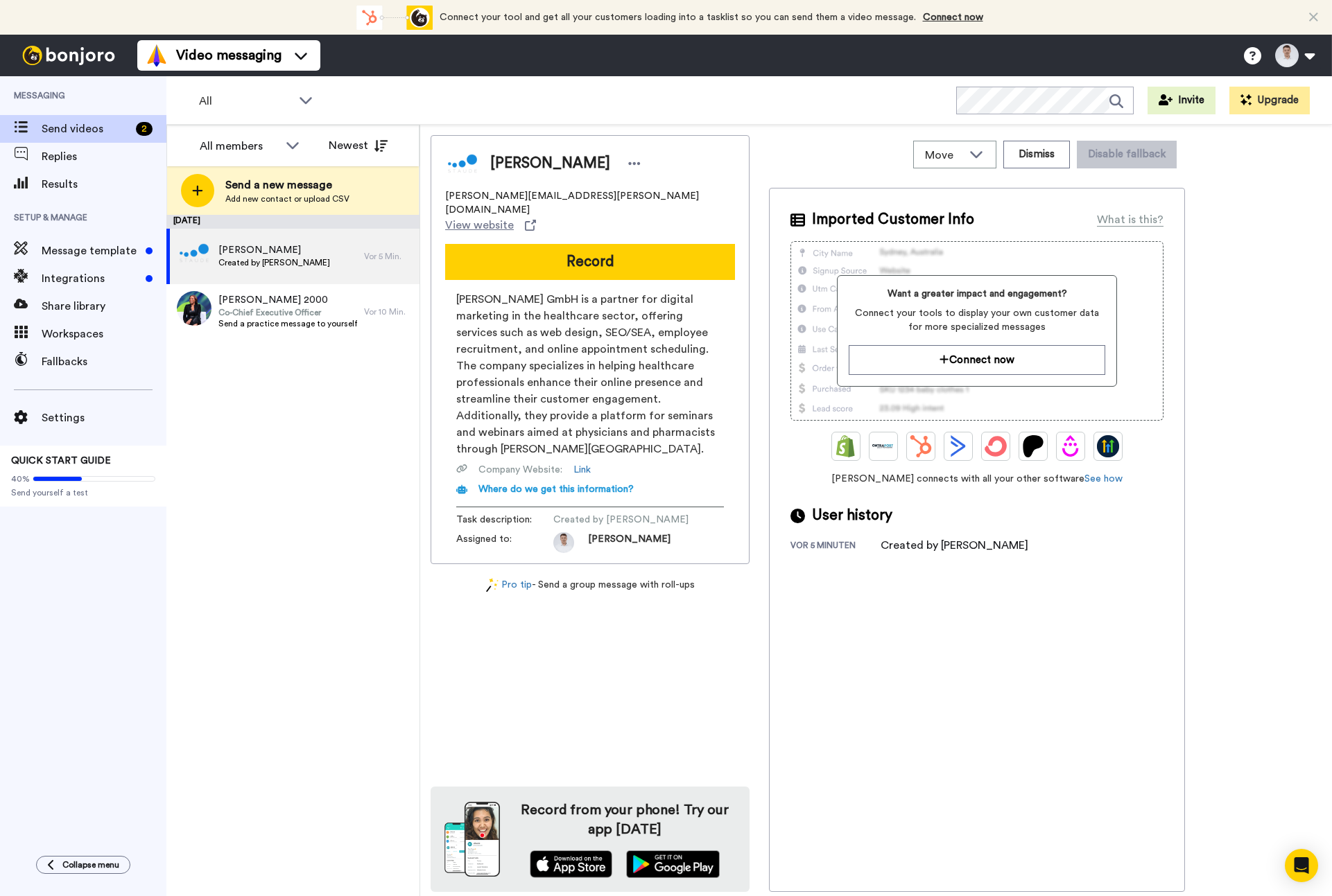
click at [326, 418] on div "[DATE] [PERSON_NAME] Created by [PERSON_NAME] Vor 5 Min. [PERSON_NAME] 2000 Co-…" at bounding box center [293, 556] width 253 height 682
click at [81, 480] on span at bounding box center [93, 479] width 123 height 6
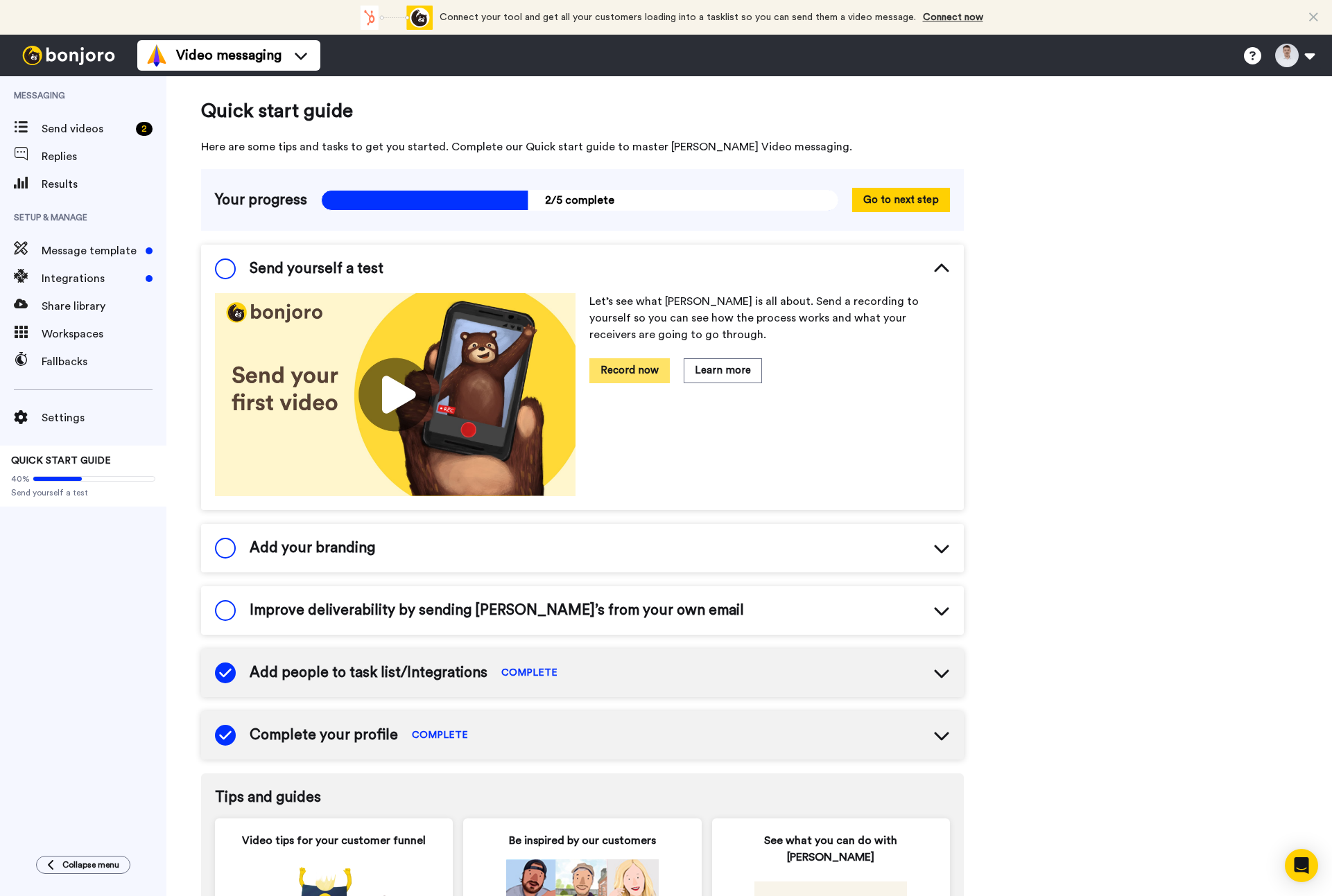
click at [627, 380] on button "Record now" at bounding box center [629, 371] width 80 height 24
click at [637, 368] on button "Record now" at bounding box center [629, 371] width 80 height 24
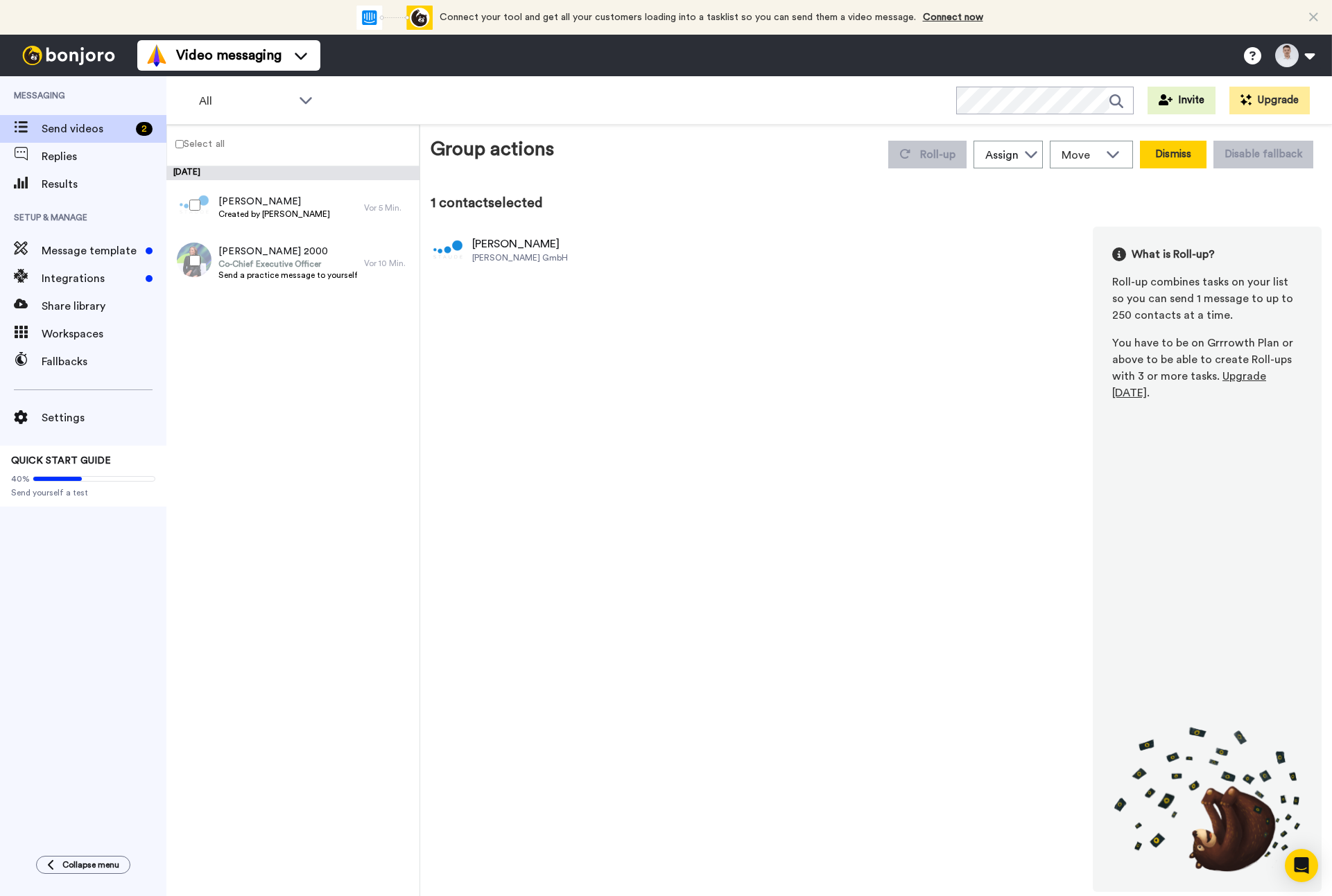
click at [1175, 156] on button "Dismiss" at bounding box center [1173, 154] width 67 height 28
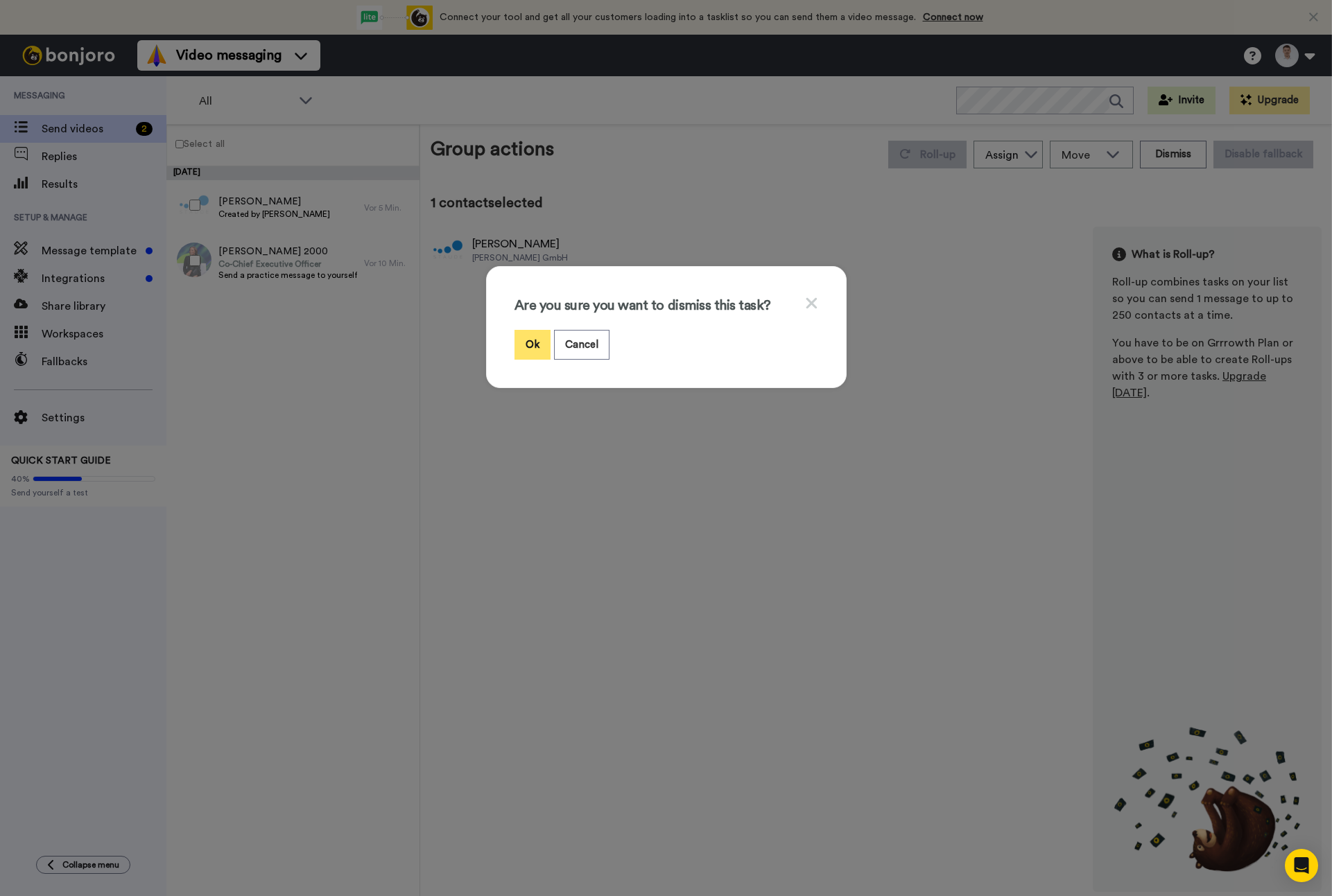
click at [525, 340] on button "Ok" at bounding box center [533, 345] width 36 height 30
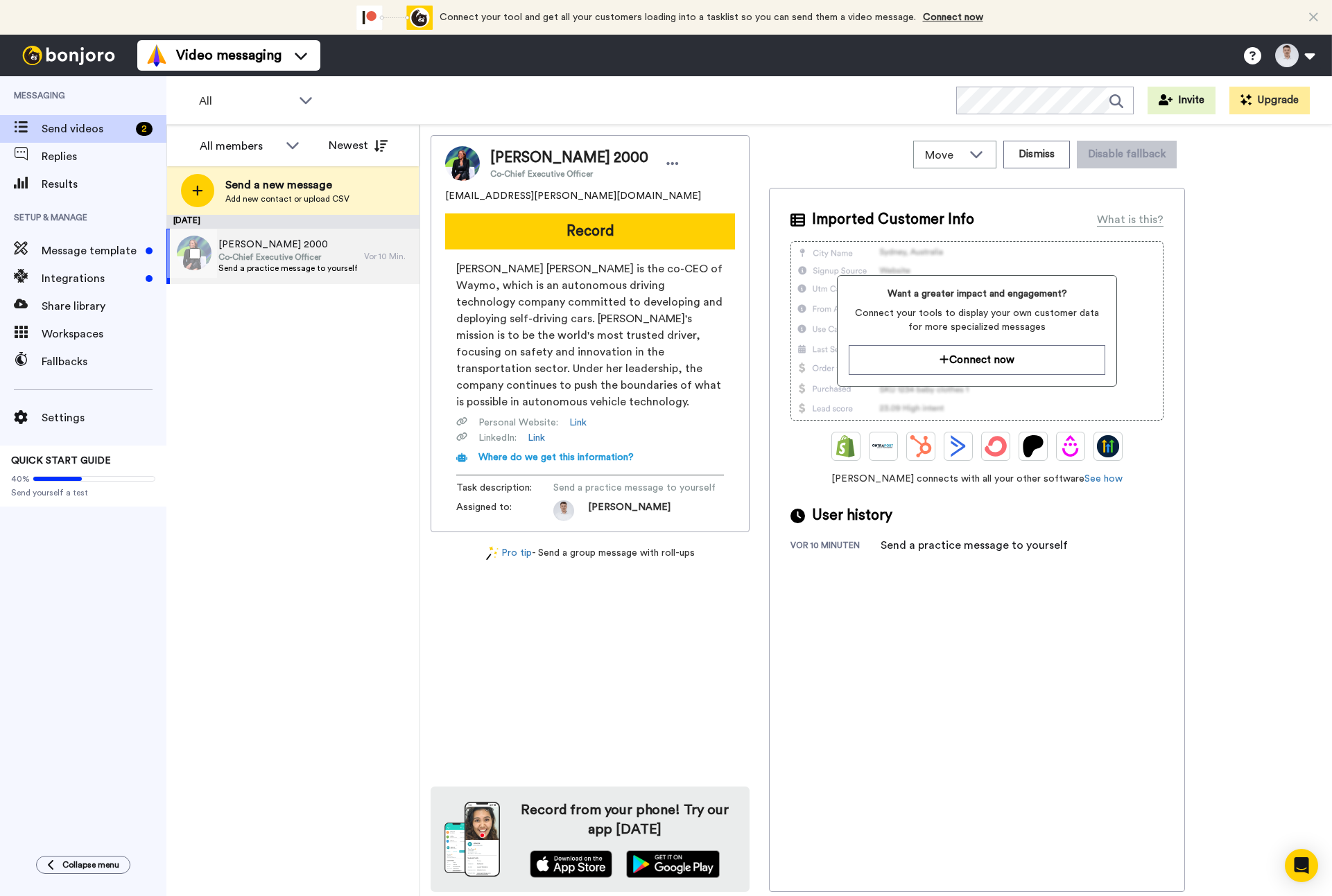
click at [293, 262] on span "Co-Chief Executive Officer" at bounding box center [287, 257] width 139 height 11
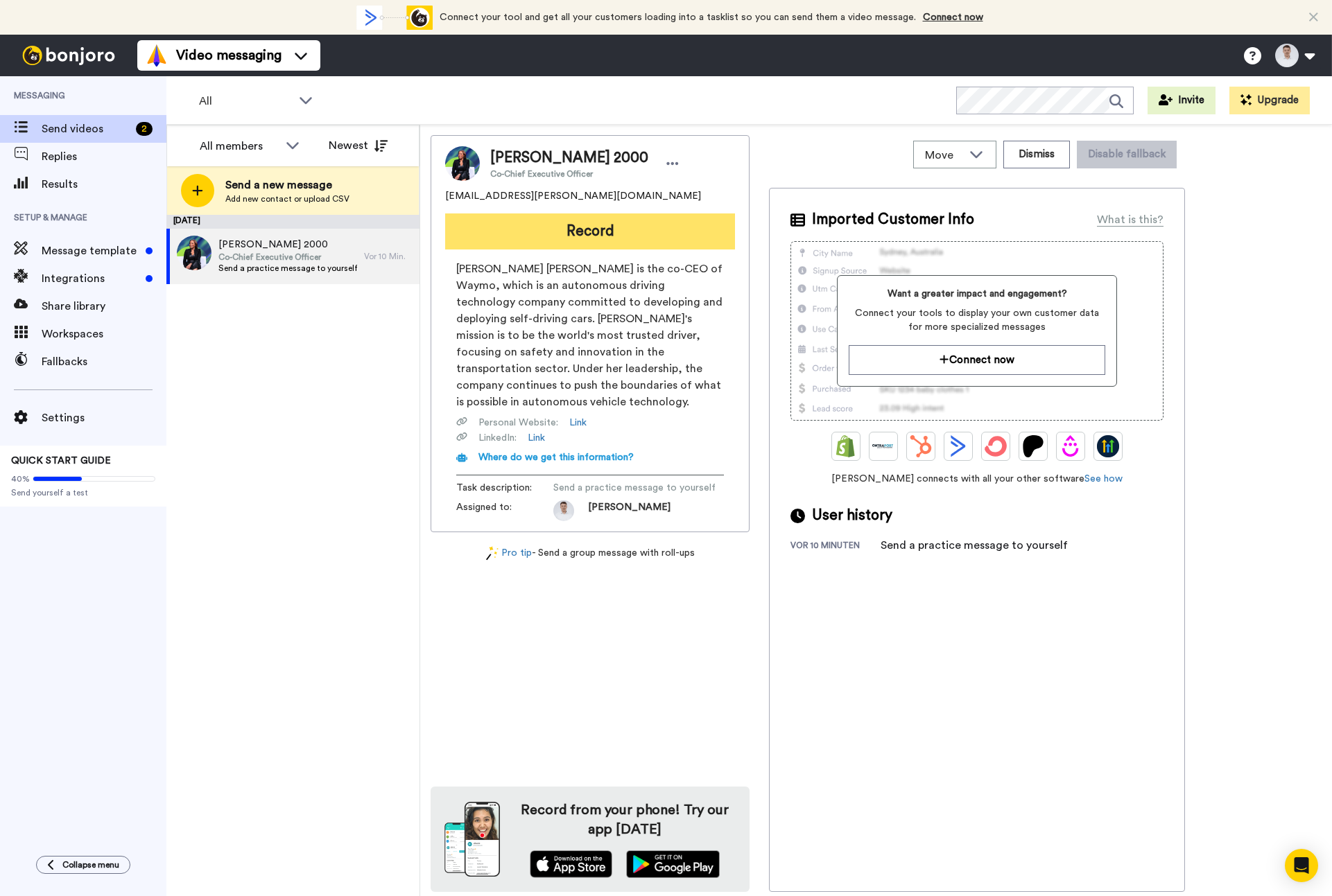
click at [587, 245] on button "Record" at bounding box center [590, 232] width 290 height 36
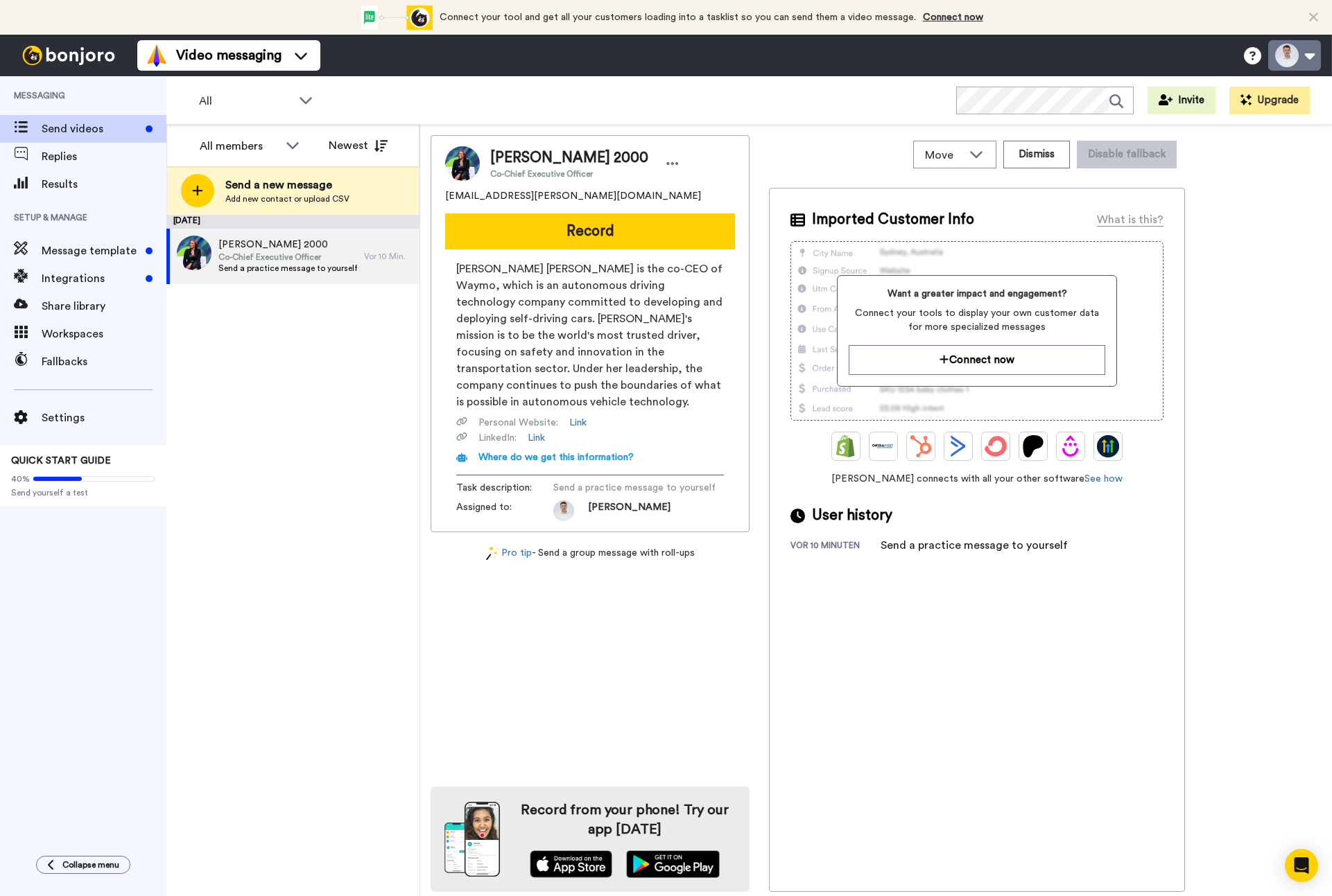
click at [1307, 69] on button at bounding box center [1294, 55] width 52 height 31
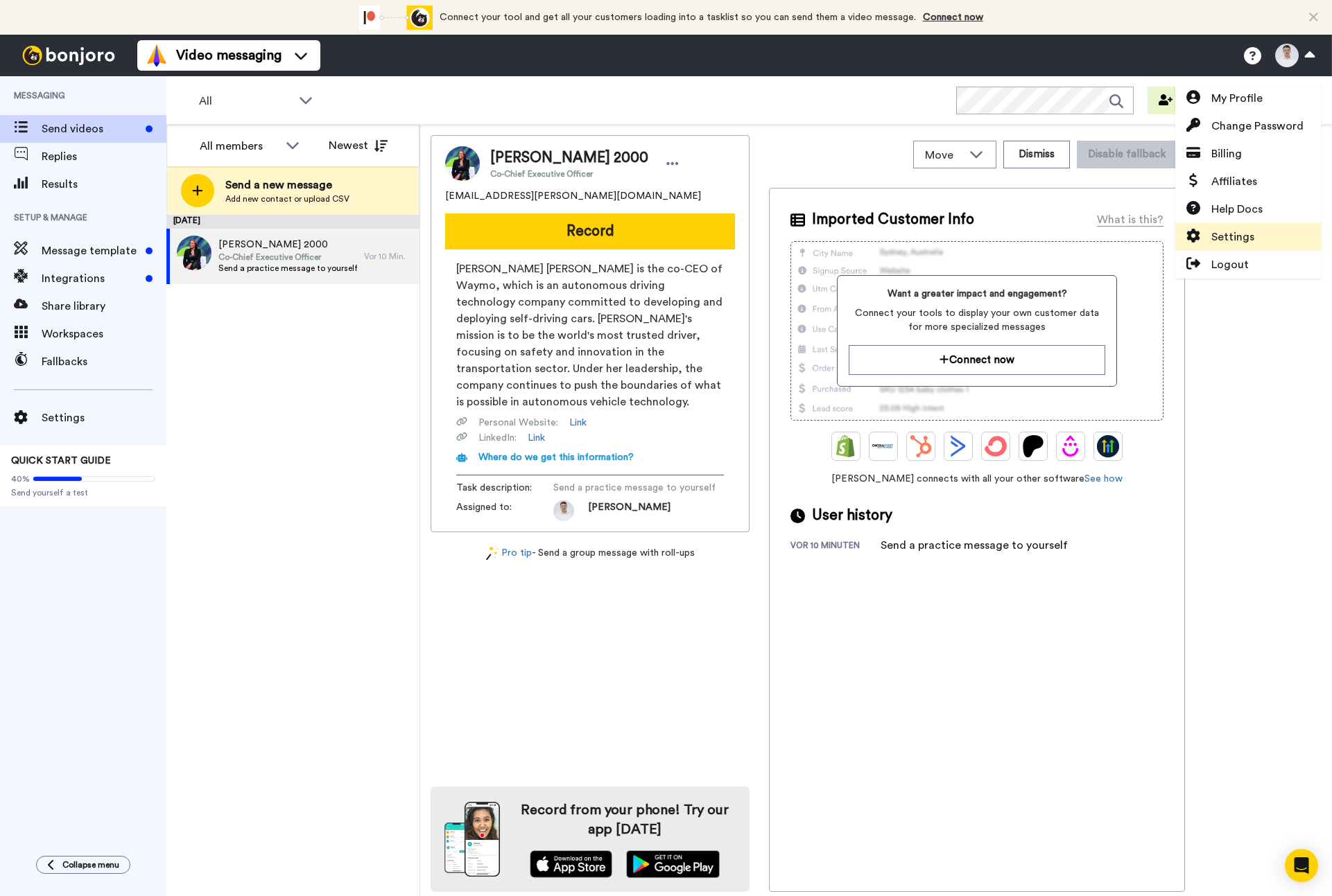
click at [1251, 236] on span "Settings" at bounding box center [1233, 237] width 43 height 16
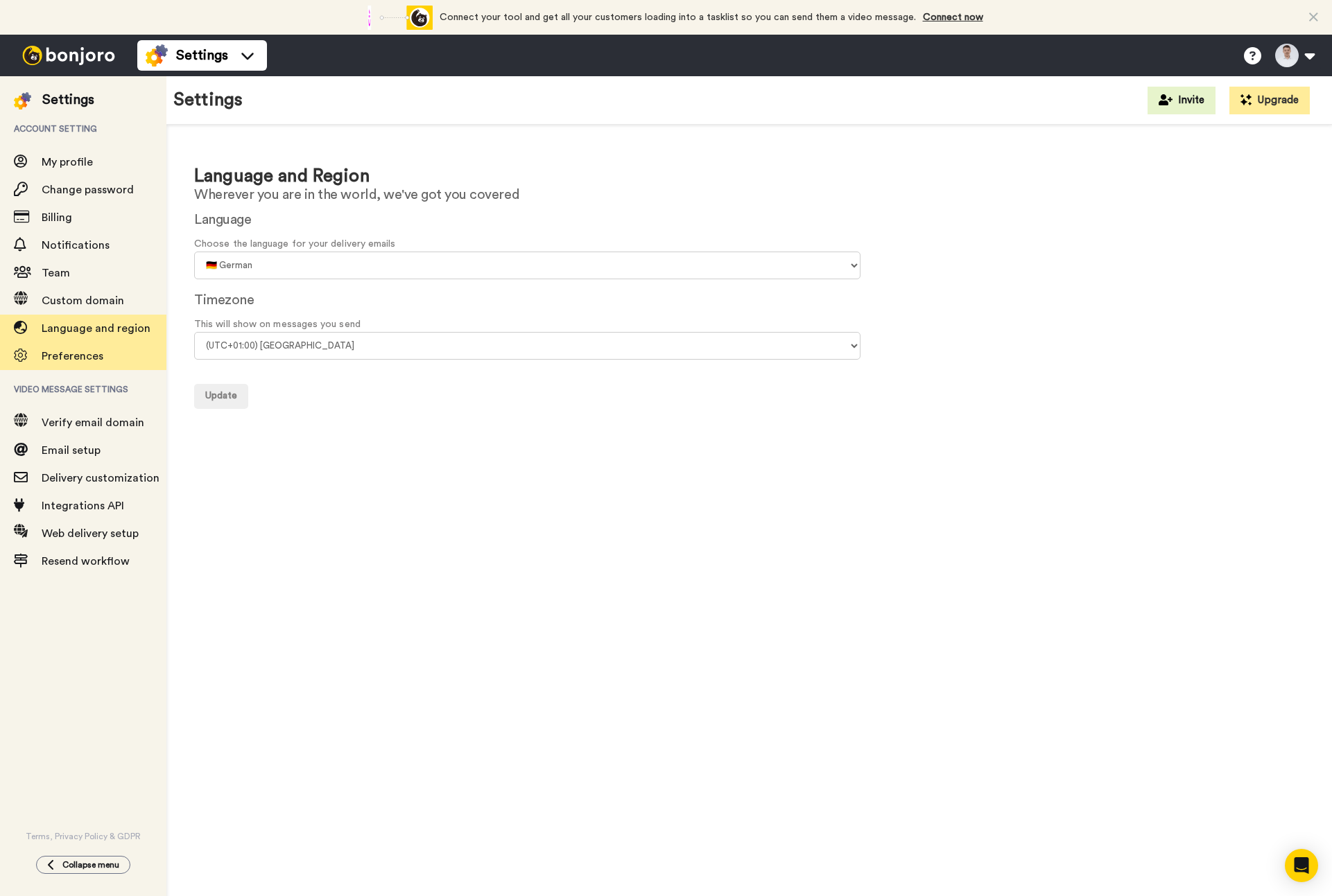
click at [79, 359] on span "Preferences" at bounding box center [72, 356] width 62 height 11
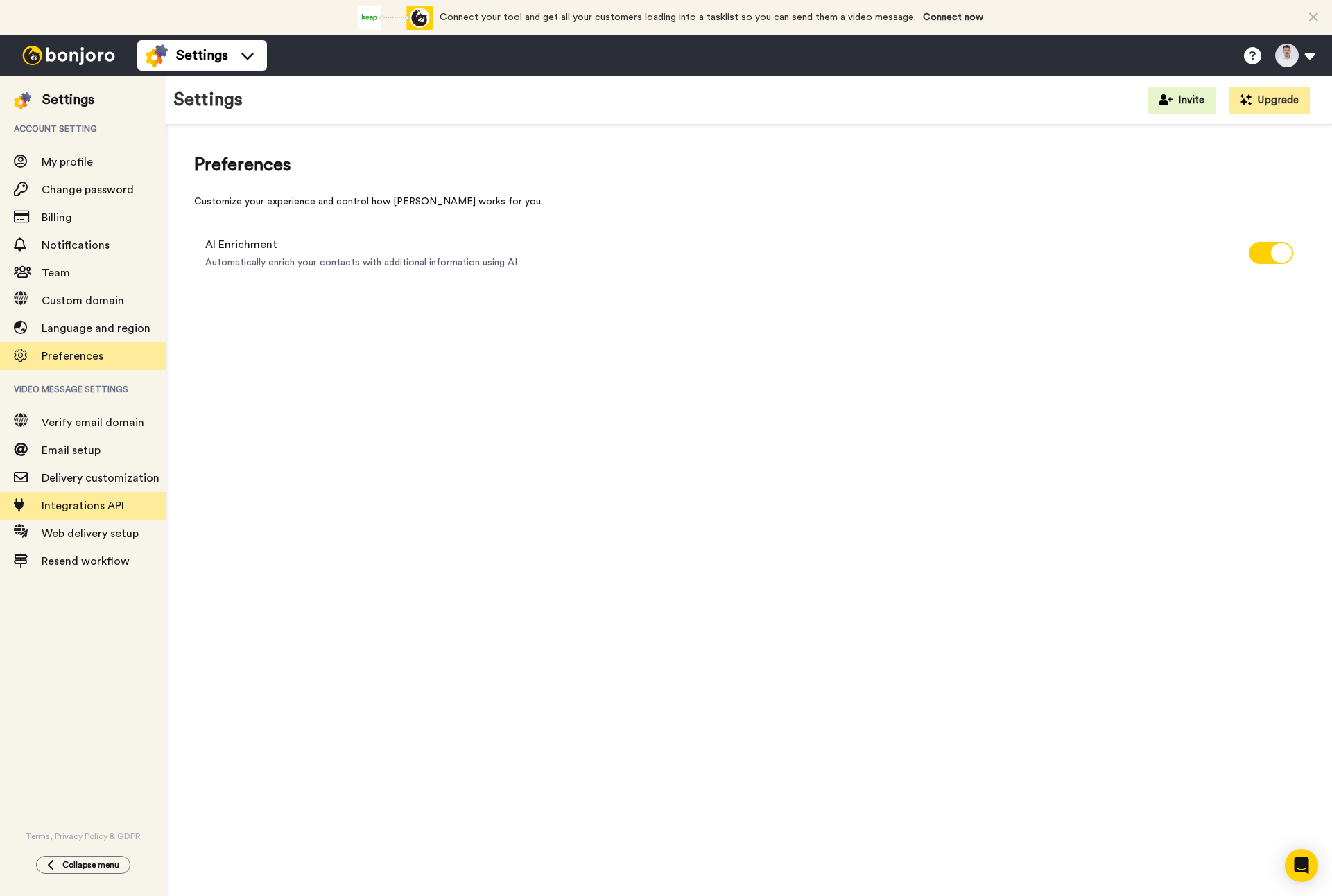
click at [107, 505] on span "Integrations API" at bounding box center [83, 506] width 83 height 11
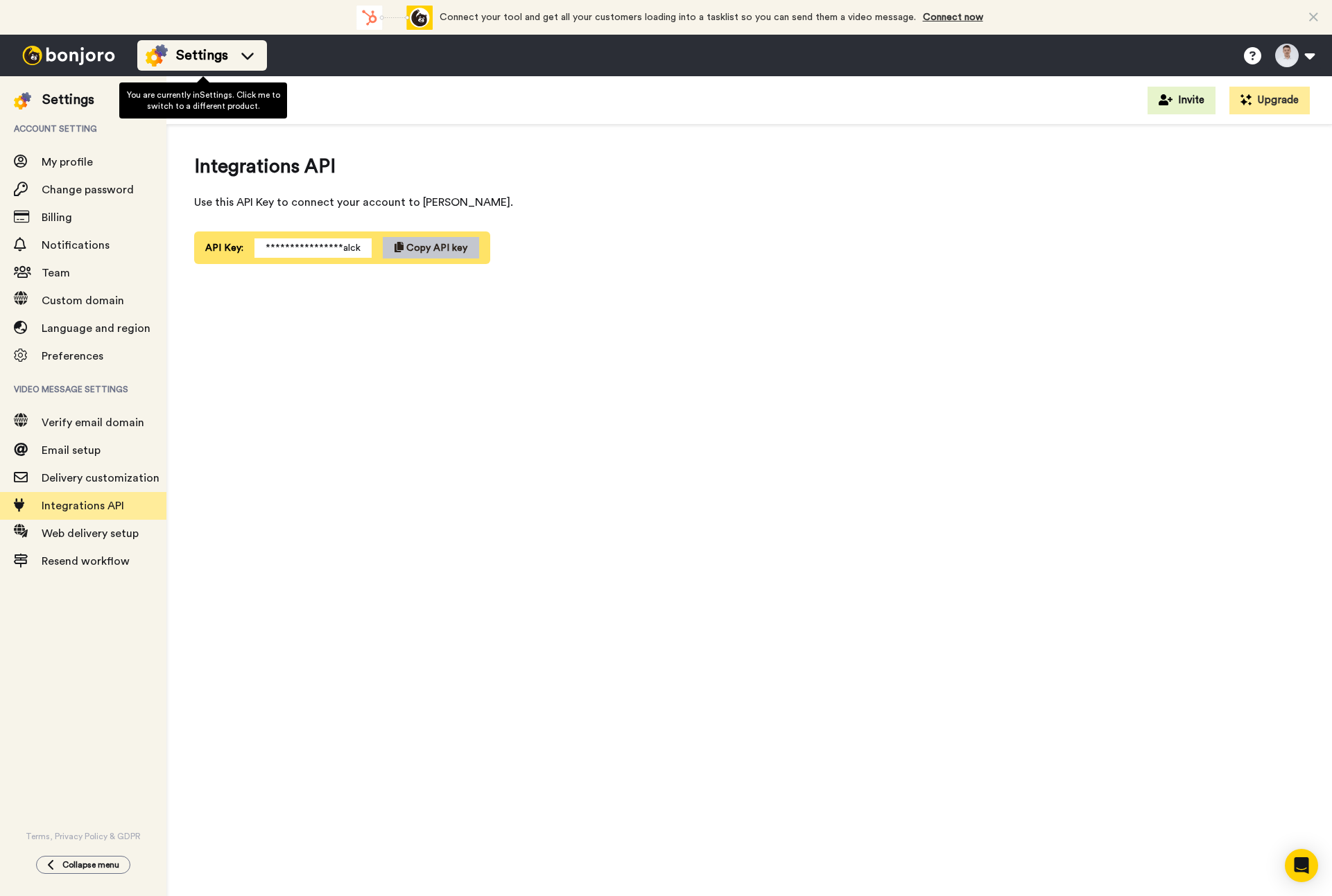
click at [250, 69] on li "Settings" at bounding box center [202, 55] width 130 height 31
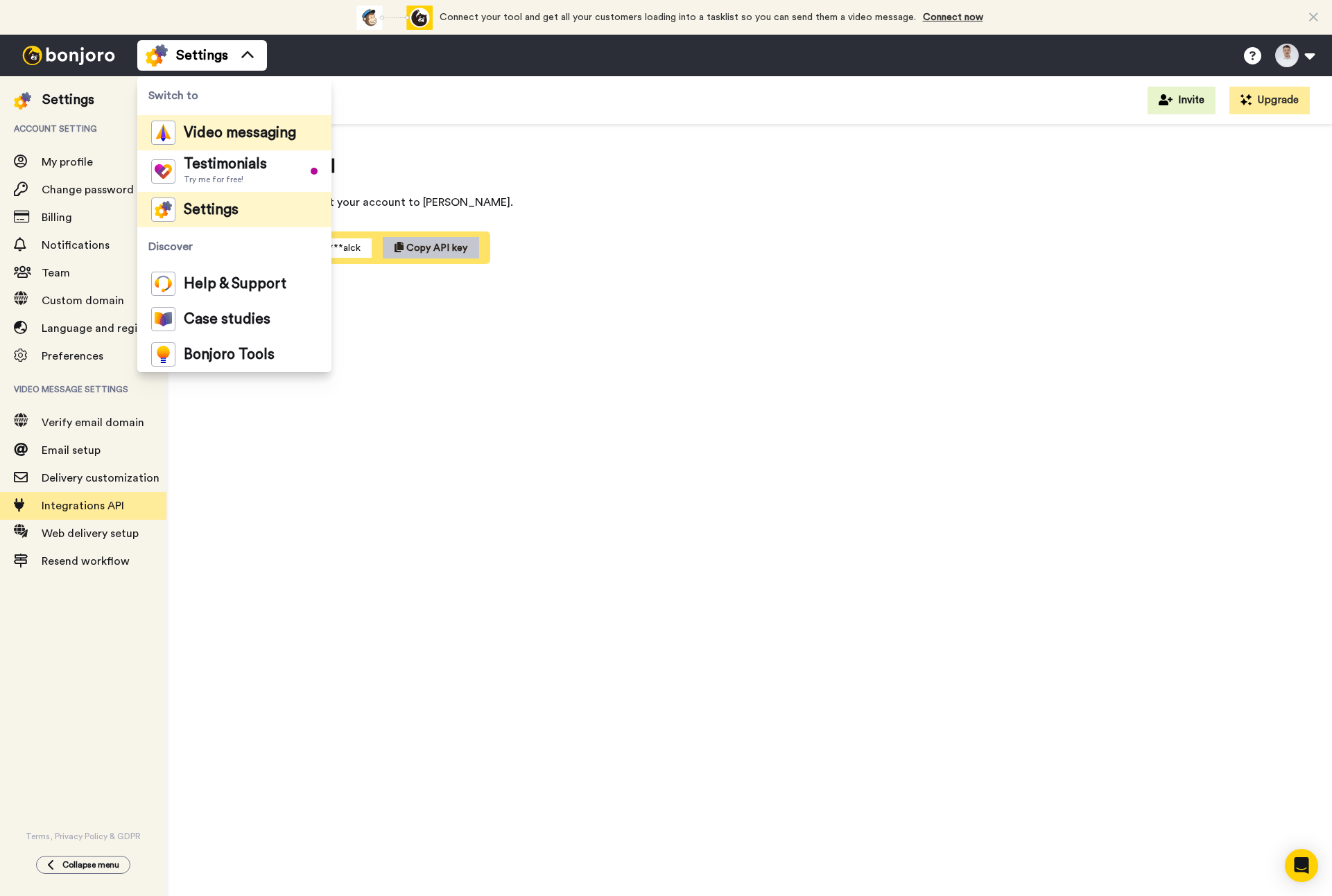
click at [253, 138] on span "Video messaging" at bounding box center [240, 133] width 113 height 14
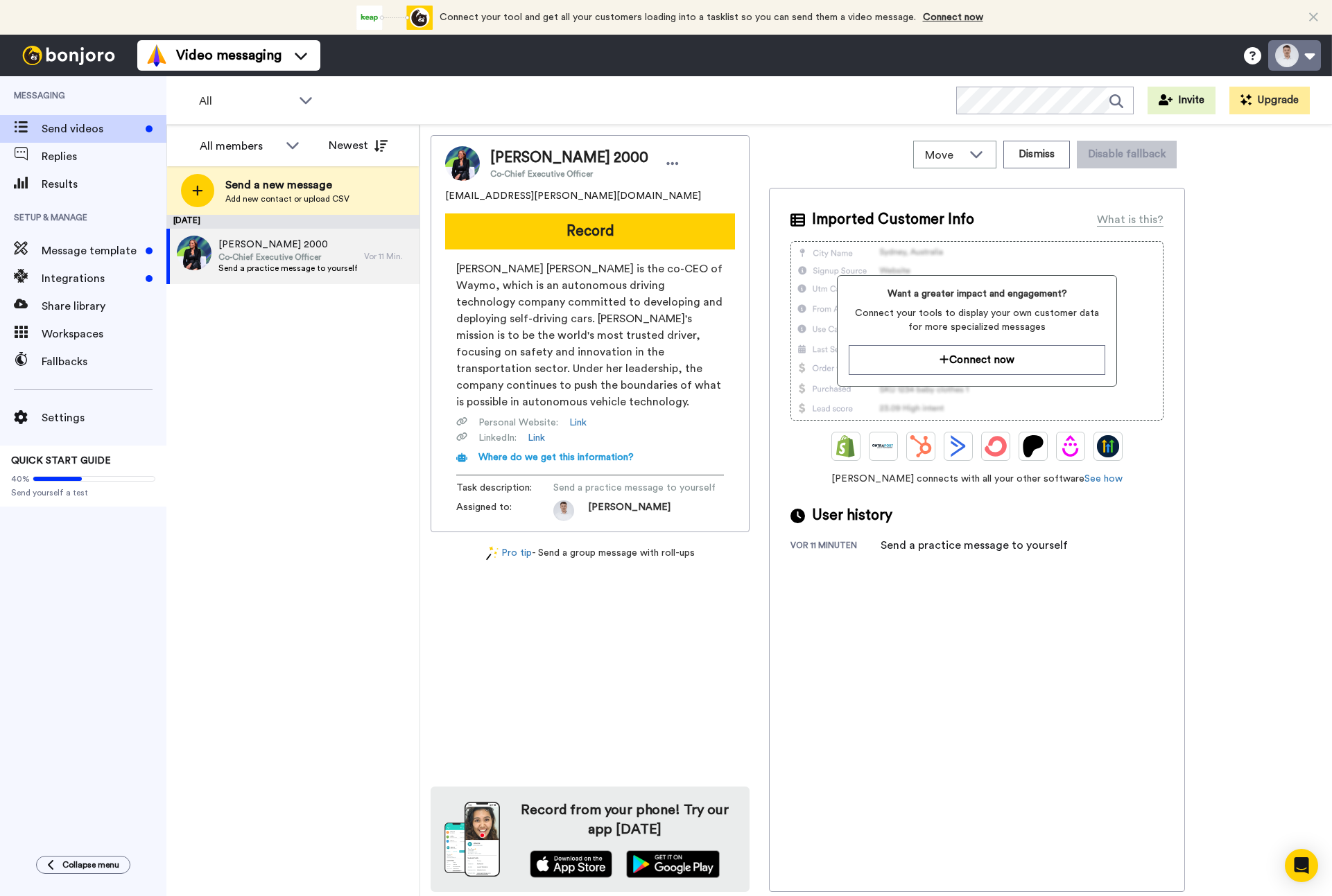
click at [1308, 63] on button at bounding box center [1294, 55] width 52 height 31
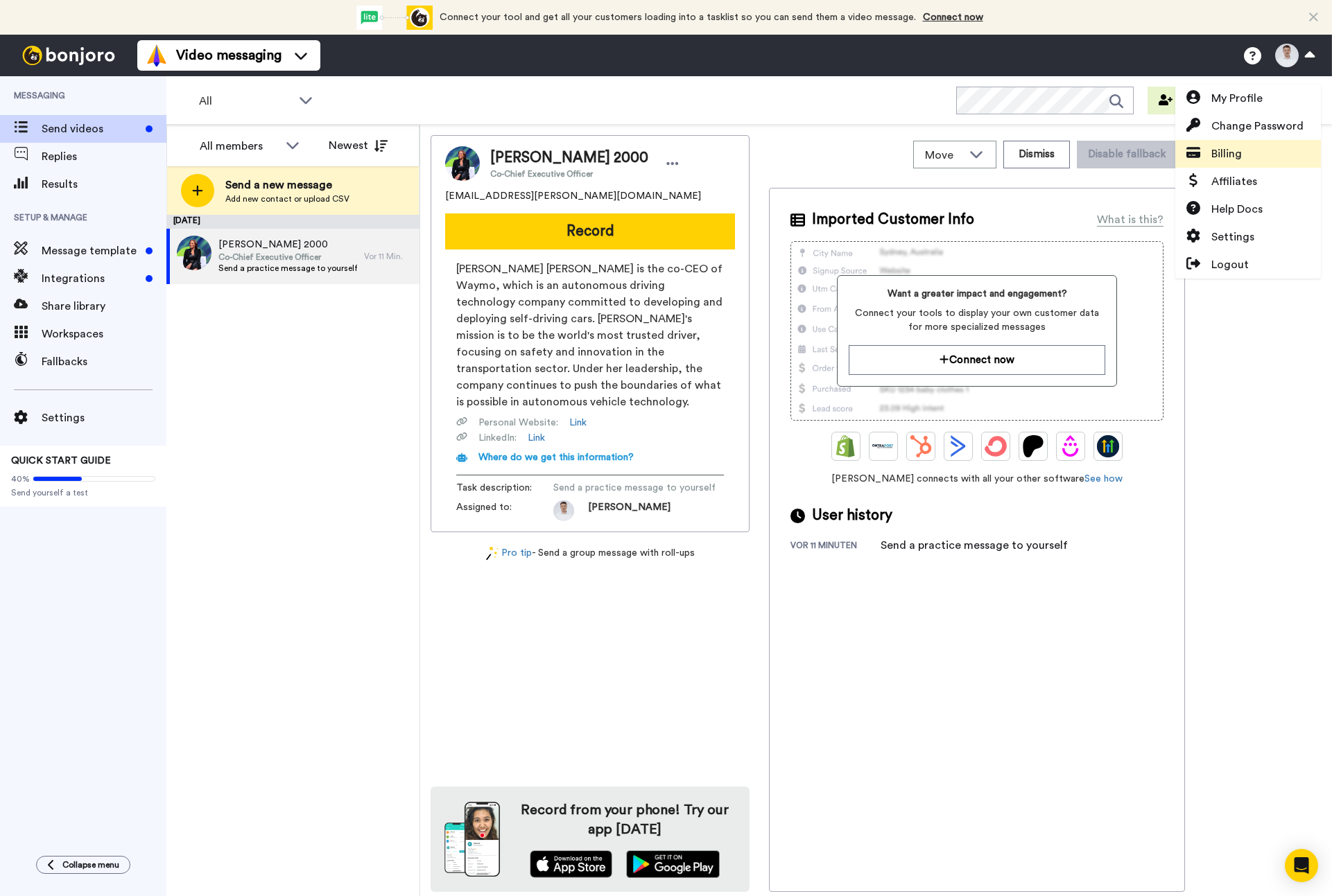
click at [1276, 142] on link "Billing" at bounding box center [1248, 154] width 146 height 28
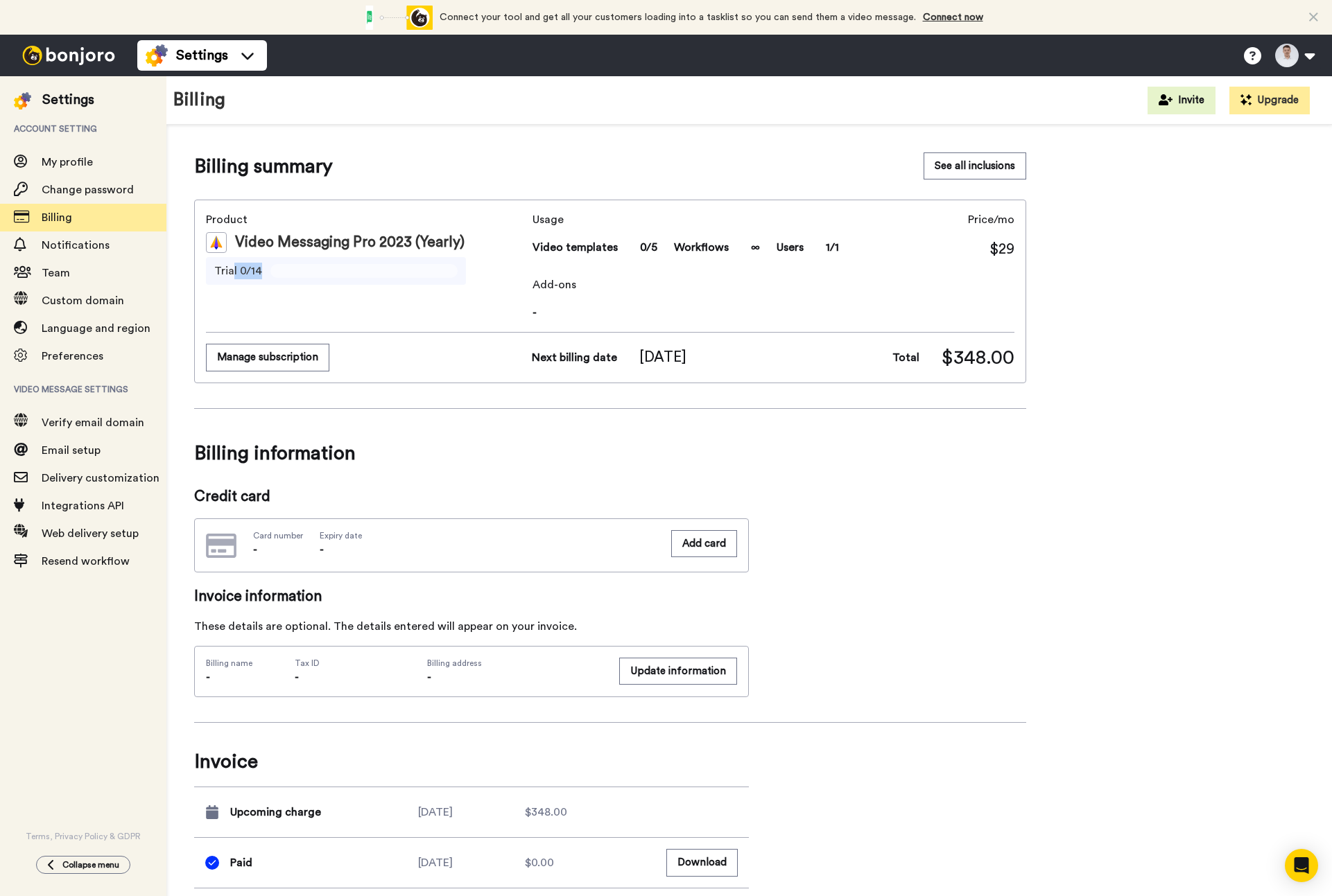
drag, startPoint x: 232, startPoint y: 273, endPoint x: 303, endPoint y: 272, distance: 71.0
click at [303, 272] on div "Trial 0/14" at bounding box center [336, 271] width 260 height 28
click at [533, 453] on span "Billing information" at bounding box center [611, 453] width 832 height 39
click at [1004, 175] on button "See all inclusions" at bounding box center [975, 166] width 103 height 27
click at [1208, 299] on div "Billing summary See all inclusions Product Video Messaging Pro 2023 (Yearly) Tr…" at bounding box center [749, 521] width 1110 height 736
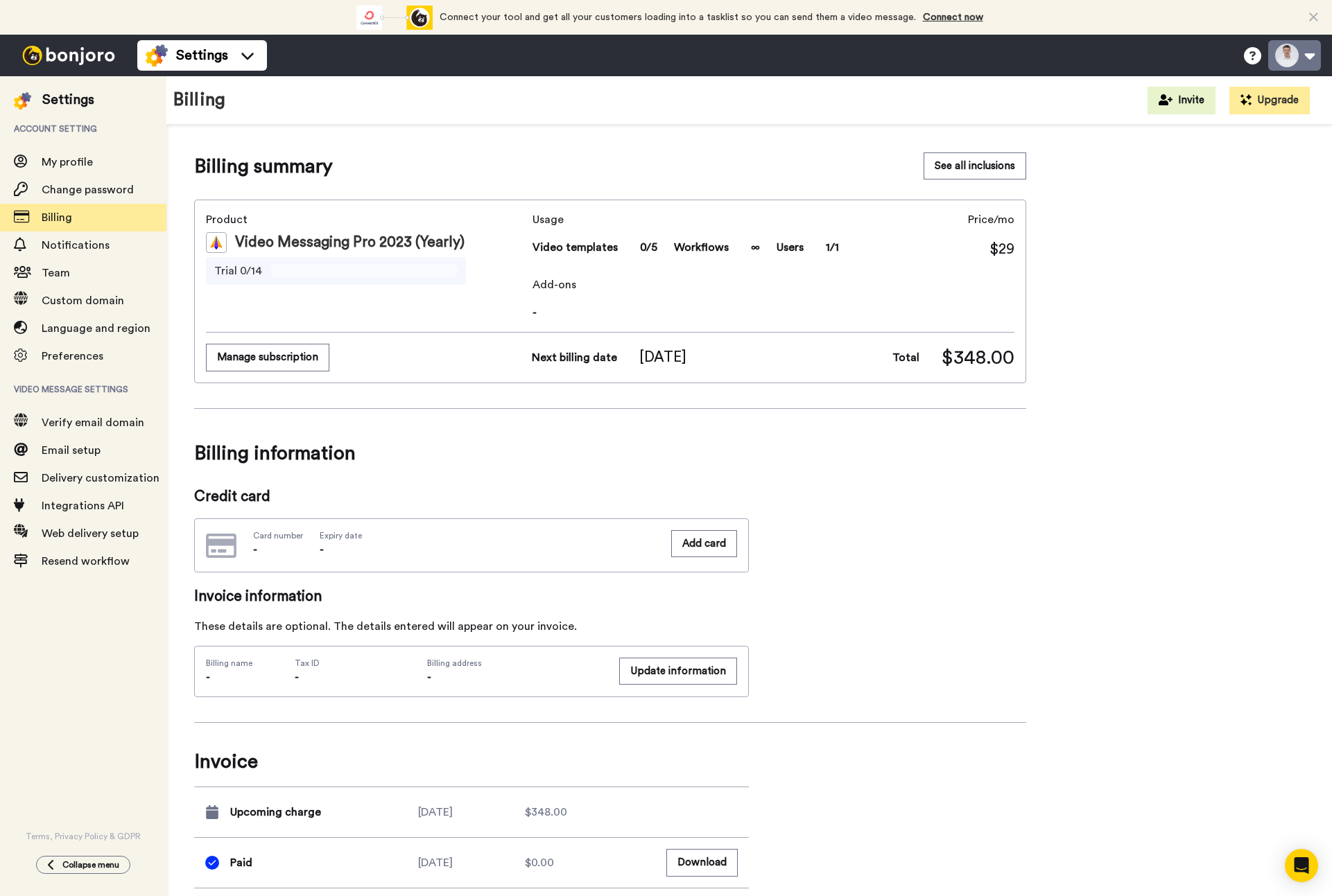
click at [1310, 65] on button at bounding box center [1294, 55] width 52 height 31
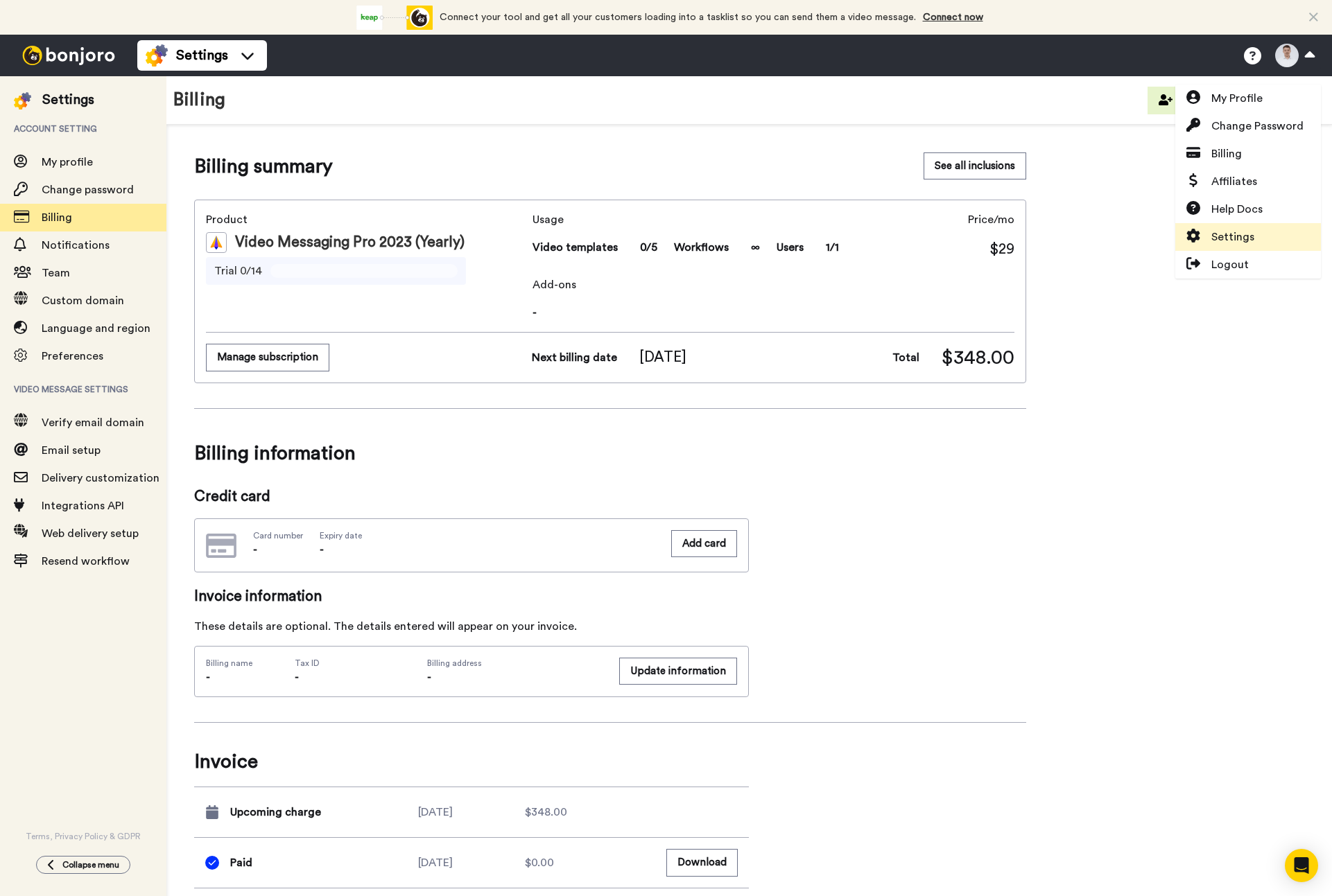
click at [1270, 244] on link "Settings" at bounding box center [1248, 237] width 146 height 28
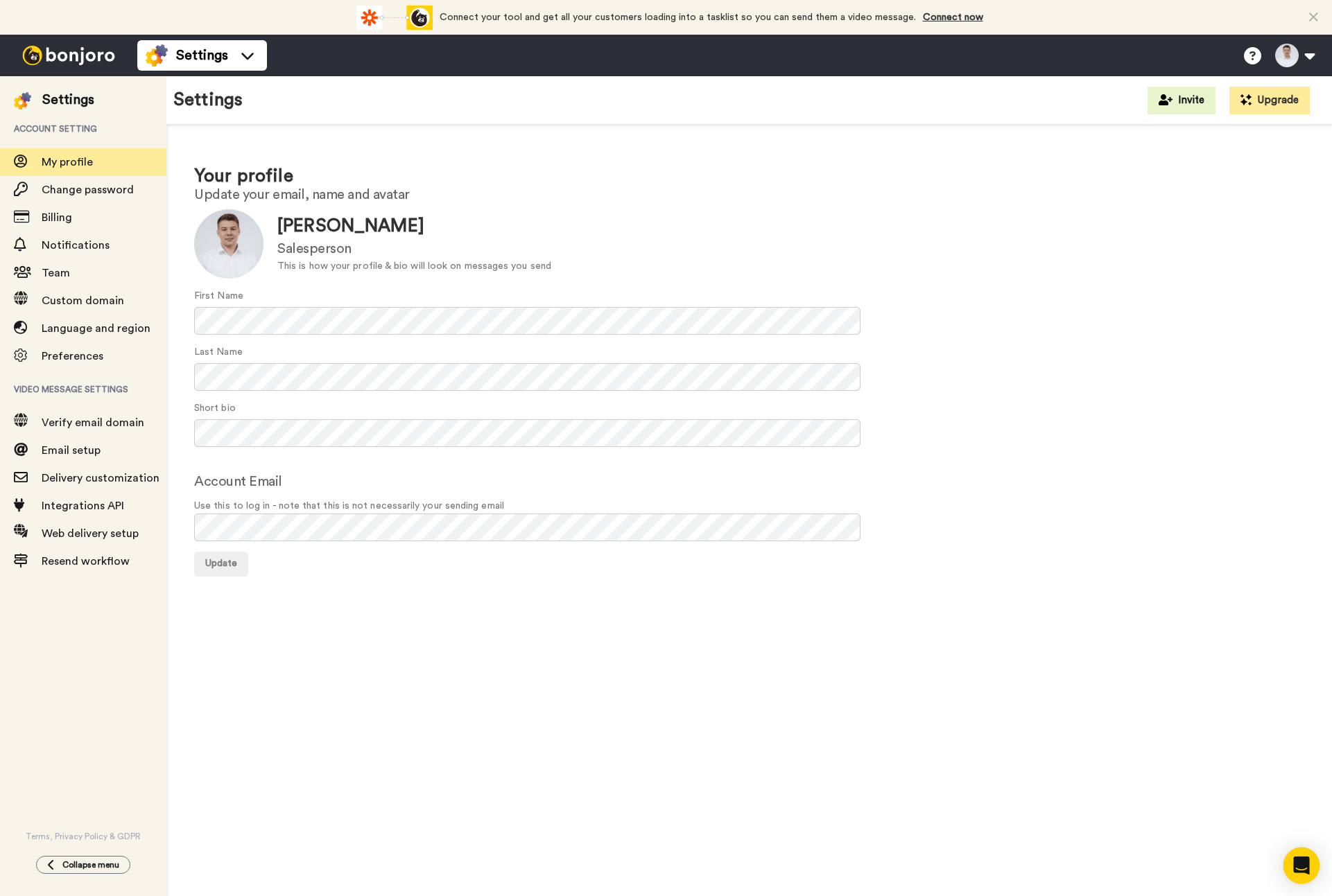
click at [1296, 859] on icon "Open Intercom Messenger" at bounding box center [1301, 865] width 16 height 18
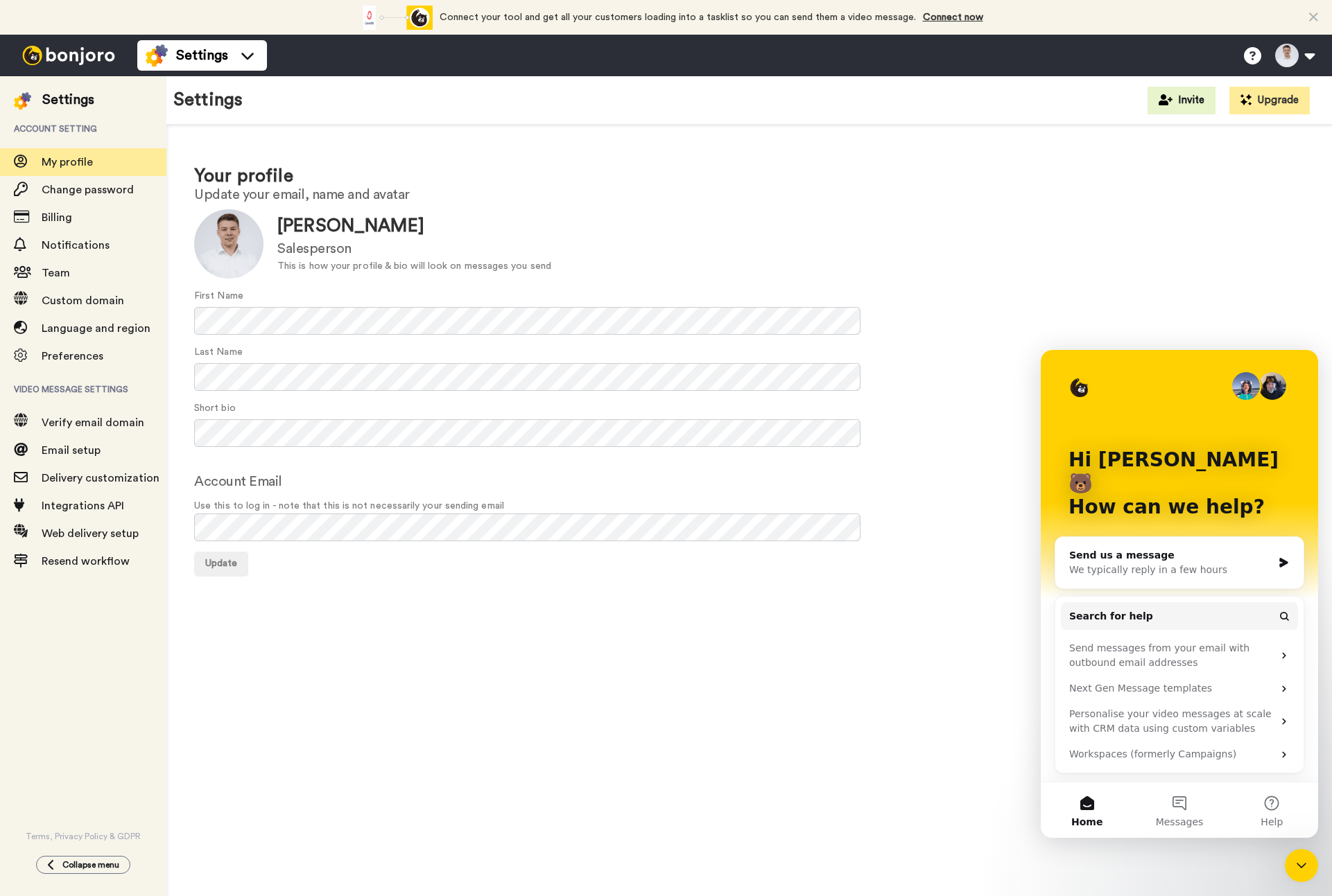
click at [766, 680] on div "Your profile Update your email, name and avatar Update [PERSON_NAME] Salesperso…" at bounding box center [749, 532] width 1166 height 814
click at [459, 189] on h2 "Update your email, name and avatar" at bounding box center [749, 194] width 1110 height 15
click at [258, 57] on icon at bounding box center [248, 55] width 22 height 14
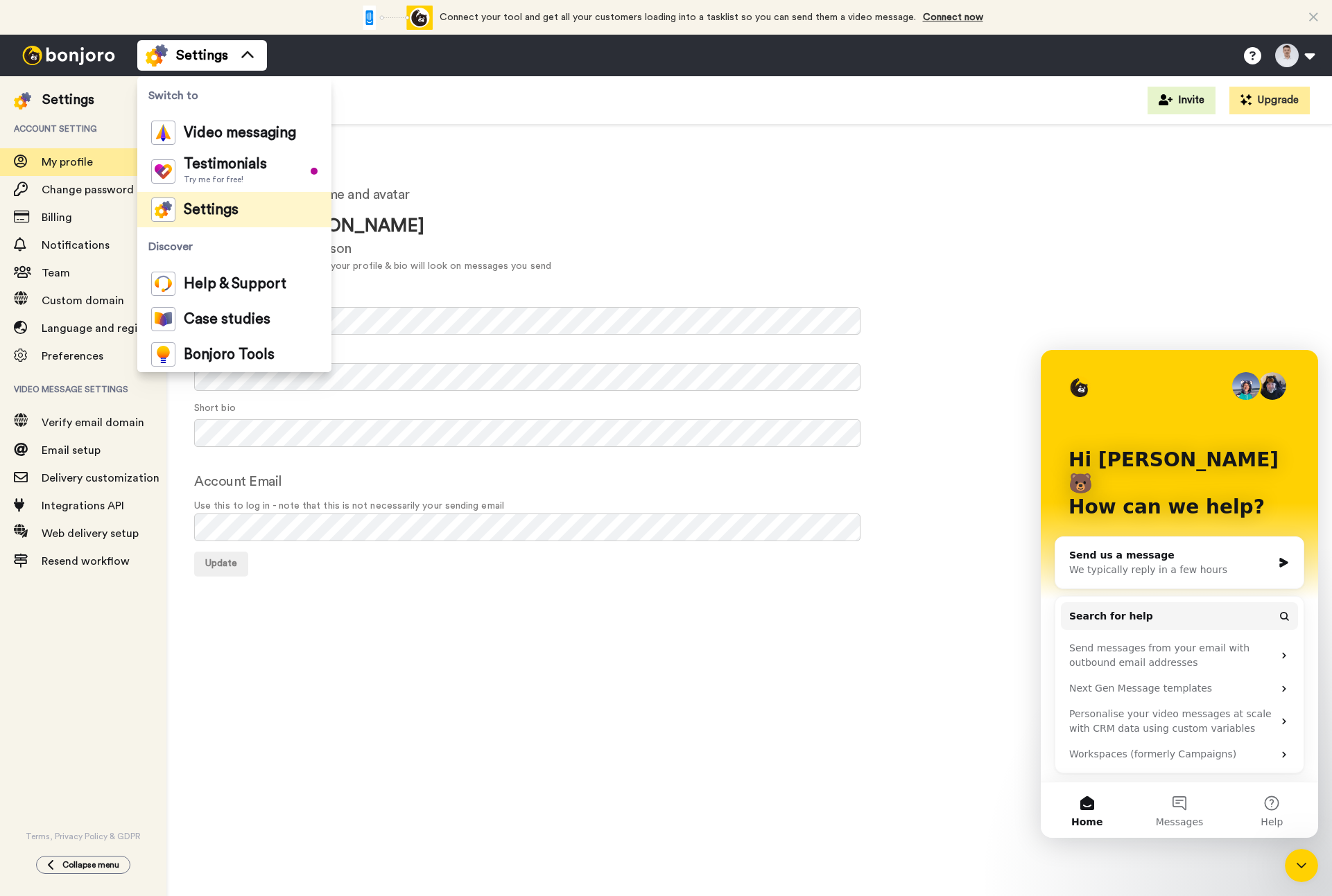
click at [517, 194] on h2 "Update your email, name and avatar" at bounding box center [749, 194] width 1110 height 15
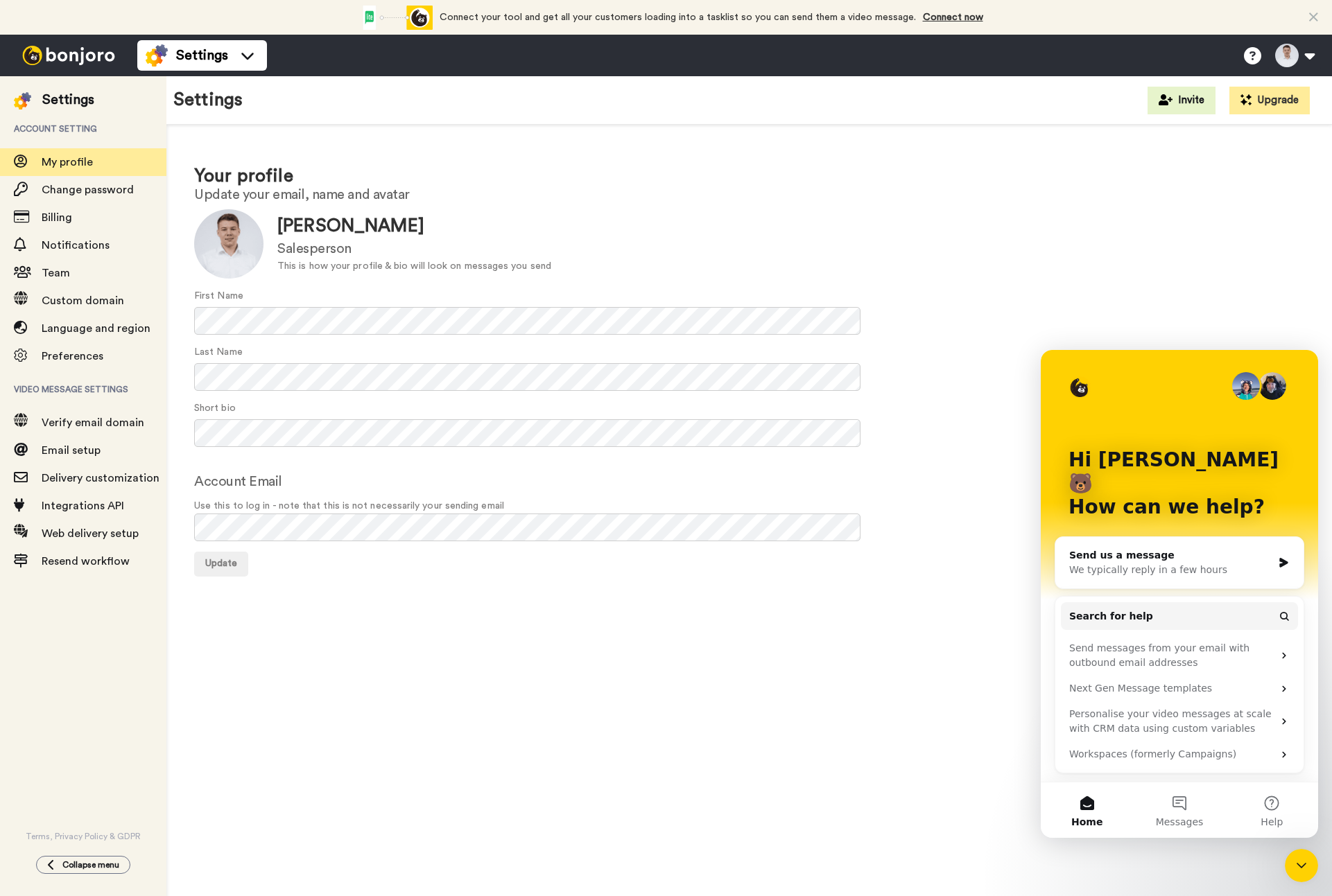
drag, startPoint x: 1304, startPoint y: 881, endPoint x: 2588, endPoint y: 1692, distance: 1518.7
click at [1304, 881] on div "Close Intercom Messenger" at bounding box center [1302, 866] width 33 height 33
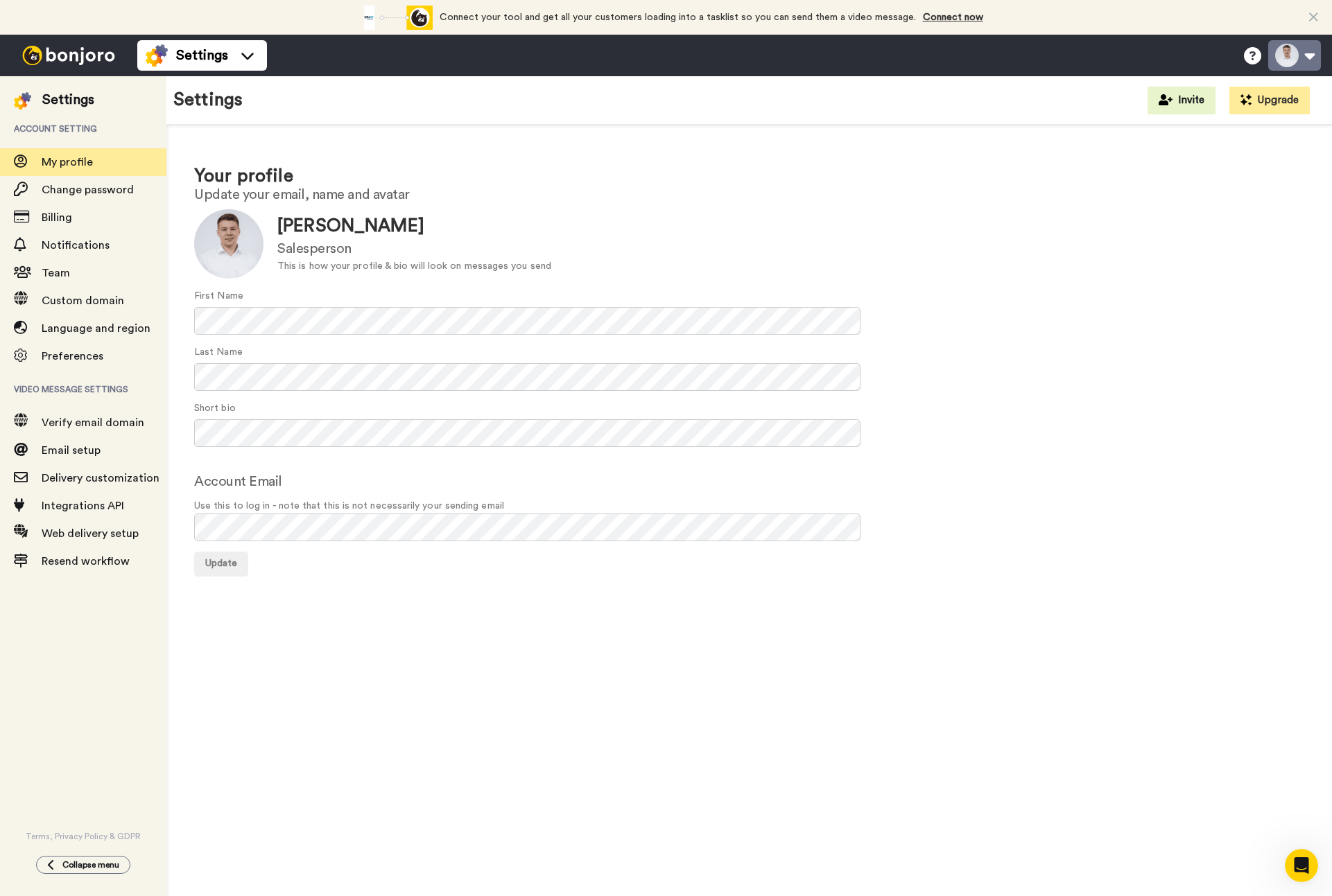
click at [1308, 61] on button at bounding box center [1294, 55] width 52 height 31
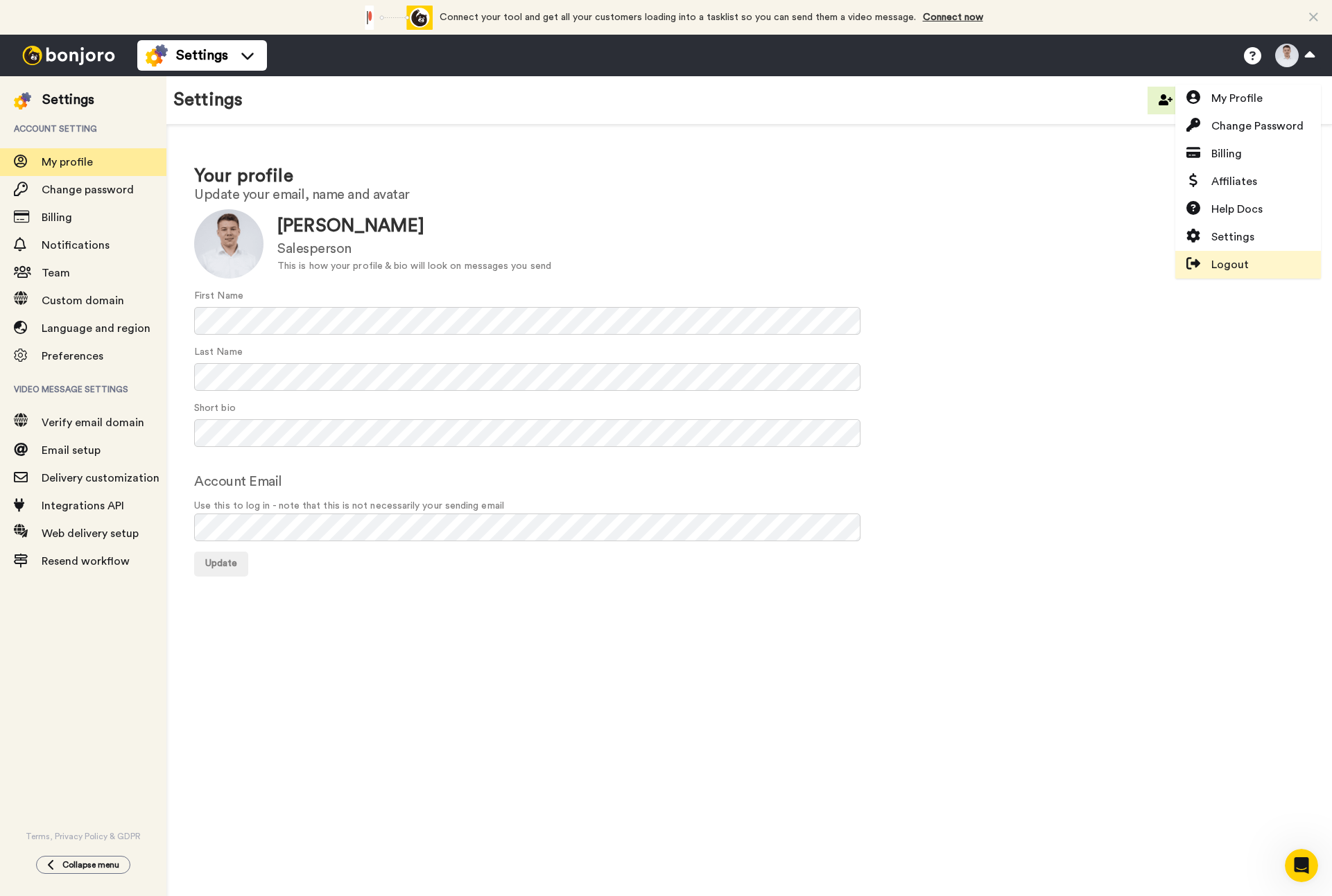
click at [1262, 260] on link "Logout" at bounding box center [1248, 265] width 146 height 28
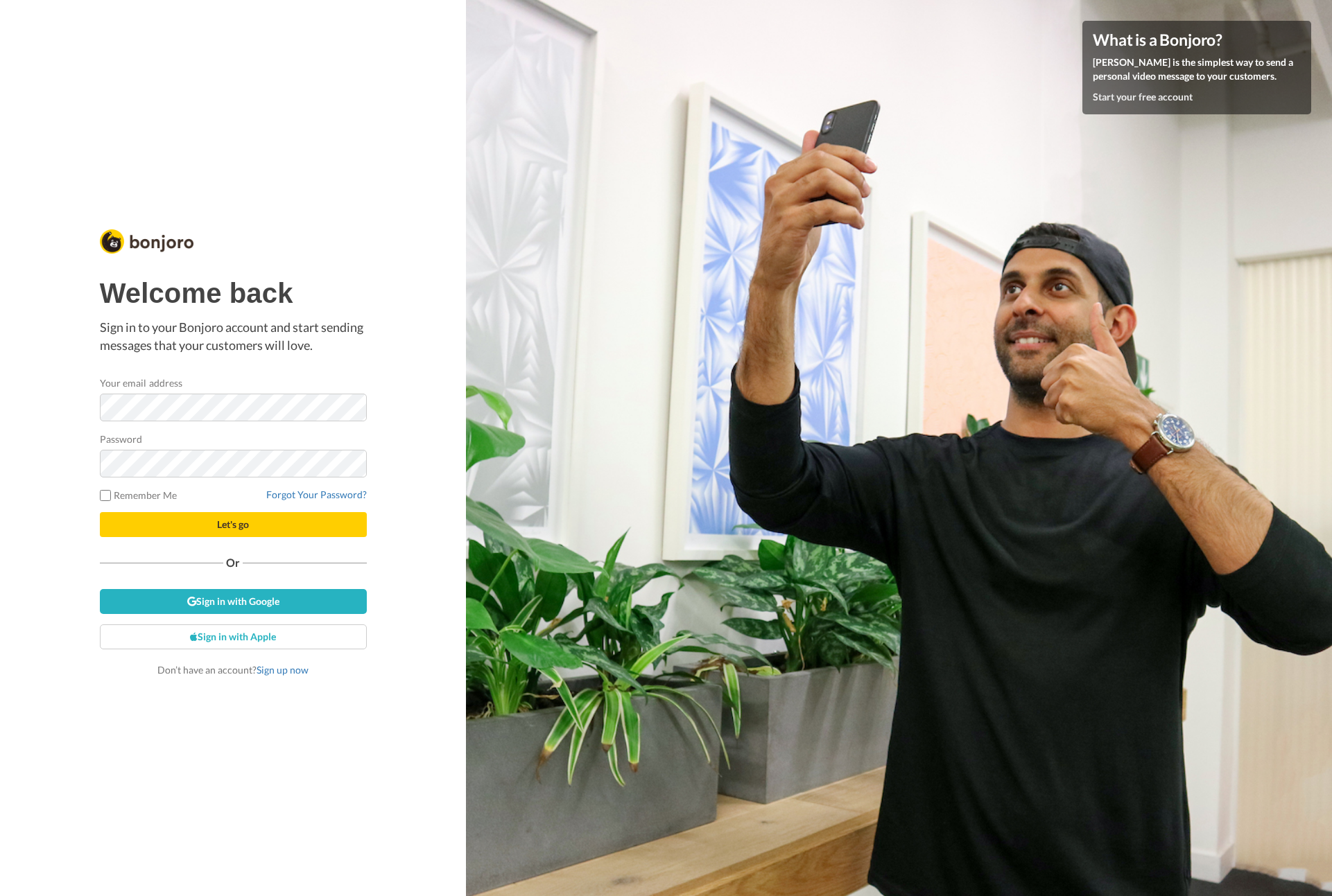
click at [305, 308] on h1 "Welcome back" at bounding box center [233, 293] width 267 height 31
click at [312, 367] on div "Welcome back Sign in to your Bonjoro account and start sending messages that yo…" at bounding box center [233, 478] width 267 height 399
click at [429, 509] on div "Welcome back Sign in to your Bonjoro account and start sending messages that yo…" at bounding box center [233, 448] width 466 height 896
click at [288, 664] on link "Sign up now" at bounding box center [283, 670] width 52 height 11
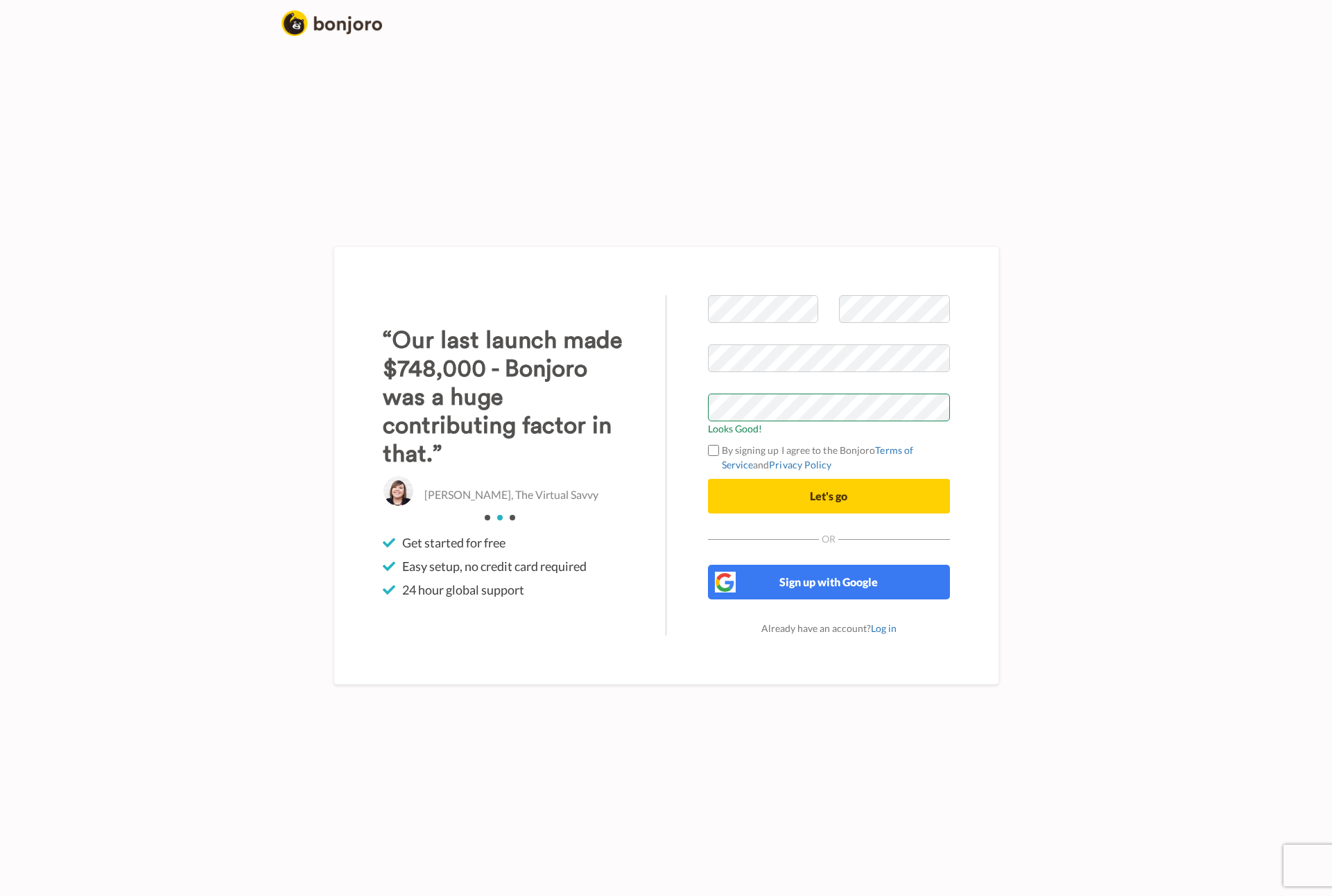
click at [1097, 332] on body "Welcome to [PERSON_NAME] Looks Good! By signing up I agree to the Bonjoro Terms…" at bounding box center [666, 448] width 1332 height 896
click at [868, 504] on button "Let's go" at bounding box center [829, 496] width 242 height 34
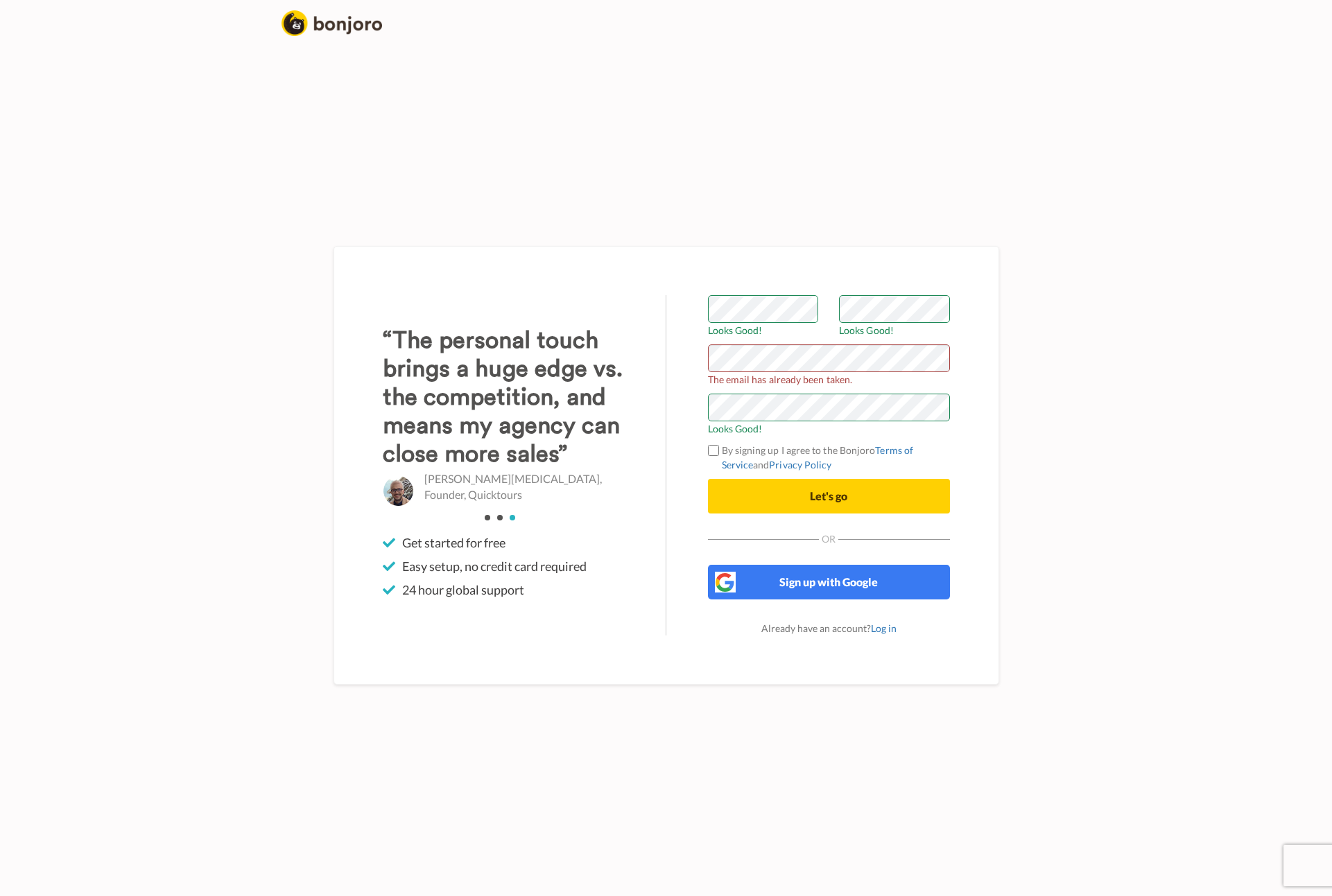
click at [1098, 415] on body "Welcome to Bonjoro Looks Good! Looks Good! The email has already been taken. Lo…" at bounding box center [666, 448] width 1332 height 896
click at [863, 508] on button "Let's go" at bounding box center [829, 496] width 242 height 34
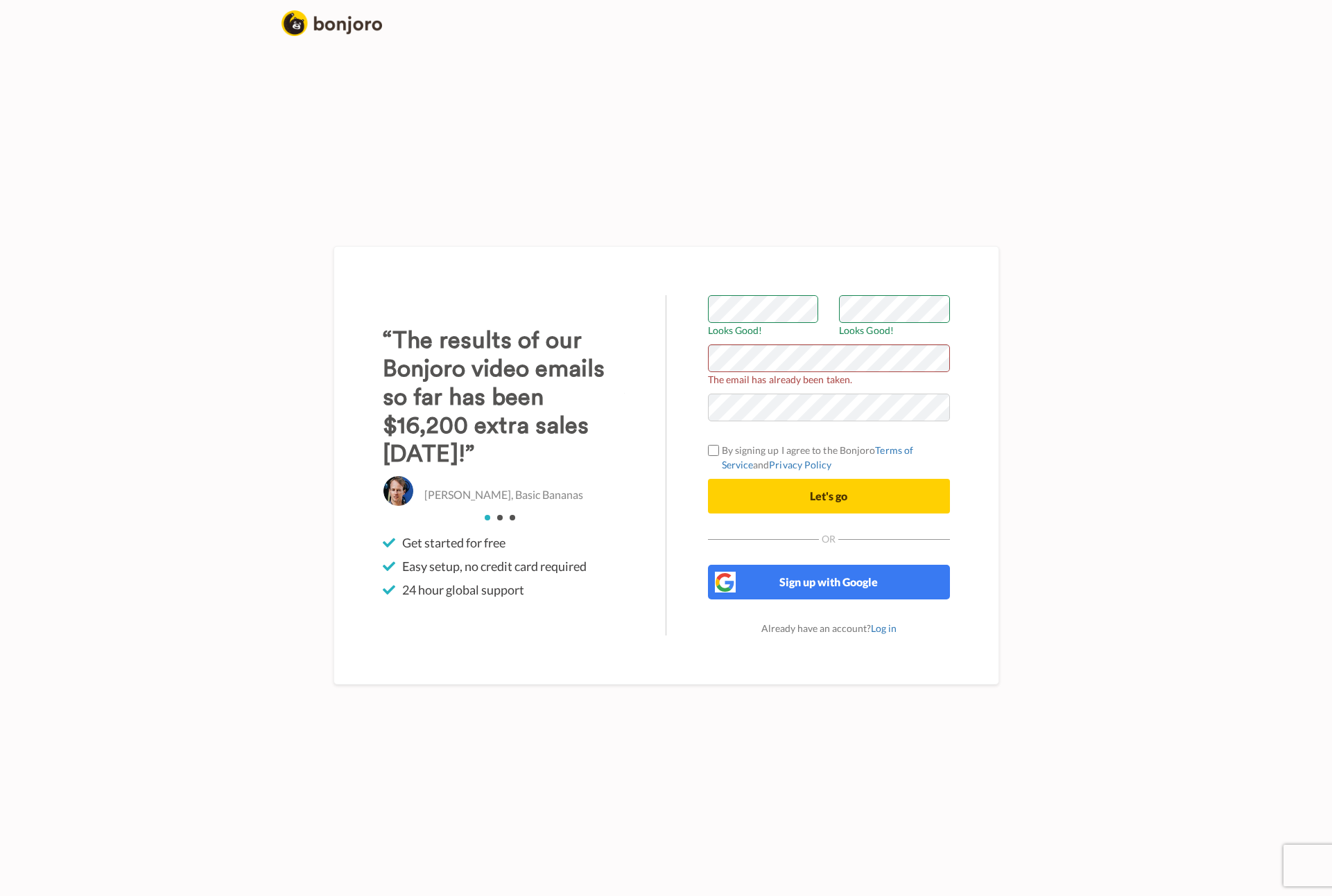
click at [1071, 432] on div "Welcome to [PERSON_NAME] Looks Good! Looks Good! The email has already been tak…" at bounding box center [666, 465] width 812 height 862
click at [1056, 197] on div "Welcome to [PERSON_NAME] Looks Good! Looks Good! The email has already been tak…" at bounding box center [667, 465] width 791 height 862
